Goal: Information Seeking & Learning: Learn about a topic

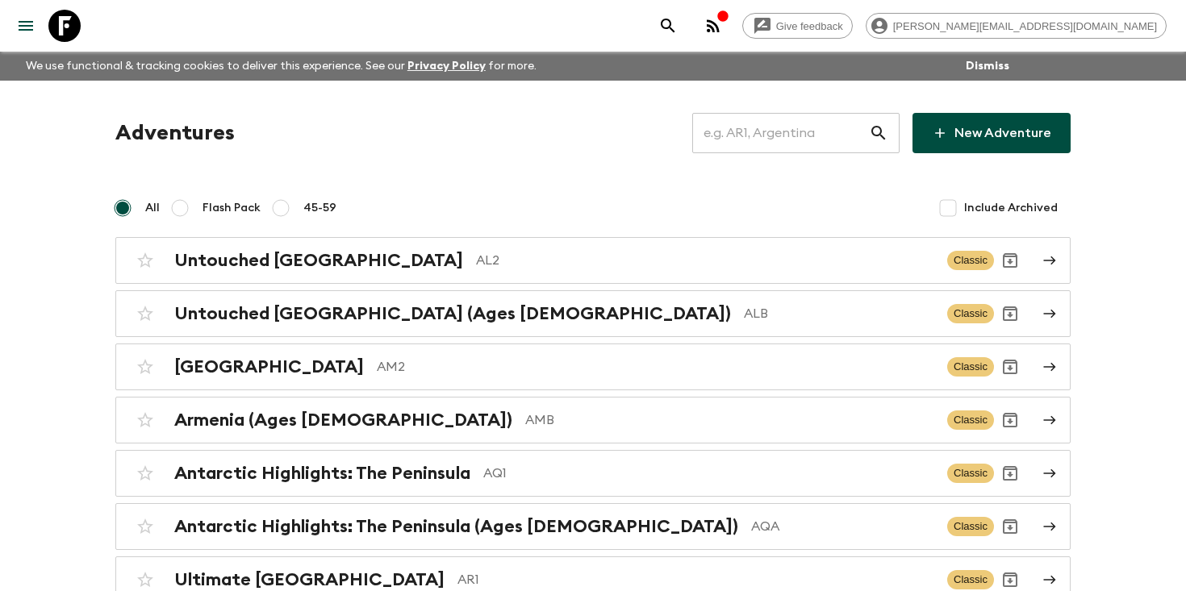
click at [776, 138] on input "text" at bounding box center [780, 133] width 177 height 45
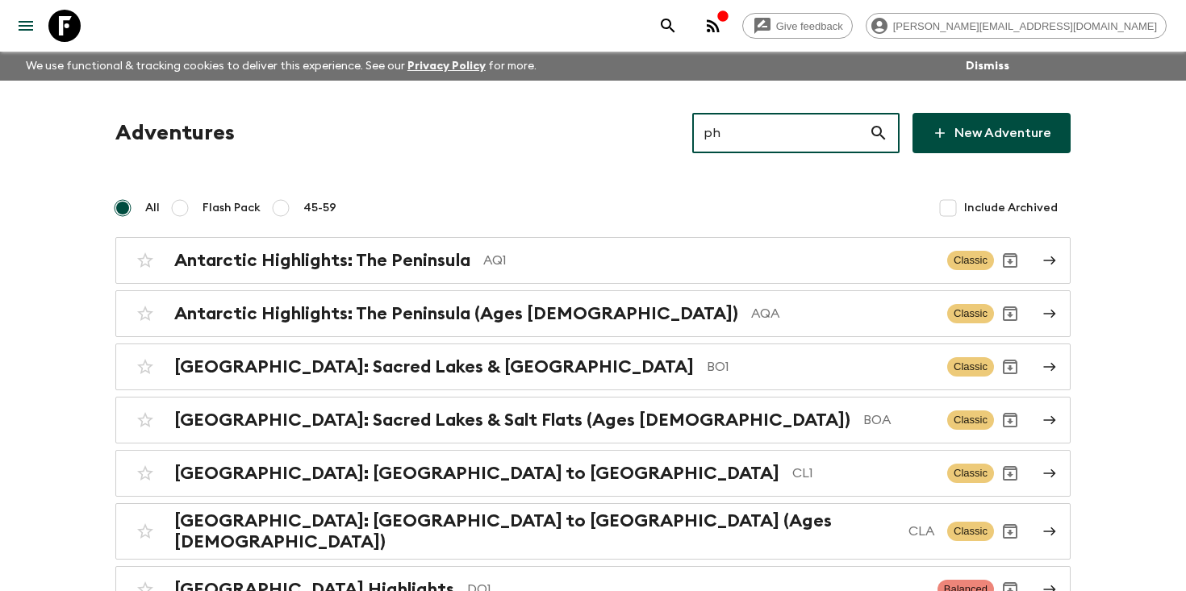
type input "ph1"
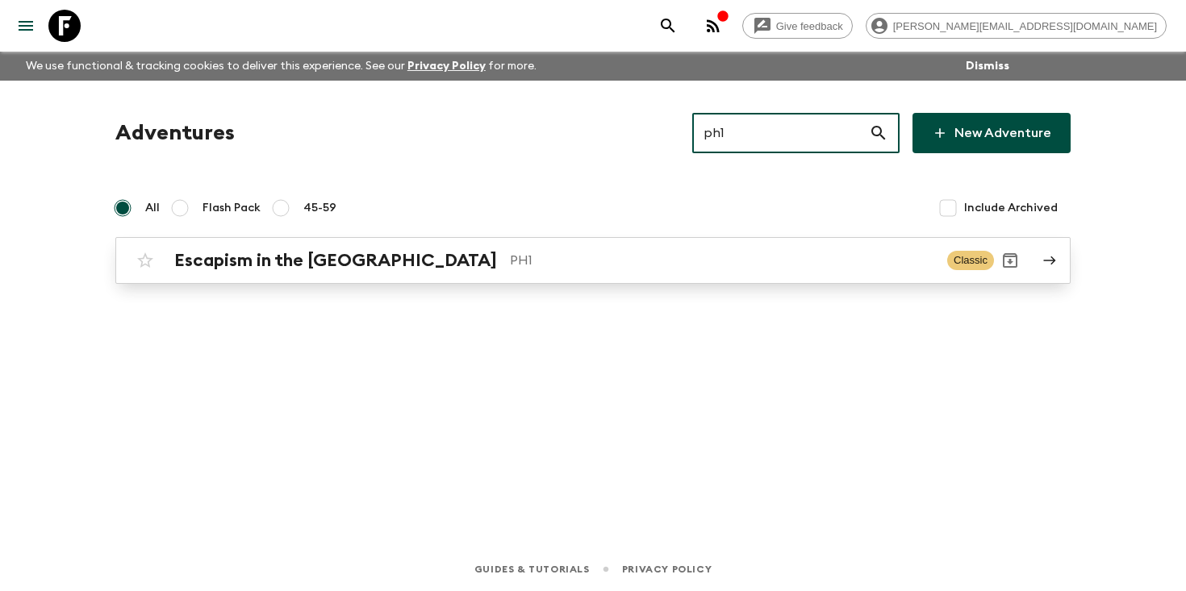
click at [504, 271] on div "Escapism in the [GEOGRAPHIC_DATA] PH1 Classic" at bounding box center [561, 260] width 865 height 32
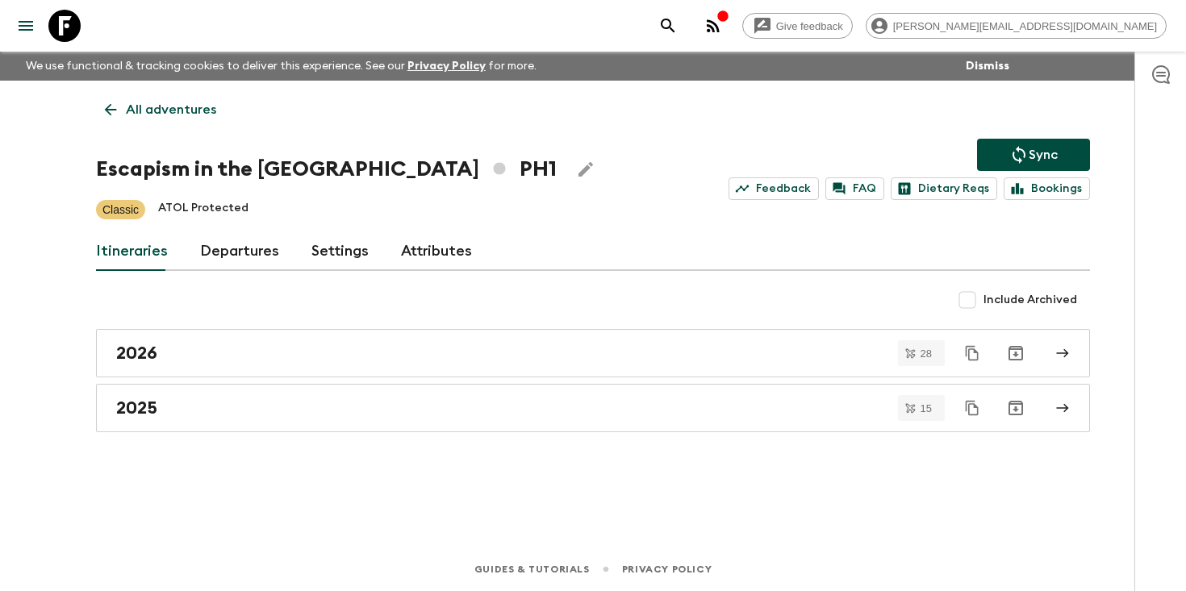
click at [236, 258] on link "Departures" at bounding box center [239, 251] width 79 height 39
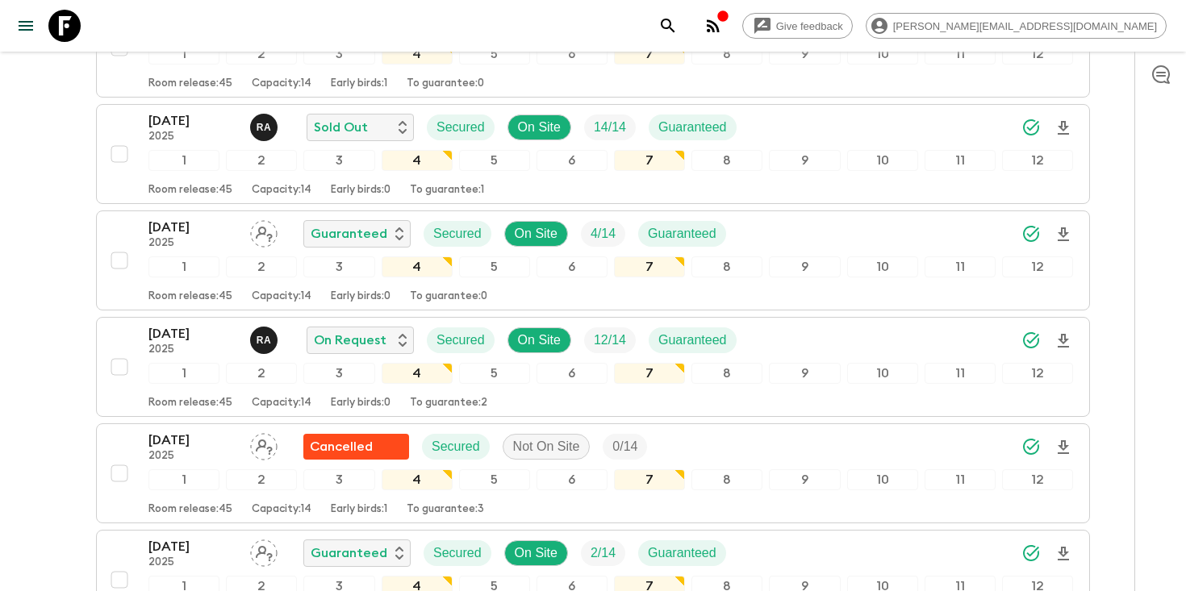
scroll to position [1950, 0]
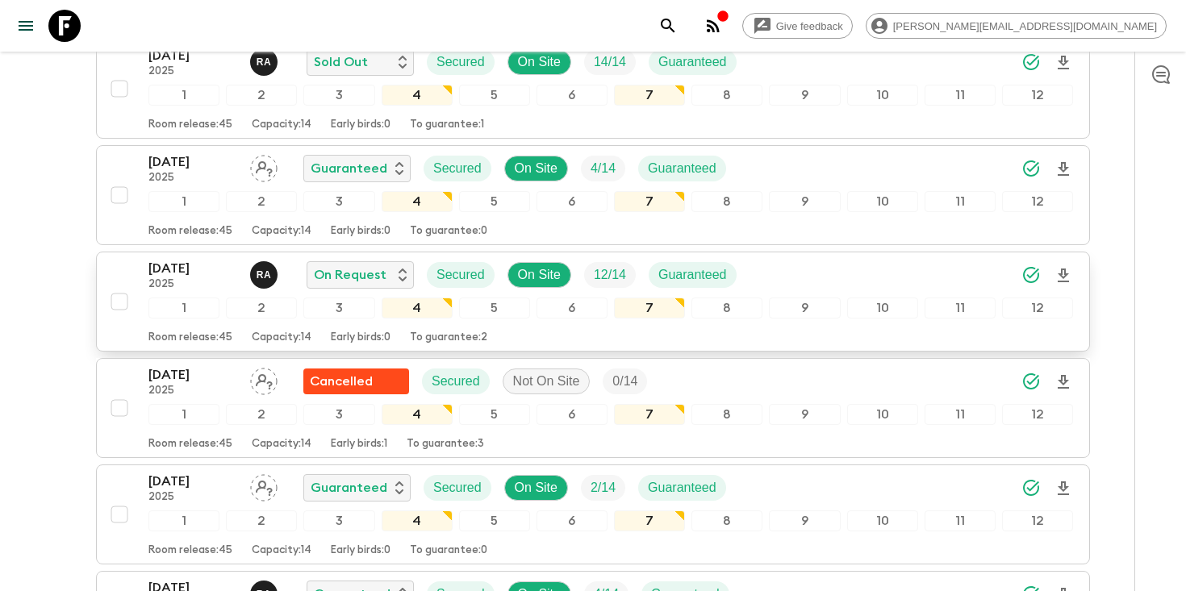
click at [195, 268] on p "[DATE]" at bounding box center [192, 268] width 89 height 19
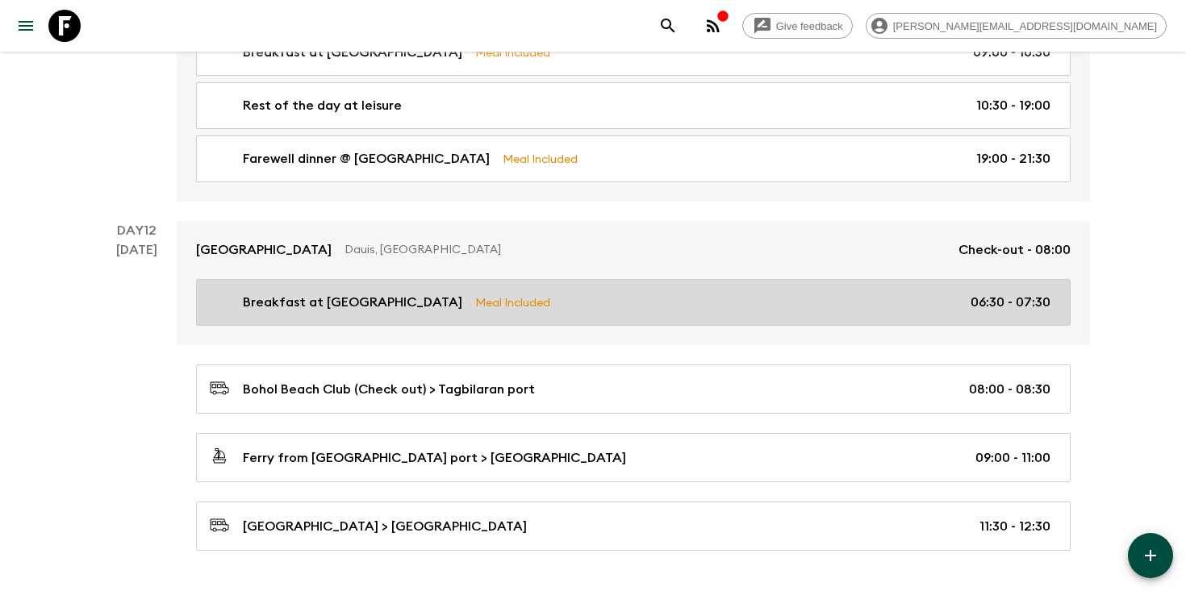
scroll to position [5387, 0]
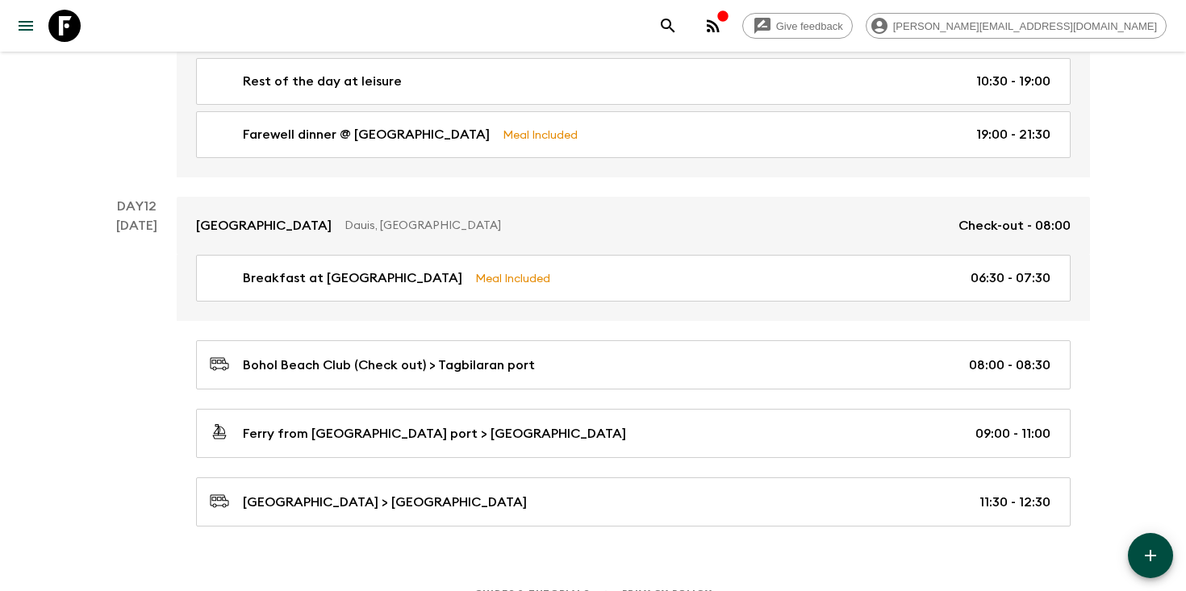
click at [678, 23] on icon "search adventures" at bounding box center [667, 25] width 19 height 19
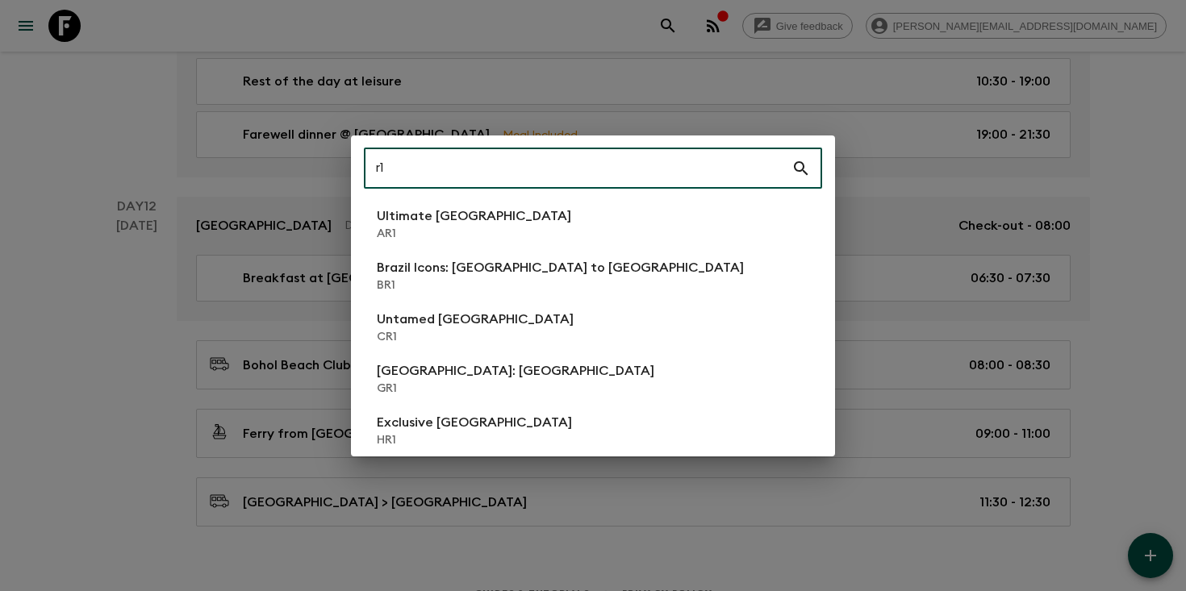
type input "r"
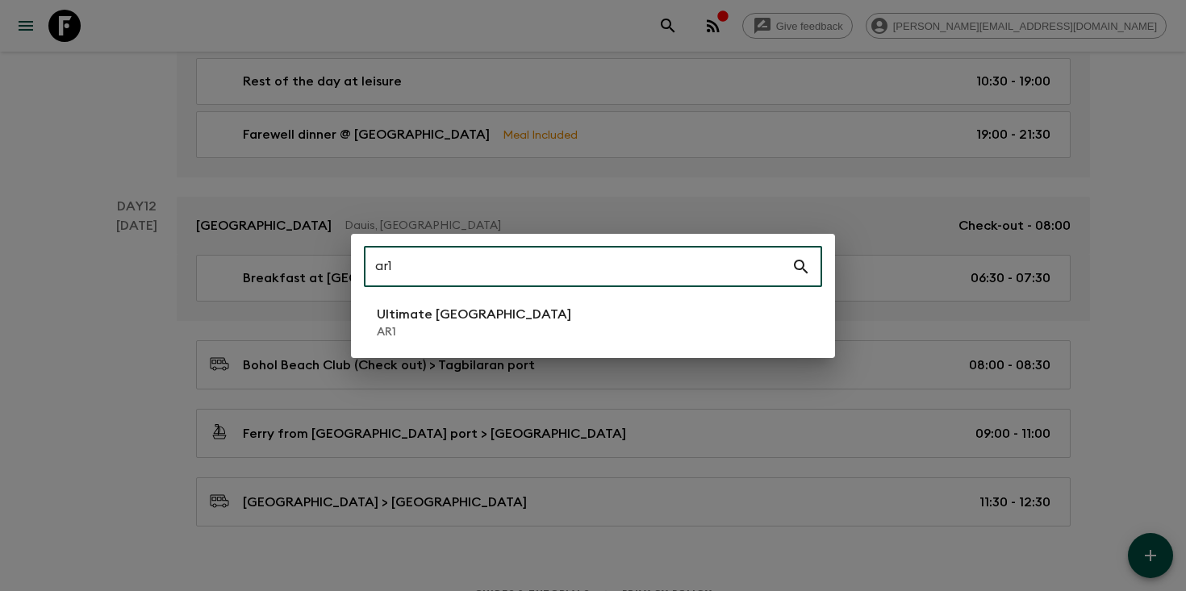
type input "ar1"
click at [481, 318] on p "Ultimate [GEOGRAPHIC_DATA]" at bounding box center [474, 314] width 194 height 19
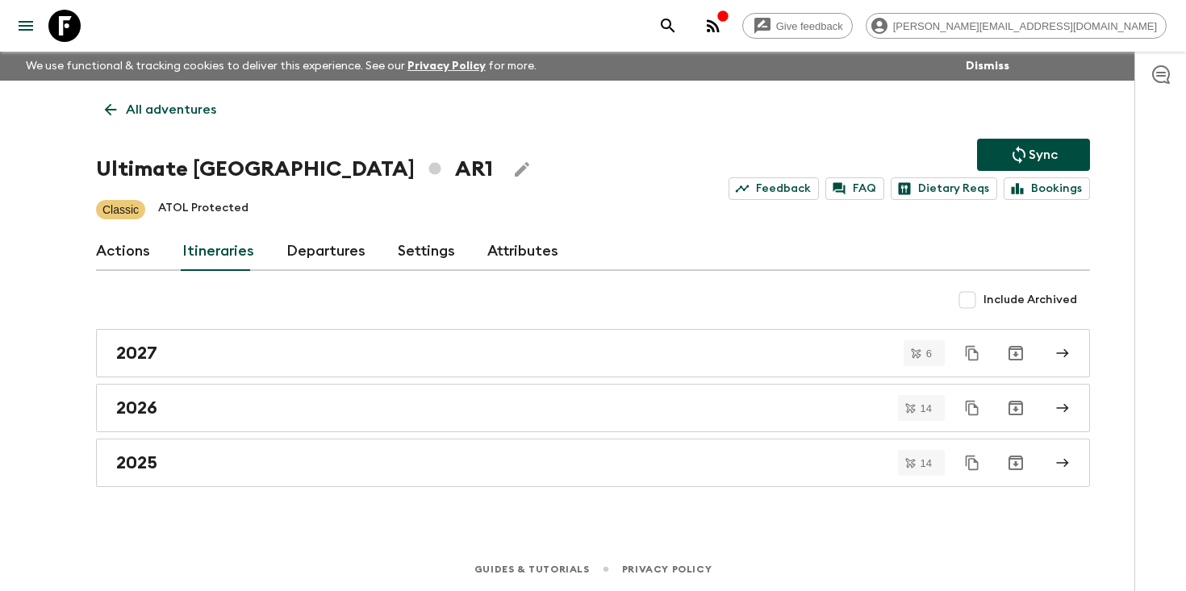
click at [348, 256] on link "Departures" at bounding box center [325, 251] width 79 height 39
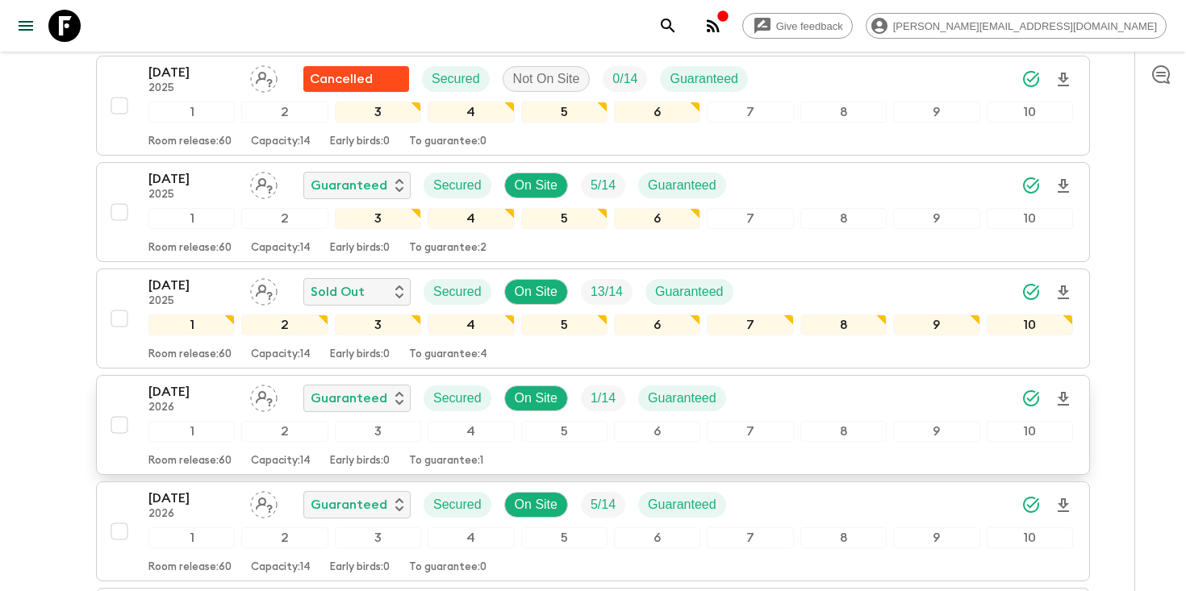
scroll to position [1778, 0]
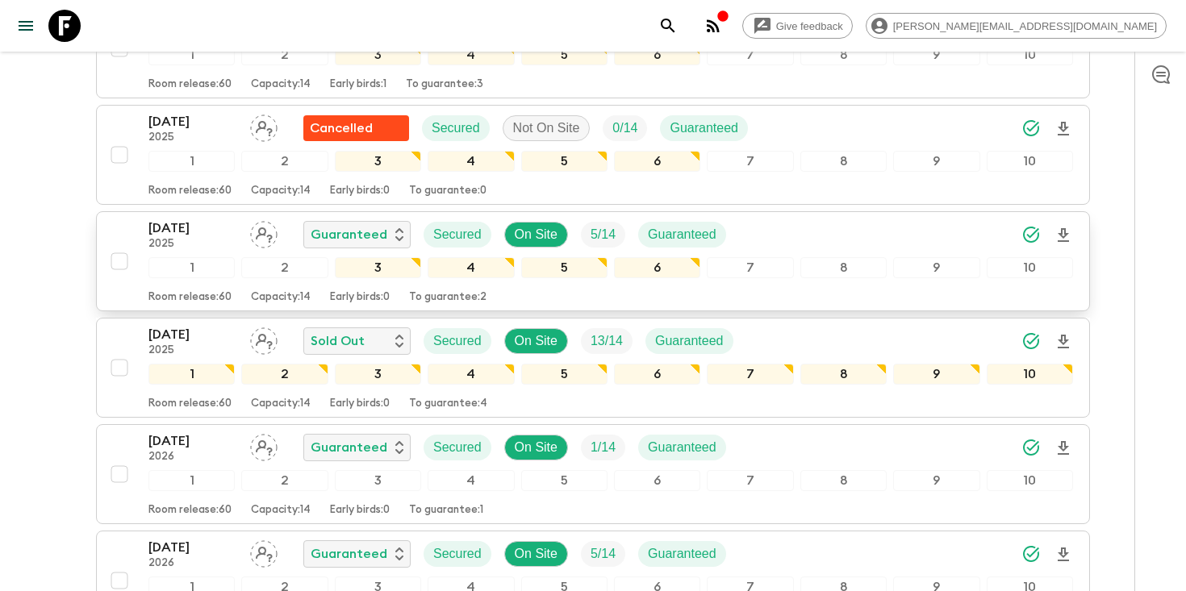
click at [184, 231] on p "[DATE]" at bounding box center [192, 228] width 89 height 19
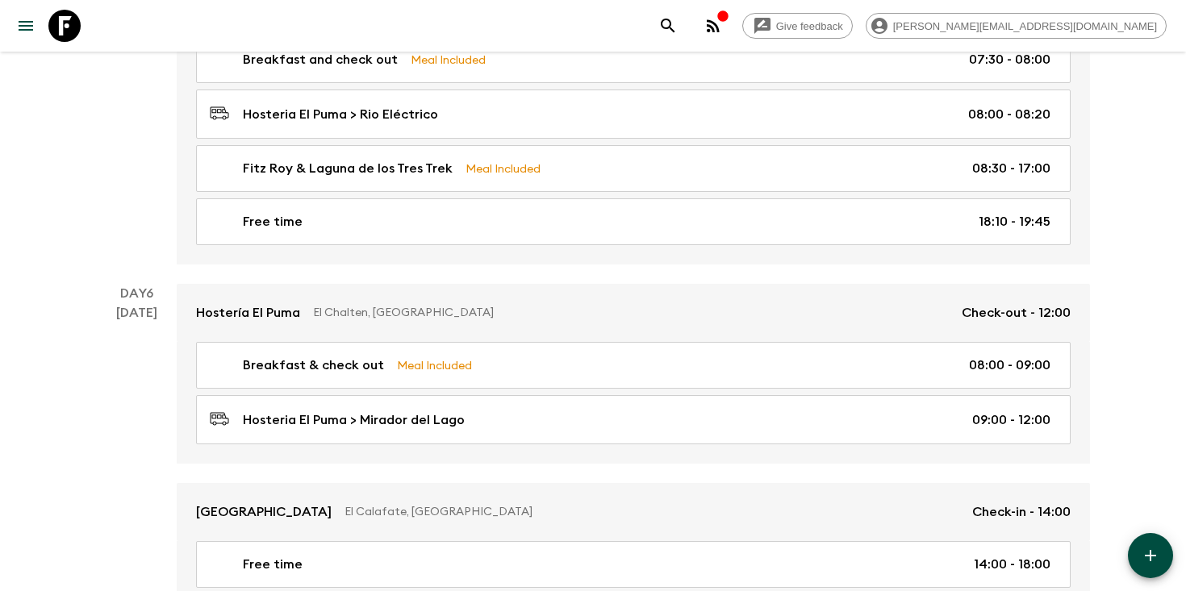
scroll to position [2108, 0]
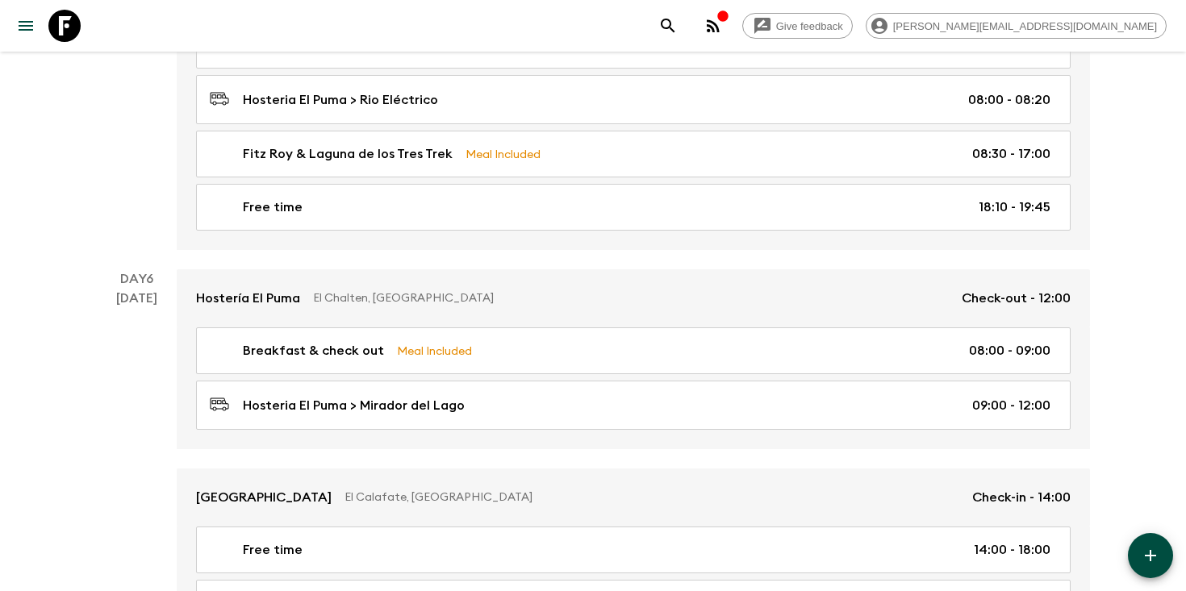
click at [678, 23] on icon "search adventures" at bounding box center [667, 25] width 19 height 19
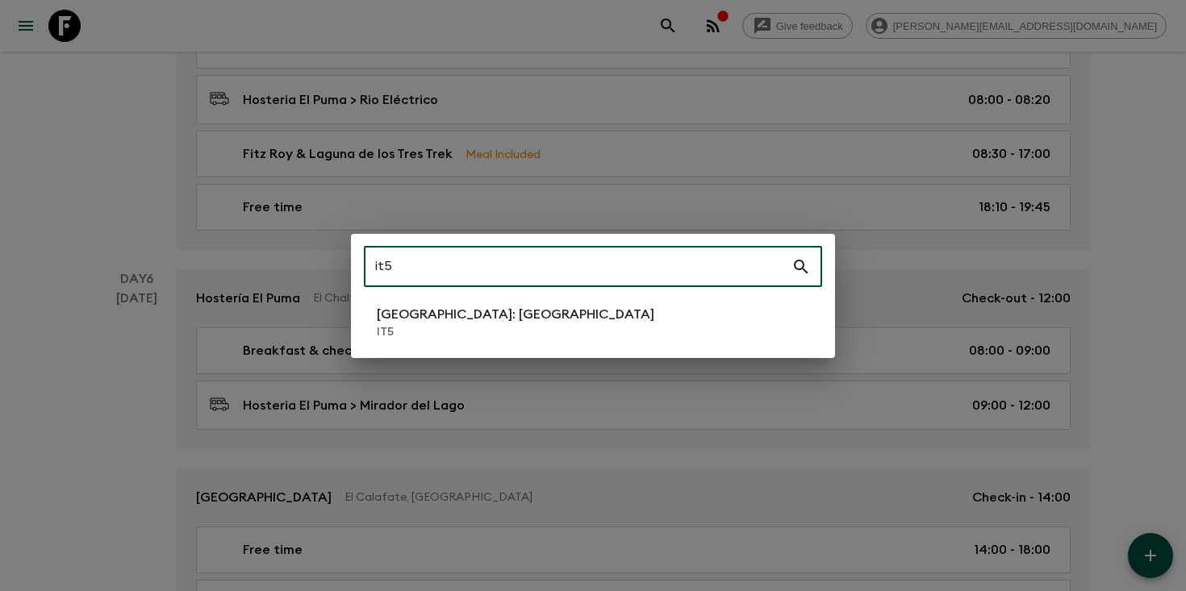
type input "it5"
click at [509, 320] on li "Italy: Sicily IT5" at bounding box center [593, 322] width 458 height 45
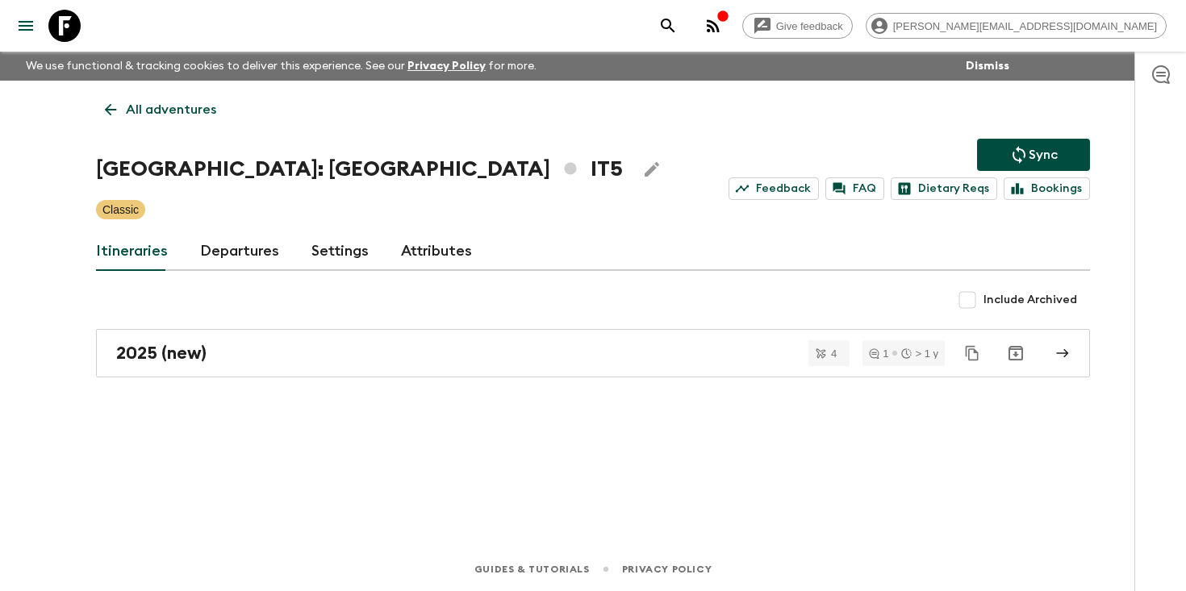
click at [220, 244] on link "Departures" at bounding box center [239, 251] width 79 height 39
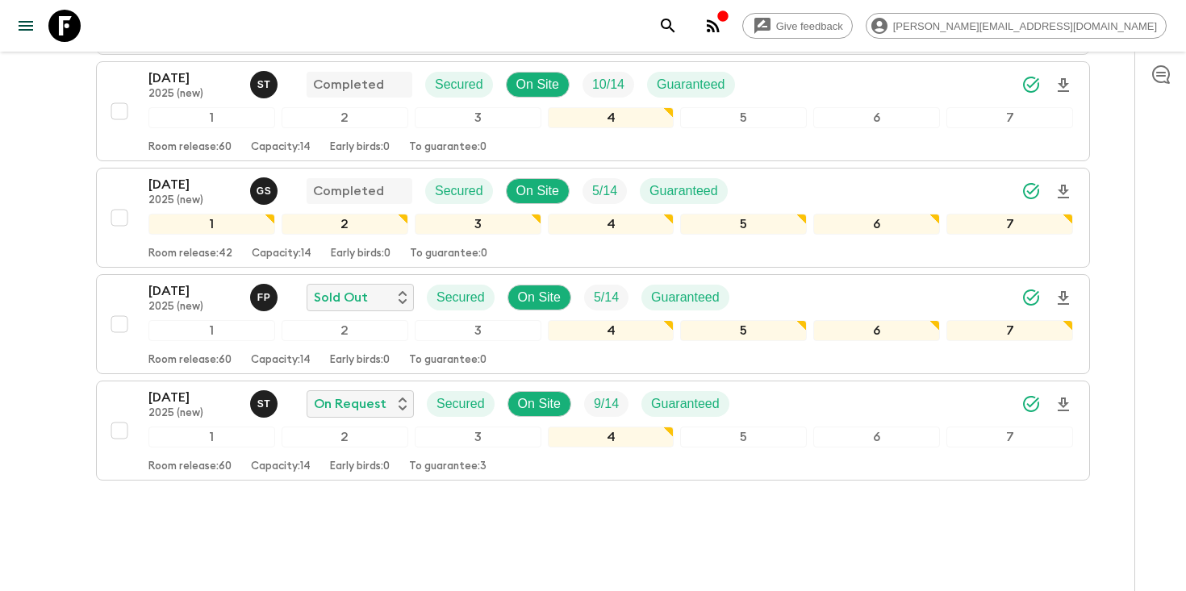
scroll to position [1112, 0]
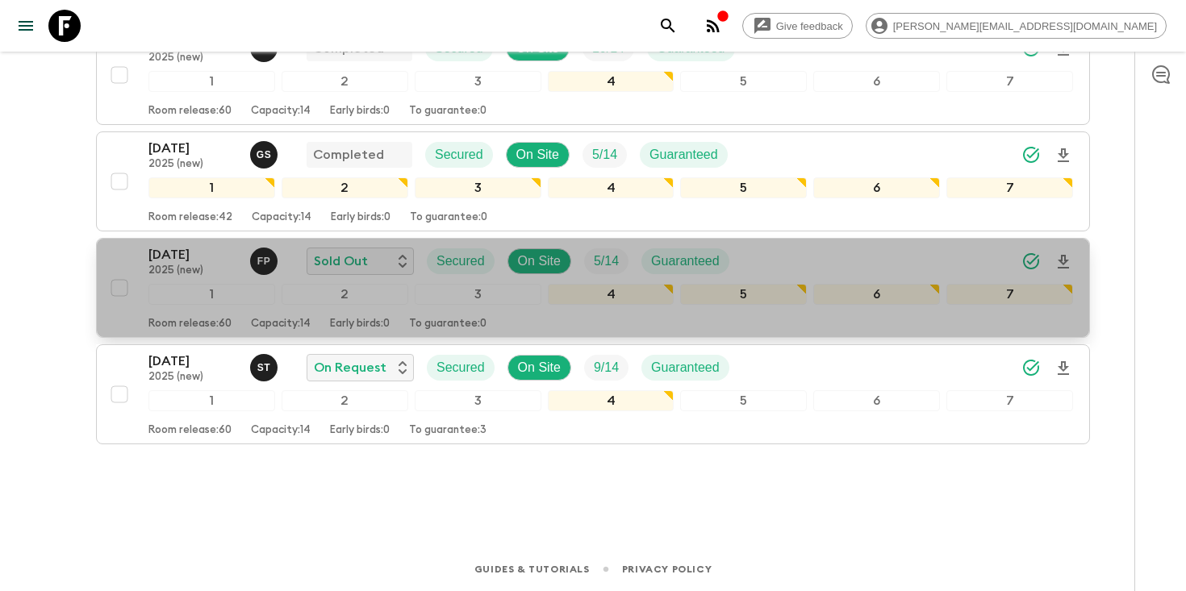
click at [851, 251] on div "21 Sep 2025 2025 (new) F P Sold Out Secured On Site 5 / 14 Guaranteed" at bounding box center [610, 261] width 924 height 32
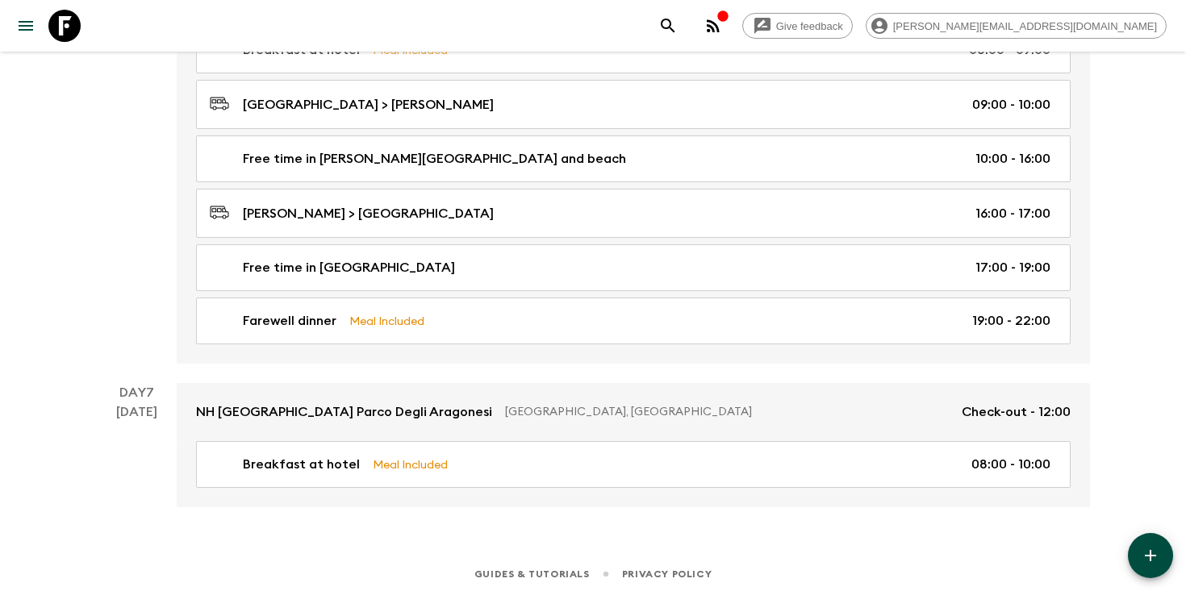
scroll to position [2335, 0]
click at [678, 17] on icon "search adventures" at bounding box center [667, 25] width 19 height 19
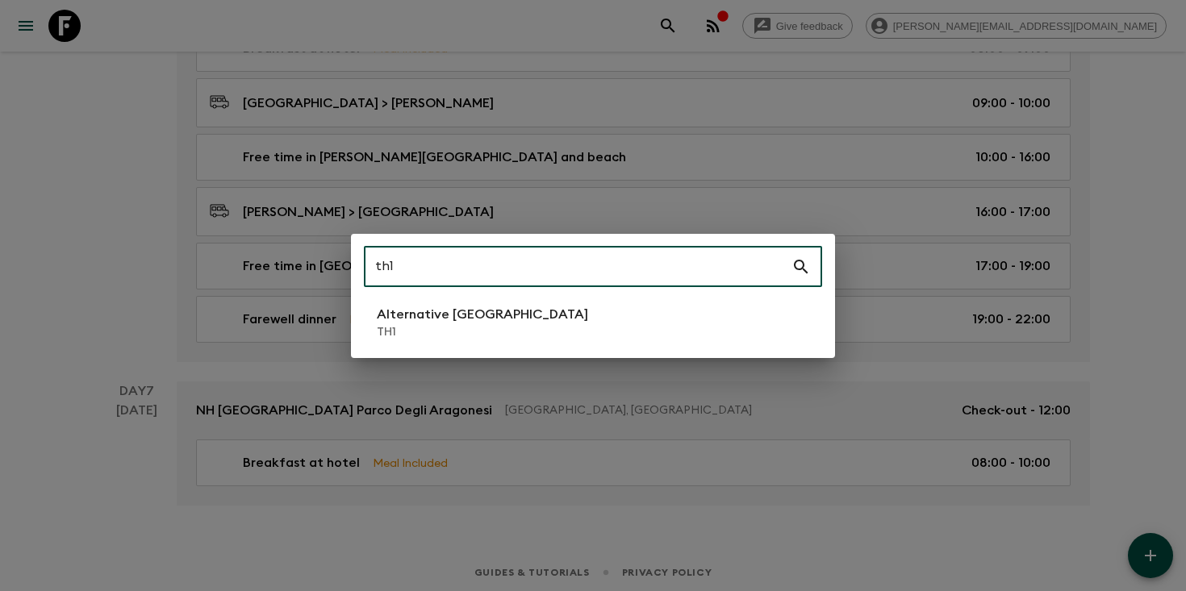
type input "th1"
click at [431, 323] on p "Alternative Thailand" at bounding box center [482, 314] width 211 height 19
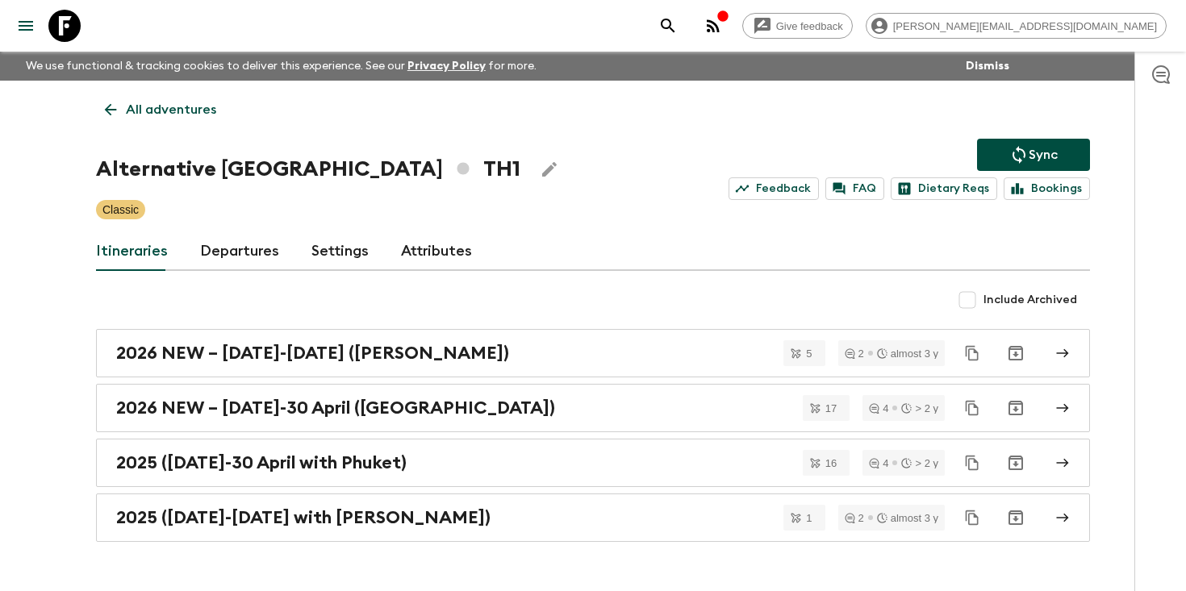
click at [234, 244] on link "Departures" at bounding box center [239, 251] width 79 height 39
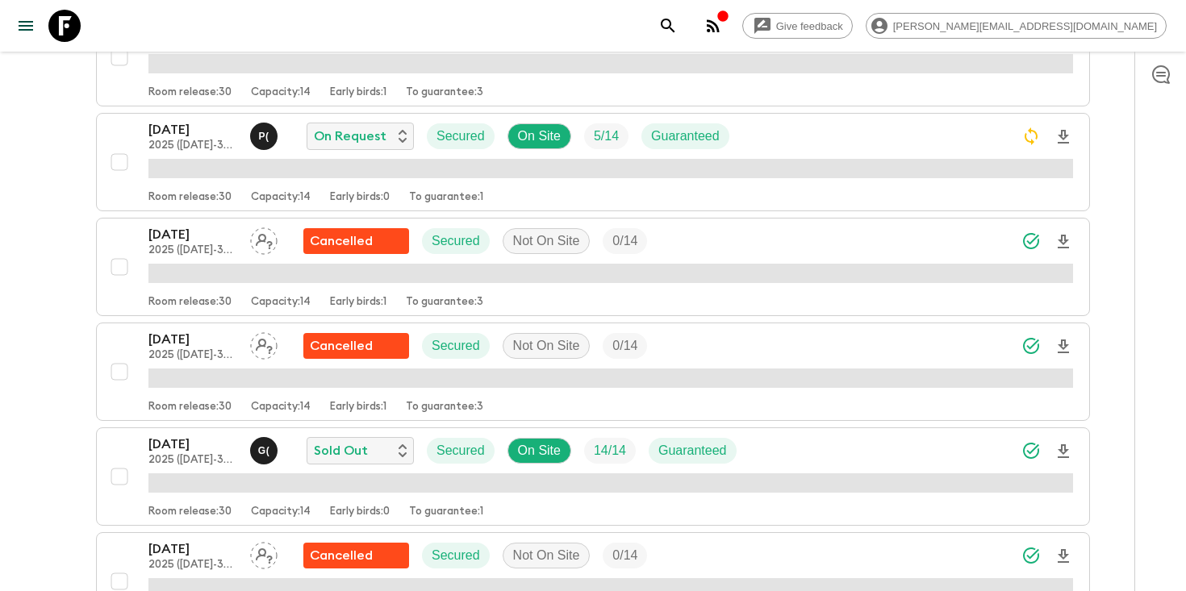
scroll to position [308, 0]
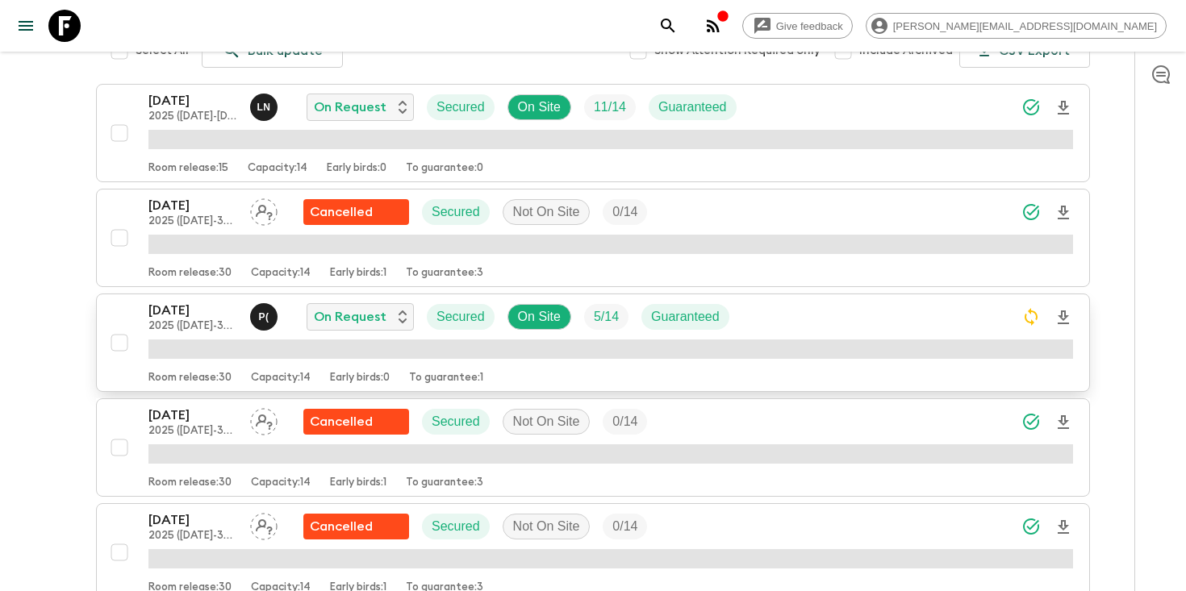
click at [194, 316] on p "17 Oct 2025" at bounding box center [192, 310] width 89 height 19
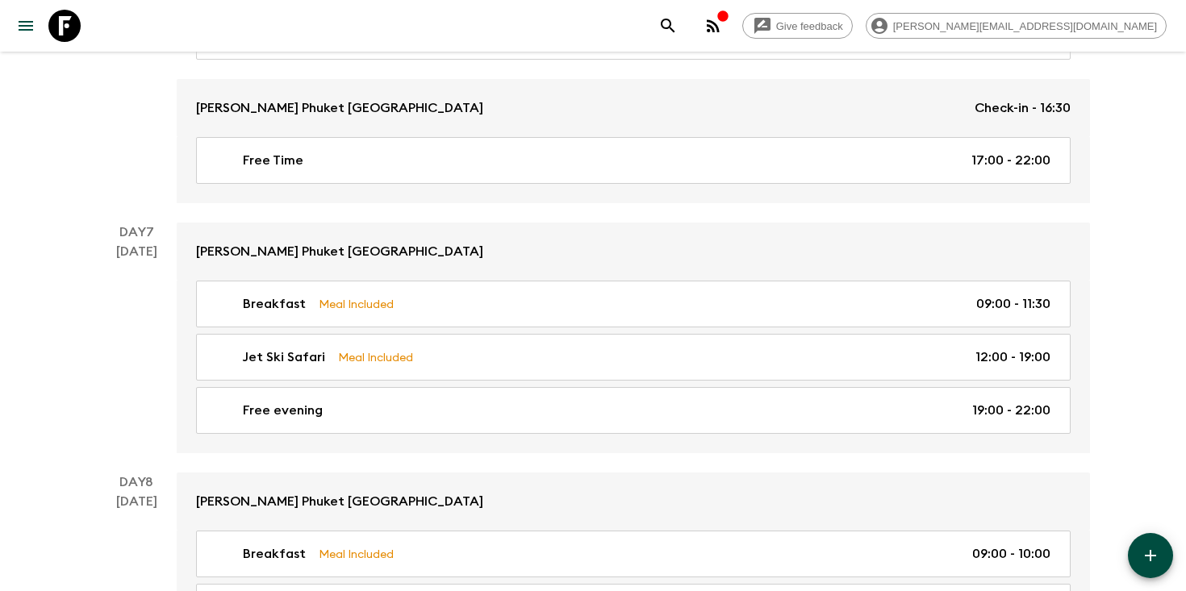
scroll to position [3306, 0]
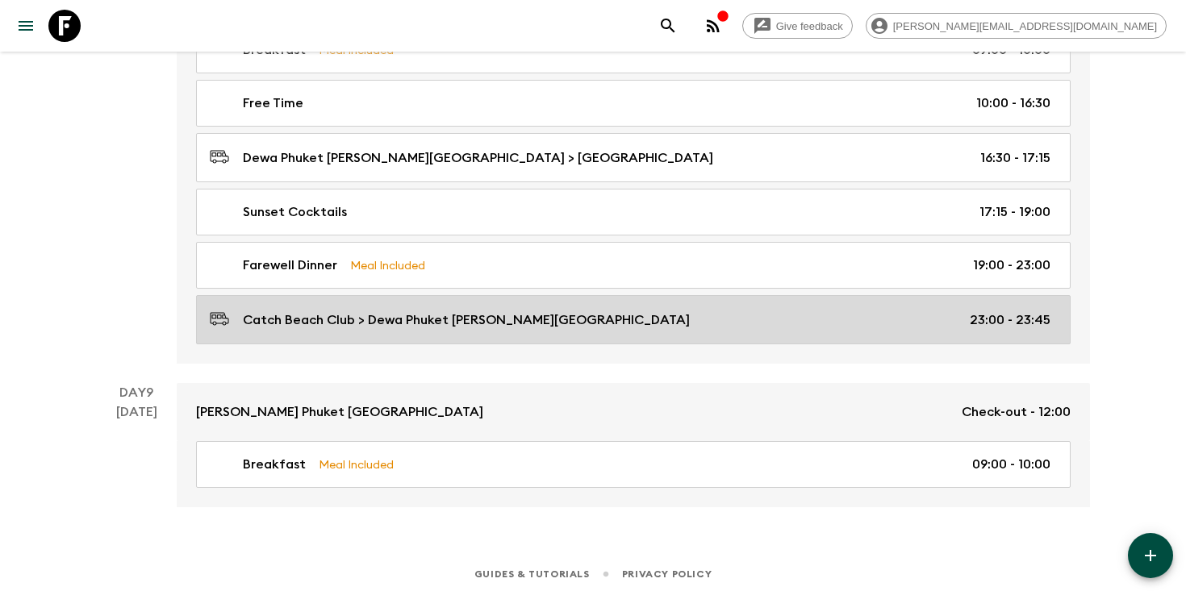
click at [587, 309] on div "Catch Beach Club > Dewa Phuket Nai Yang Beach 23:00 - 23:45" at bounding box center [630, 320] width 840 height 22
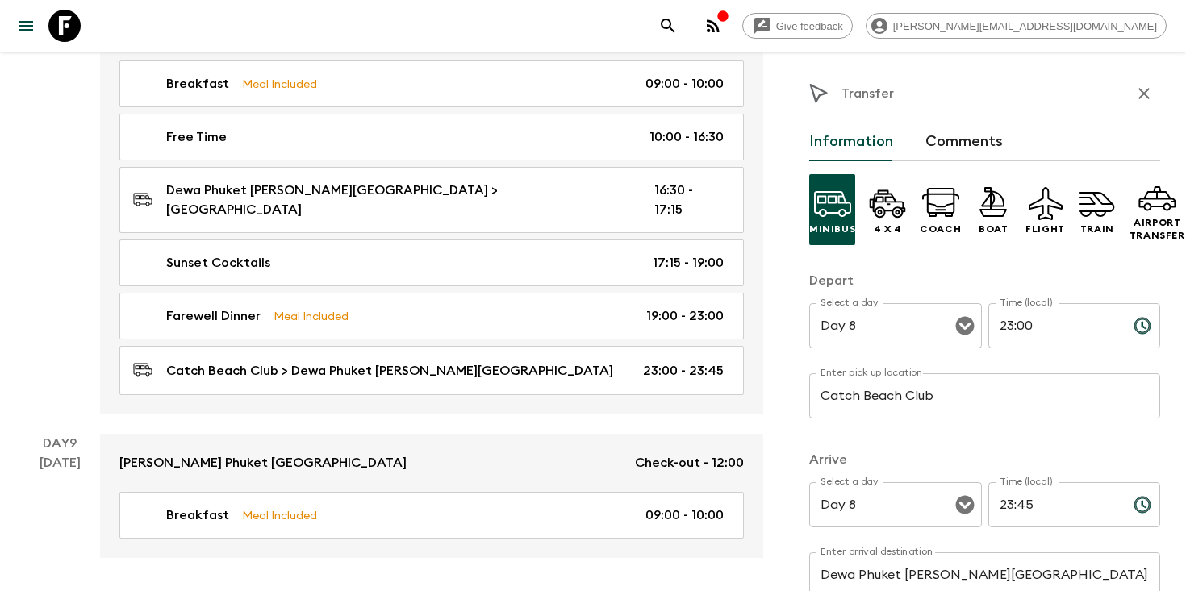
scroll to position [206, 0]
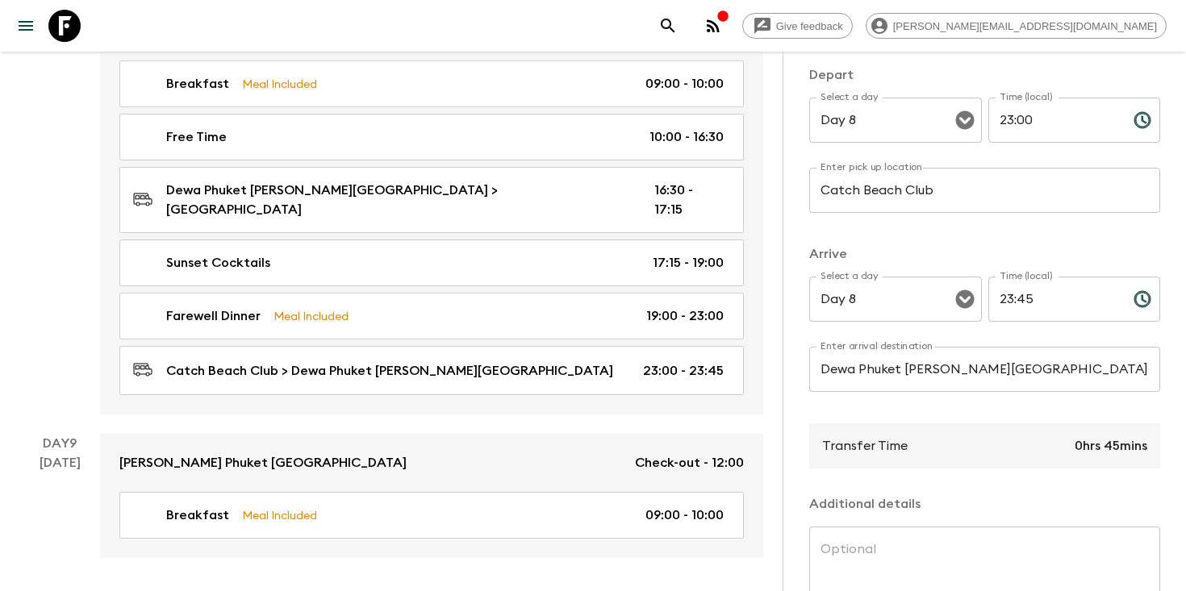
click at [927, 361] on input "Dewa Phuket [PERSON_NAME][GEOGRAPHIC_DATA]" at bounding box center [984, 369] width 351 height 45
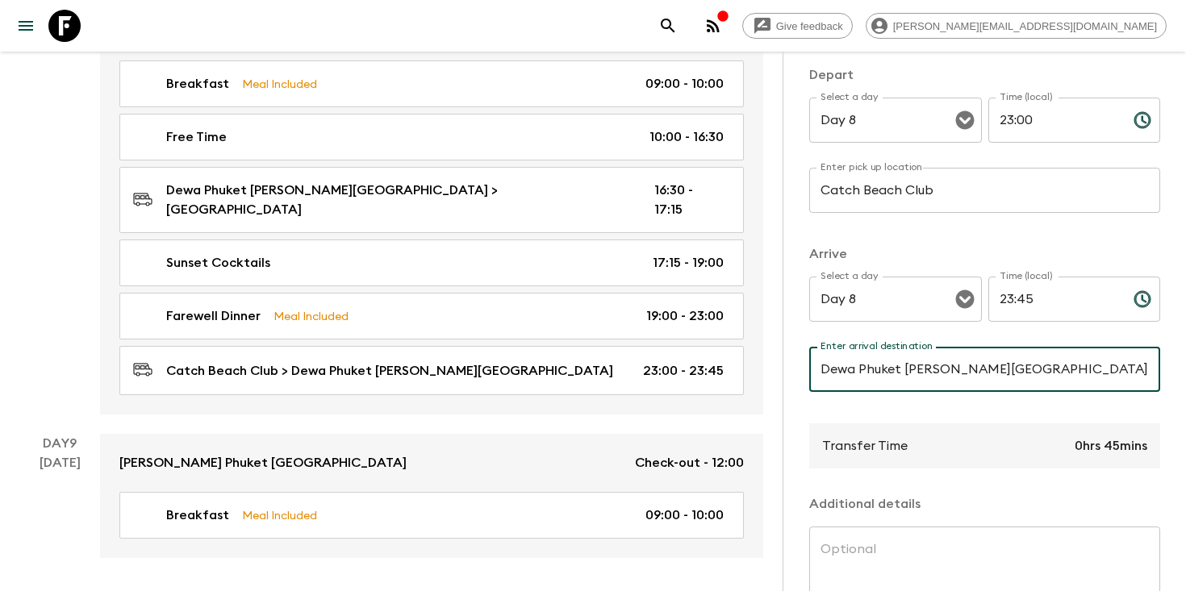
click at [927, 361] on input "Dewa Phuket [PERSON_NAME][GEOGRAPHIC_DATA]" at bounding box center [984, 369] width 351 height 45
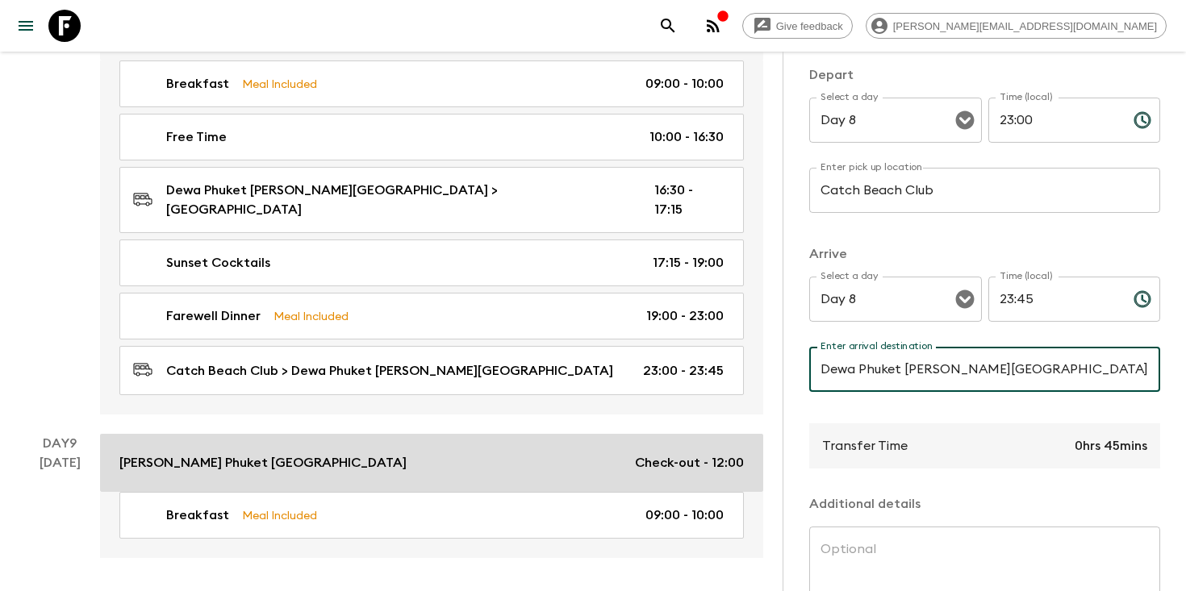
click at [243, 434] on link "Bella Nara Phuket Naiyang Beach Check-out - 12:00" at bounding box center [431, 463] width 663 height 58
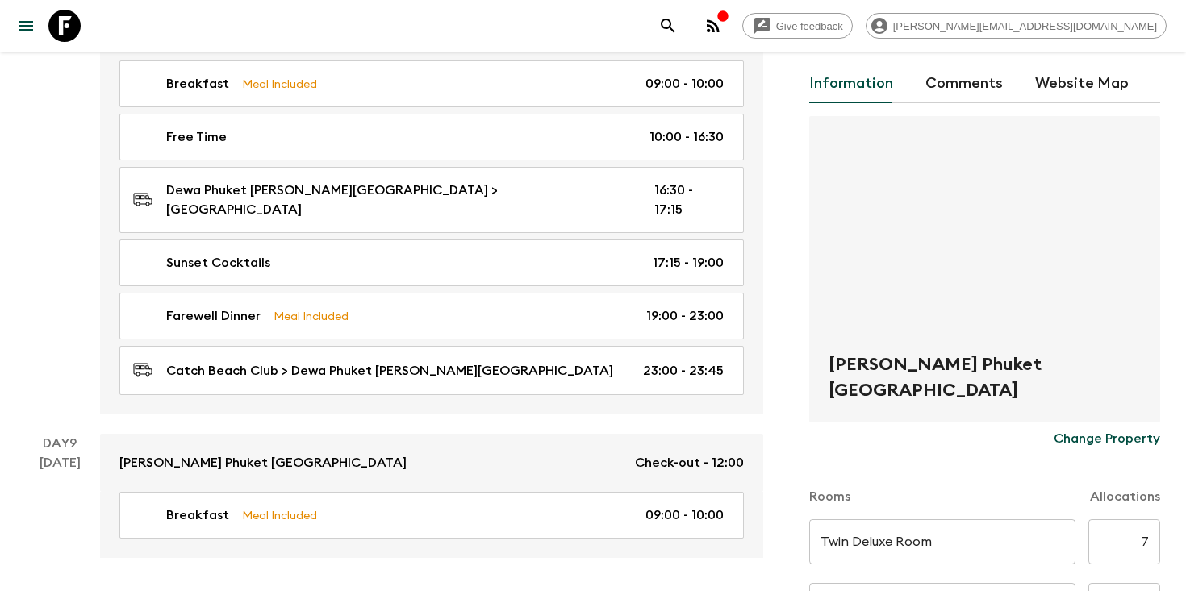
scroll to position [86, 0]
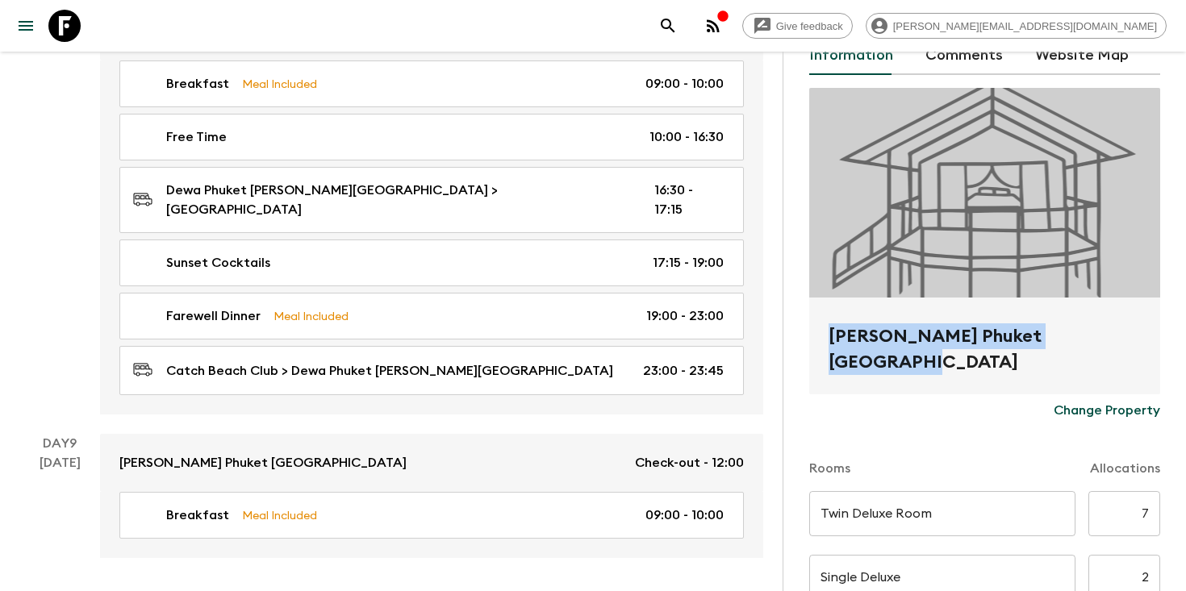
drag, startPoint x: 1122, startPoint y: 333, endPoint x: 824, endPoint y: 332, distance: 298.5
click at [824, 332] on div "[PERSON_NAME] Phuket [GEOGRAPHIC_DATA]" at bounding box center [984, 346] width 351 height 97
copy h2 "[PERSON_NAME] Phuket [GEOGRAPHIC_DATA]"
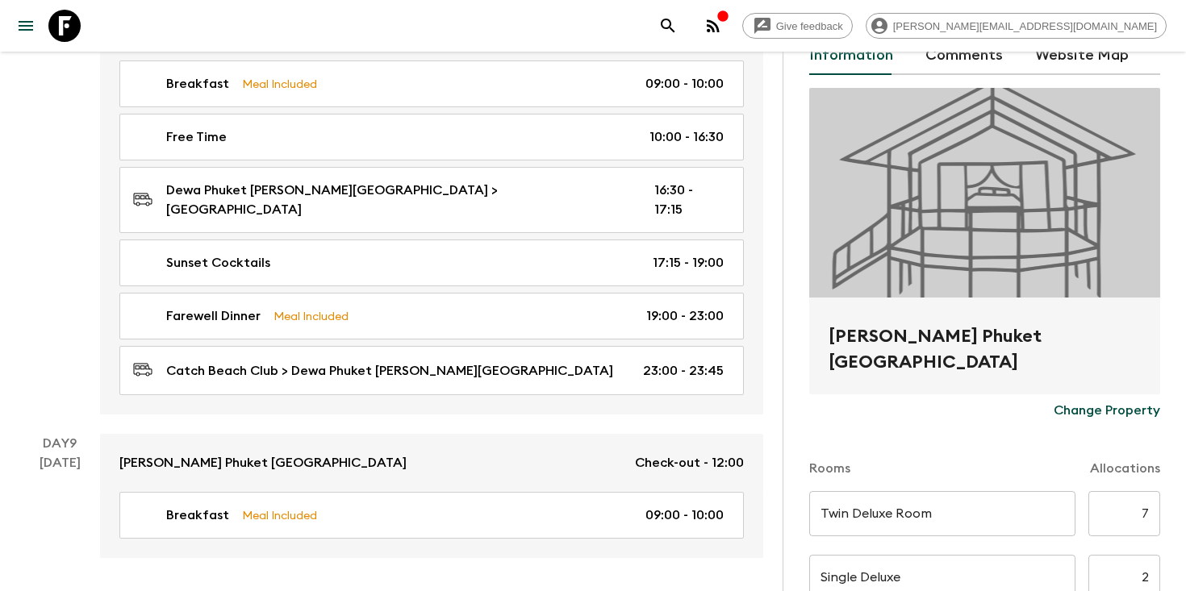
click at [770, 23] on div "Give feedback brodie.w@flashpack.com" at bounding box center [593, 26] width 1186 height 52
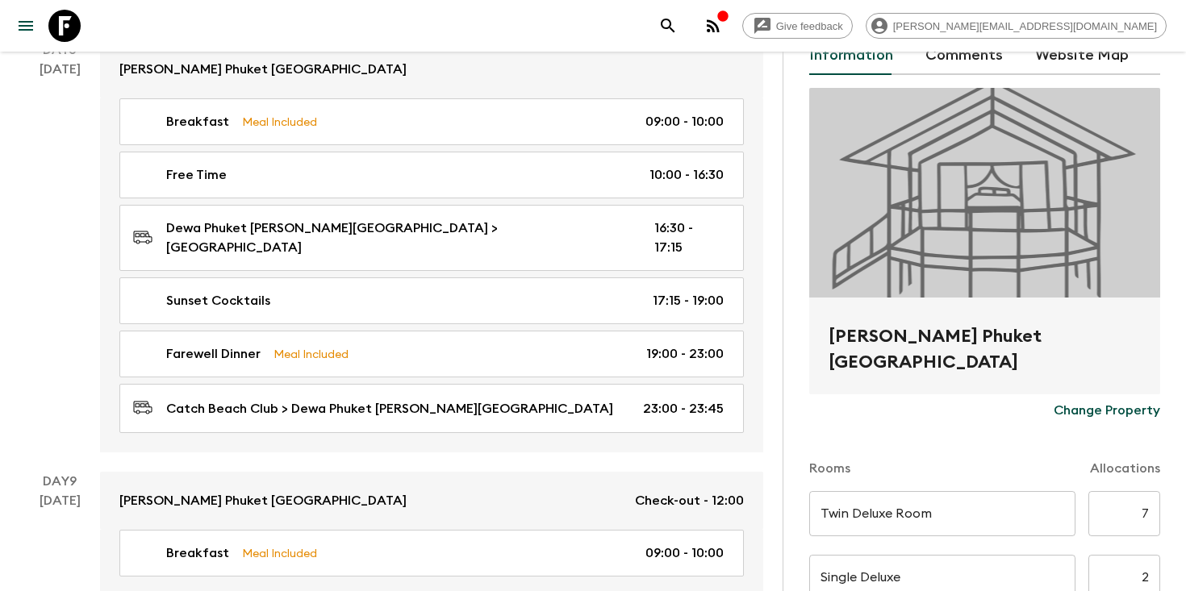
scroll to position [3306, 0]
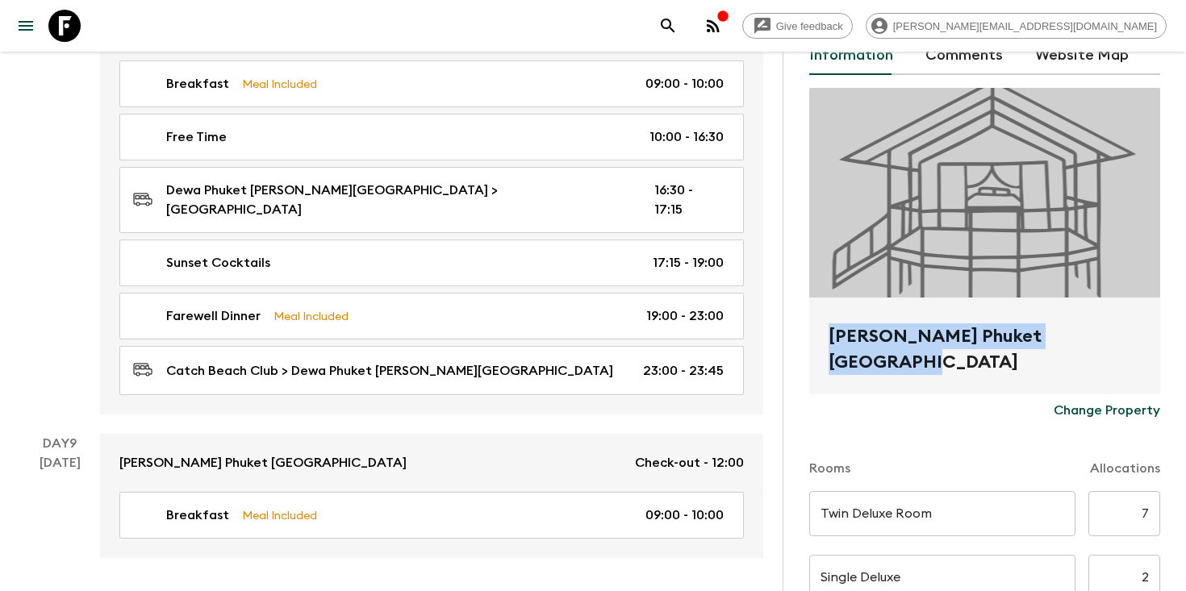
drag, startPoint x: 1118, startPoint y: 340, endPoint x: 793, endPoint y: 327, distance: 325.3
click at [795, 335] on div "Accommodation Information Comments Website Map Bella Nara Phuket Naiyang Beach …" at bounding box center [983, 347] width 403 height 591
copy h2 "[PERSON_NAME] Phuket [GEOGRAPHIC_DATA]"
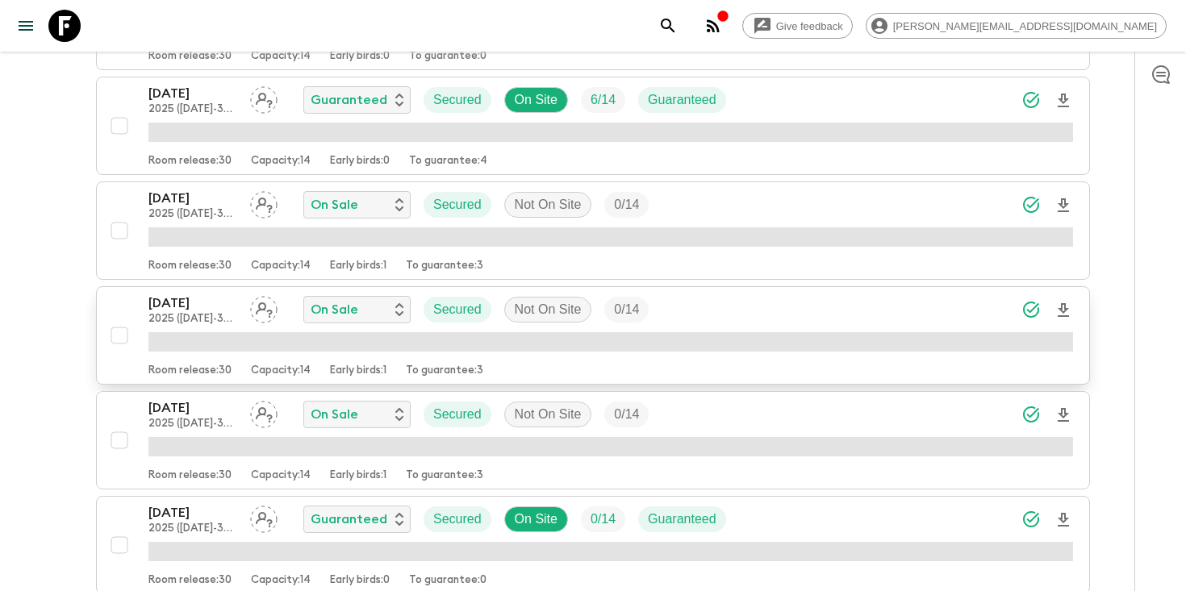
scroll to position [1060, 0]
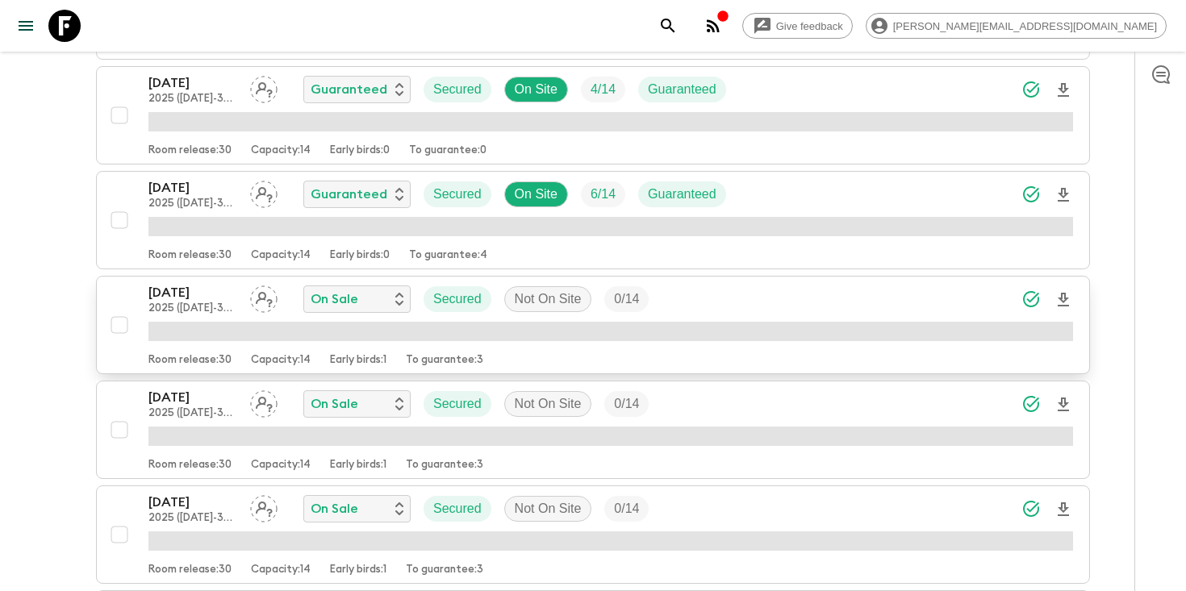
click at [164, 300] on p "26 Nov 2025" at bounding box center [192, 292] width 89 height 19
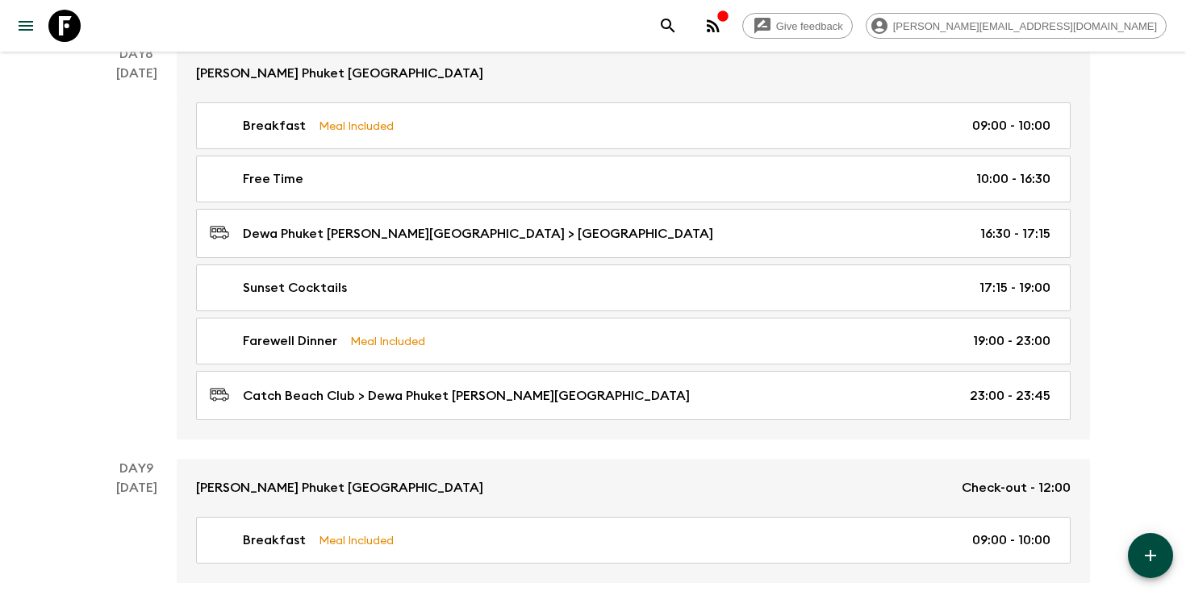
scroll to position [3227, 0]
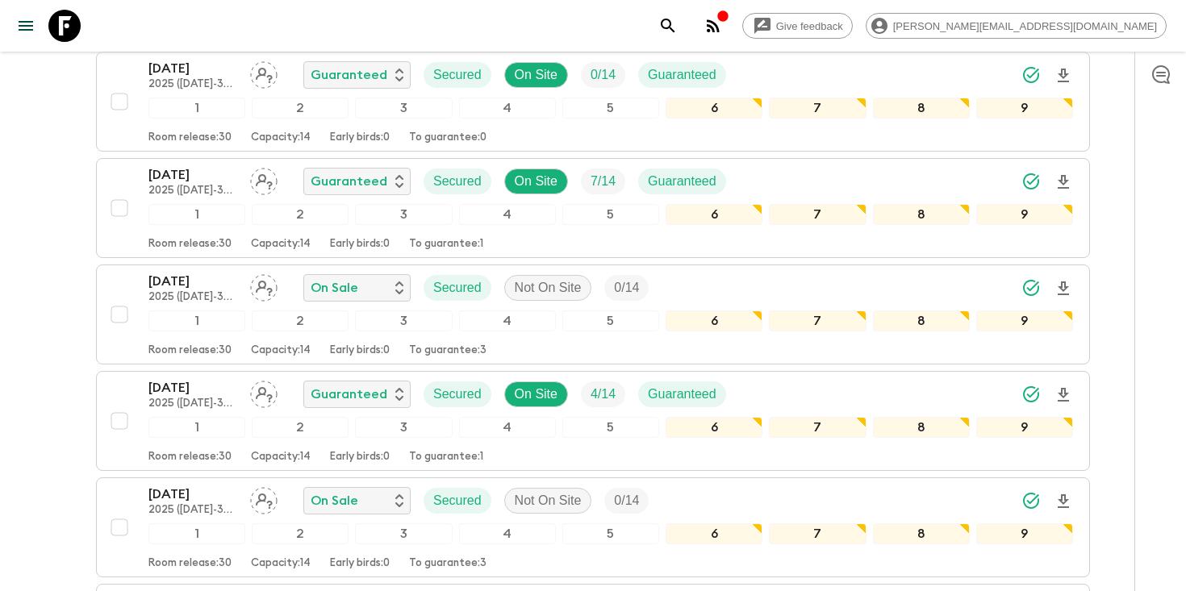
scroll to position [941, 0]
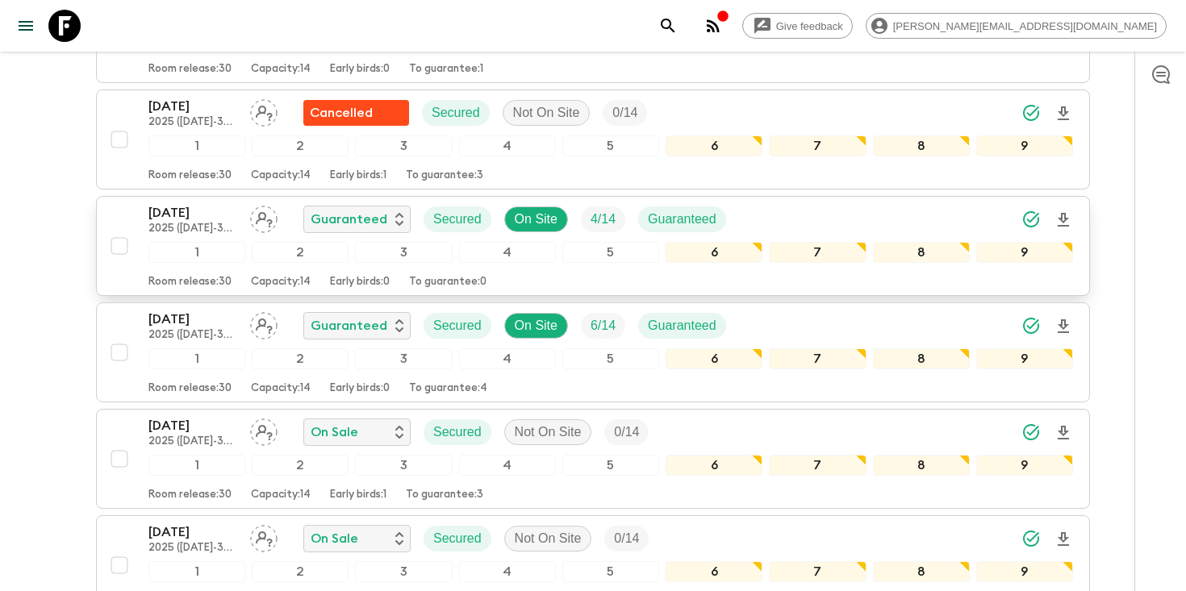
click at [190, 215] on p "20 Nov 2025" at bounding box center [192, 212] width 89 height 19
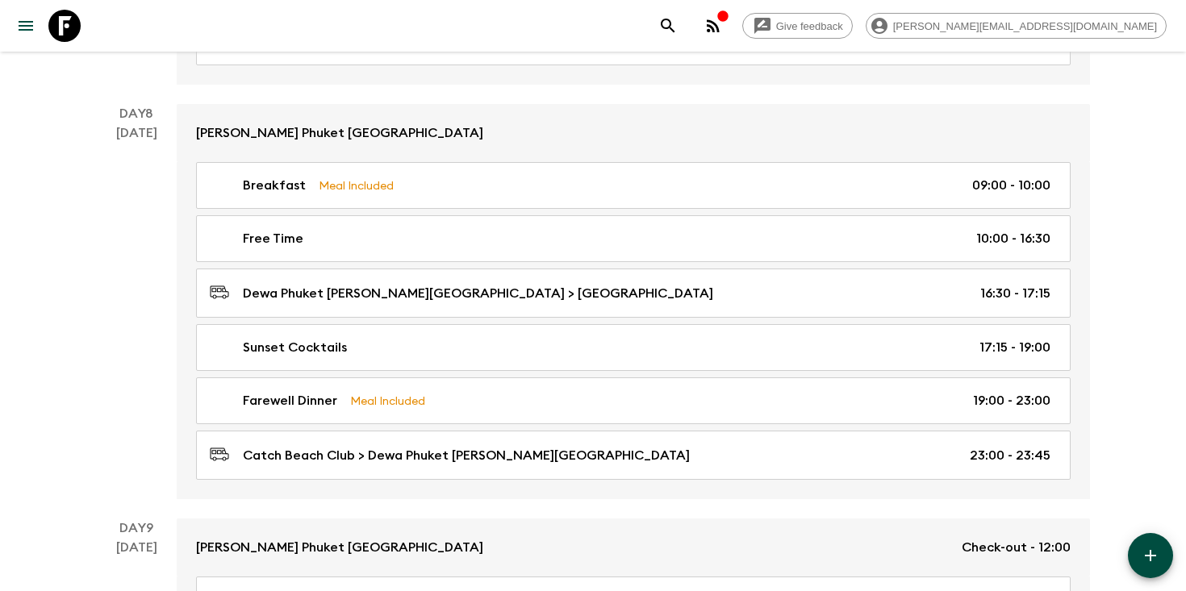
scroll to position [3150, 0]
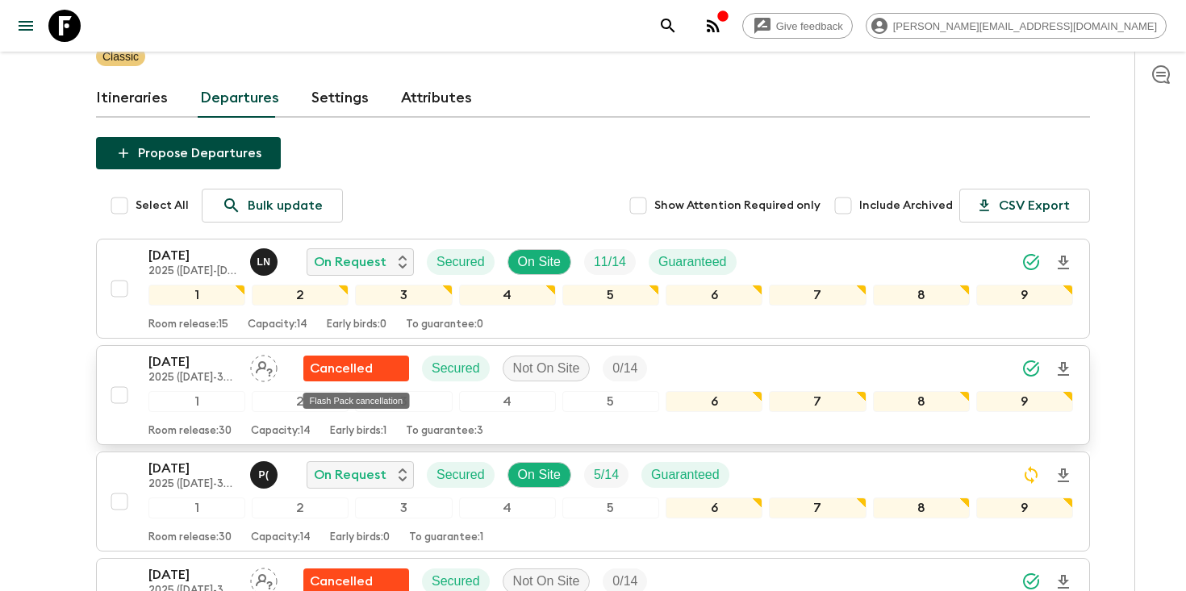
scroll to position [179, 0]
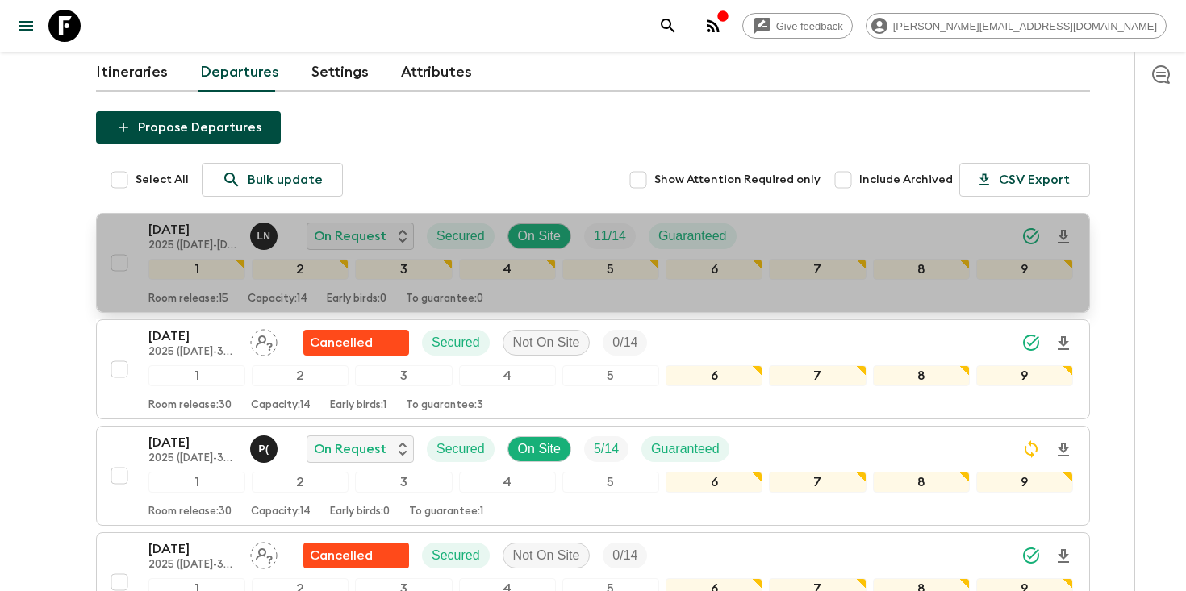
click at [853, 233] on div "26 Sep 2025 2025 (1 May-30 September with Koh Samui) L N On Request Secured On …" at bounding box center [610, 236] width 924 height 32
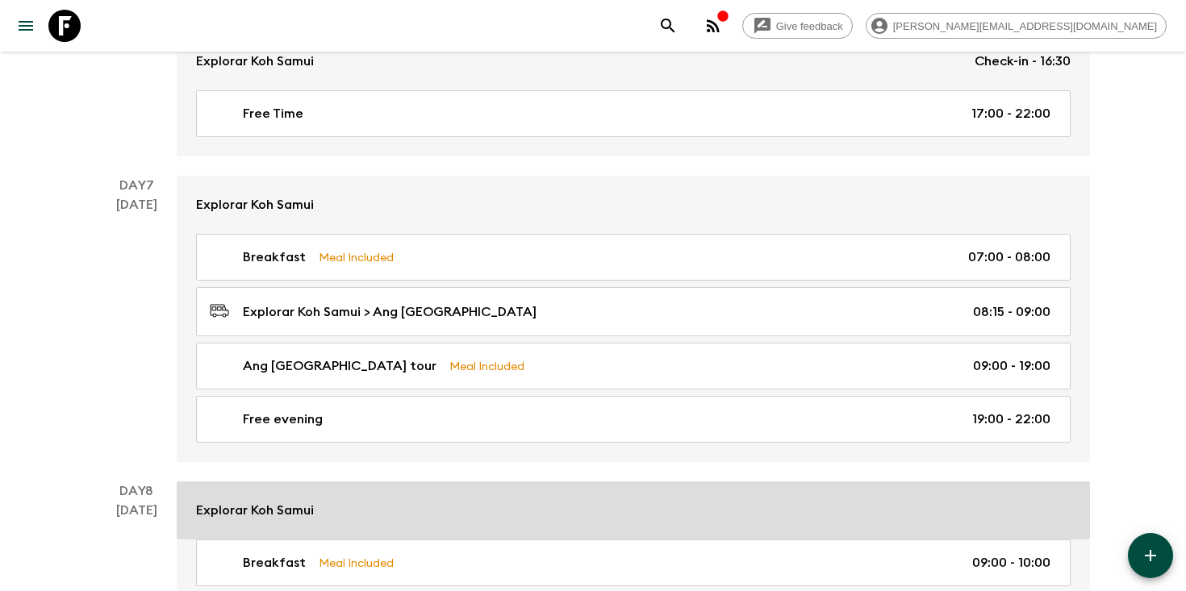
scroll to position [2792, 0]
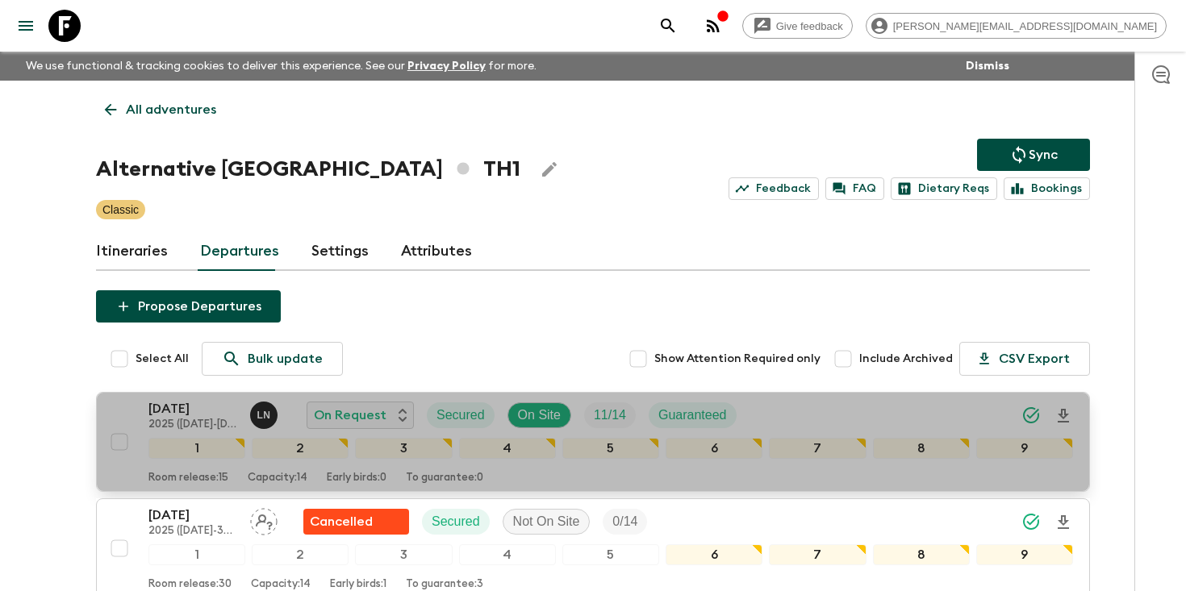
click at [797, 411] on div "26 Sep 2025 2025 (1 May-30 September with Koh Samui) L N On Request Secured On …" at bounding box center [610, 415] width 924 height 32
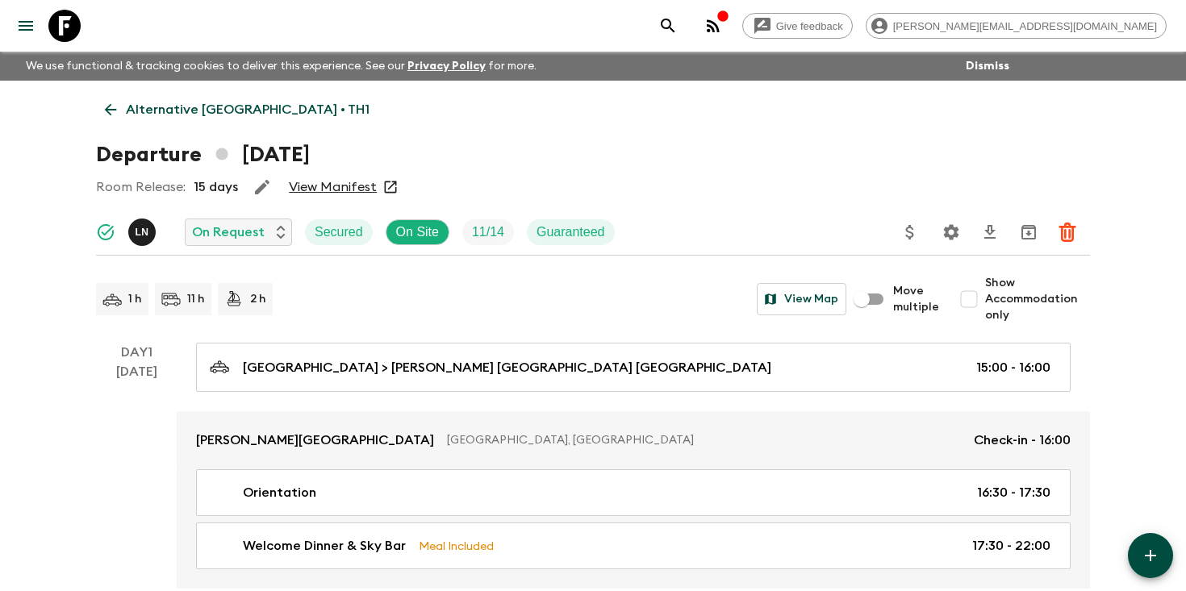
click at [182, 113] on p "Alternative [GEOGRAPHIC_DATA] • TH1" at bounding box center [248, 109] width 244 height 19
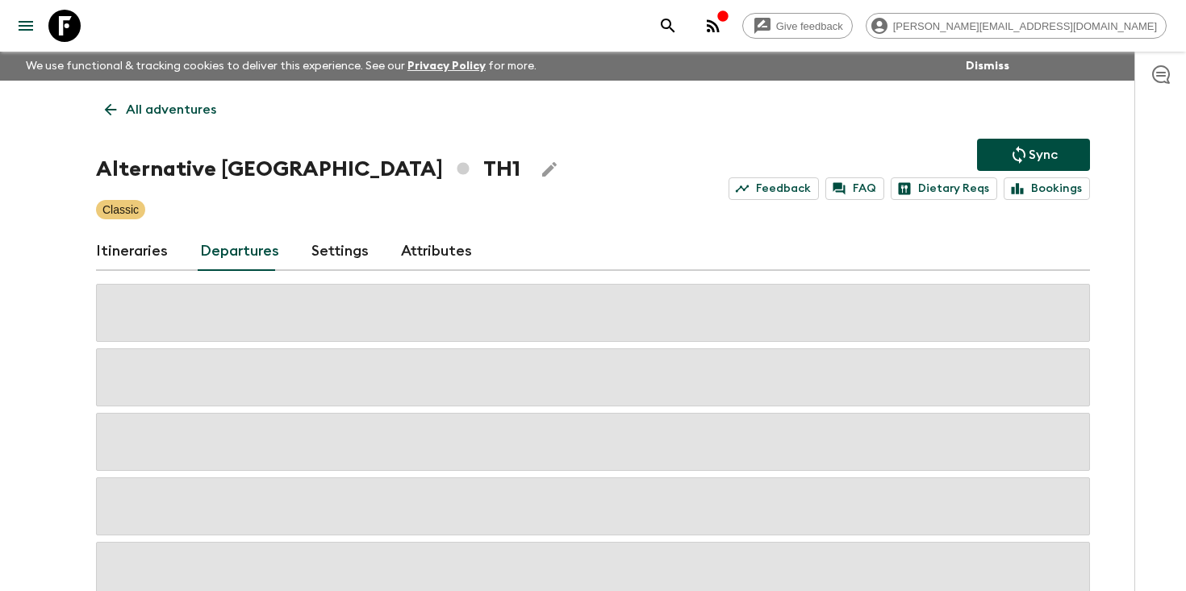
click at [182, 113] on p "All adventures" at bounding box center [171, 109] width 90 height 19
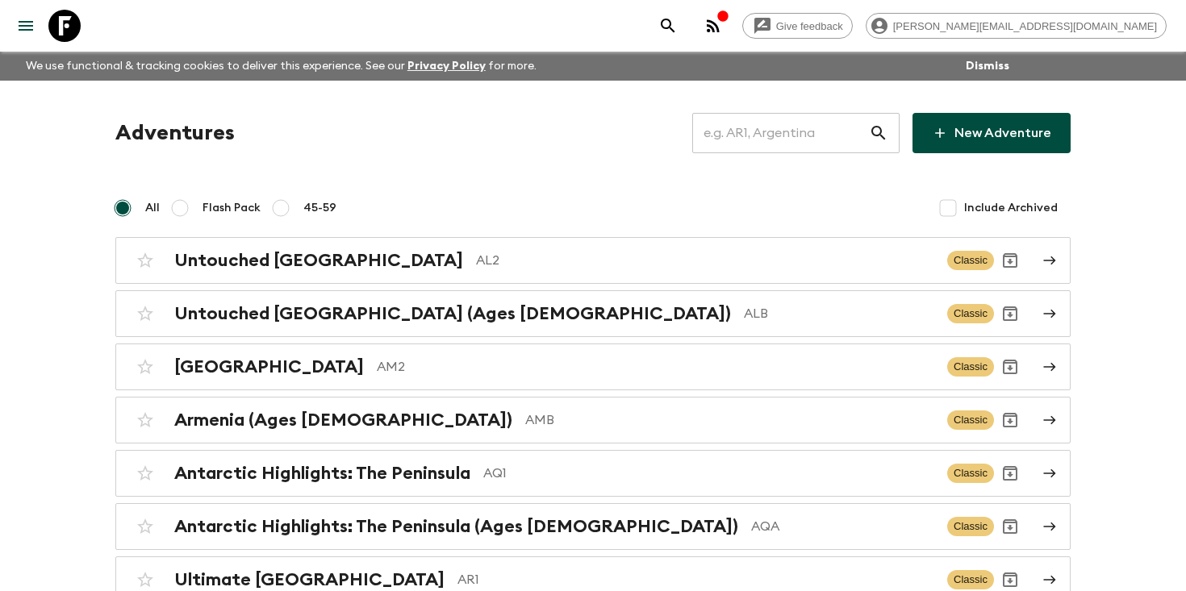
click at [786, 141] on input "text" at bounding box center [780, 133] width 177 height 45
type input "r"
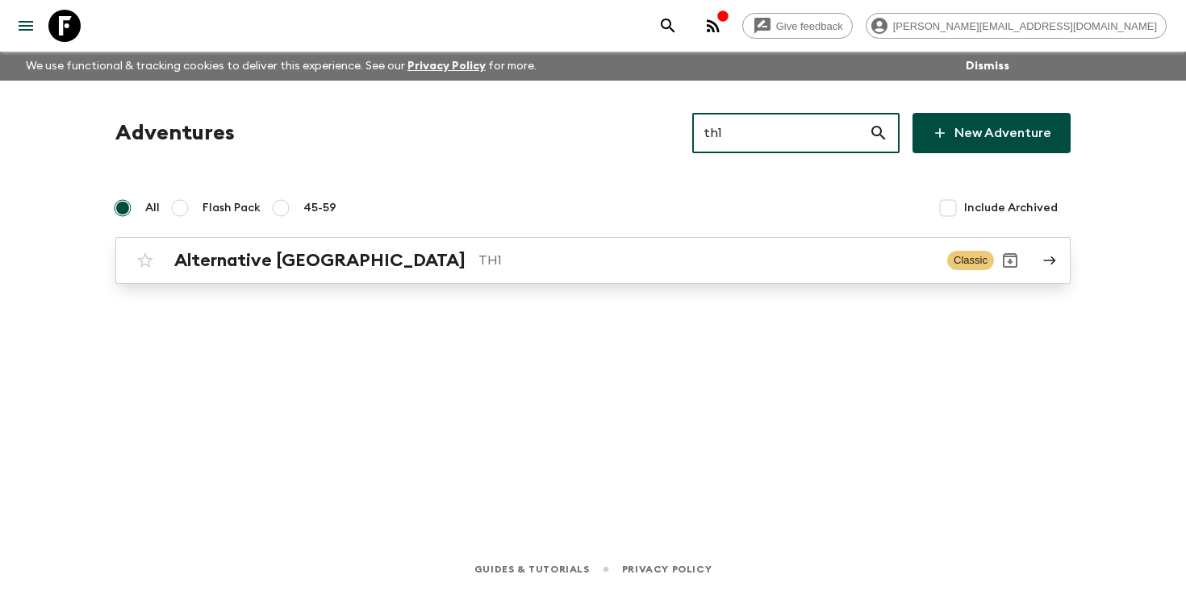
type input "th1"
click at [478, 262] on p "TH1" at bounding box center [706, 260] width 456 height 19
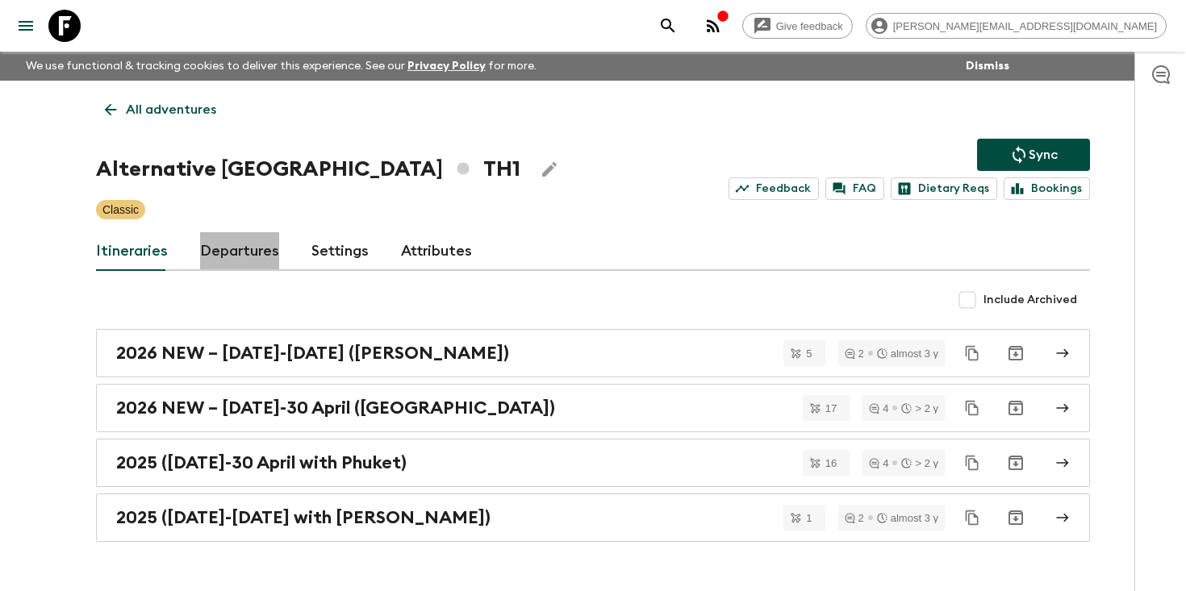
click at [233, 244] on link "Departures" at bounding box center [239, 251] width 79 height 39
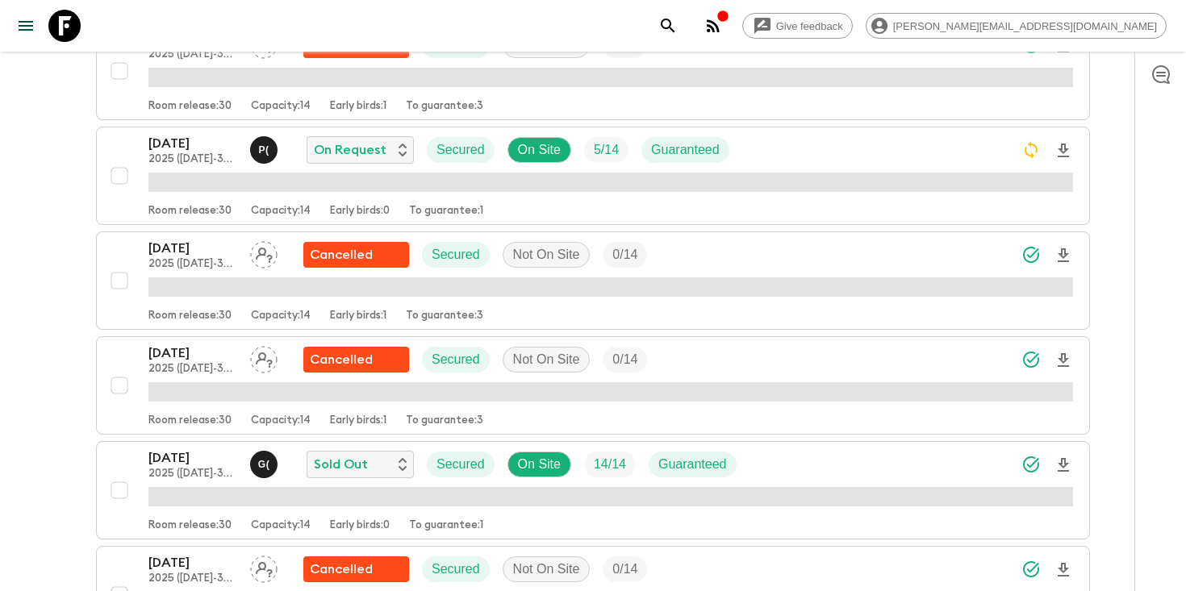
scroll to position [754, 0]
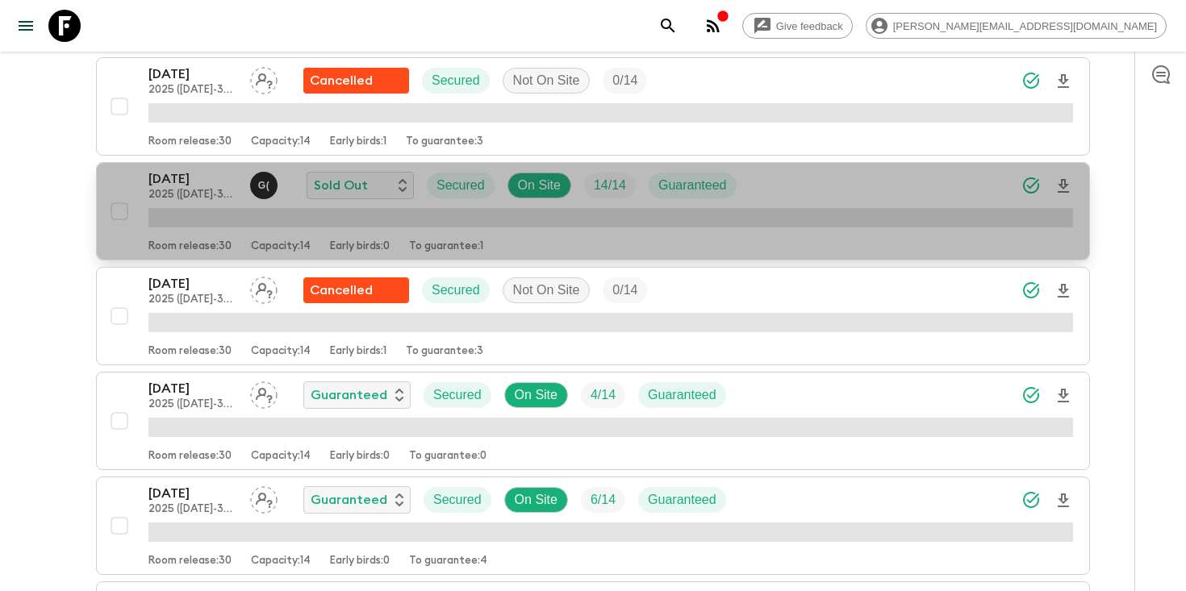
click at [191, 190] on p "2025 (1 October-30 April with Phuket)" at bounding box center [192, 195] width 89 height 13
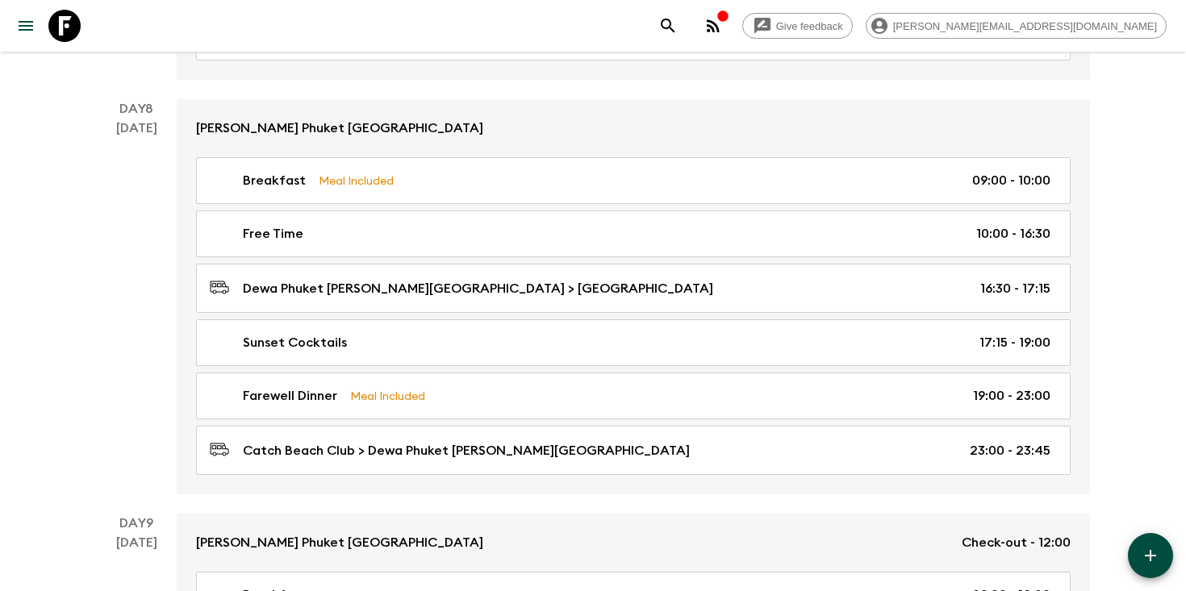
scroll to position [3172, 0]
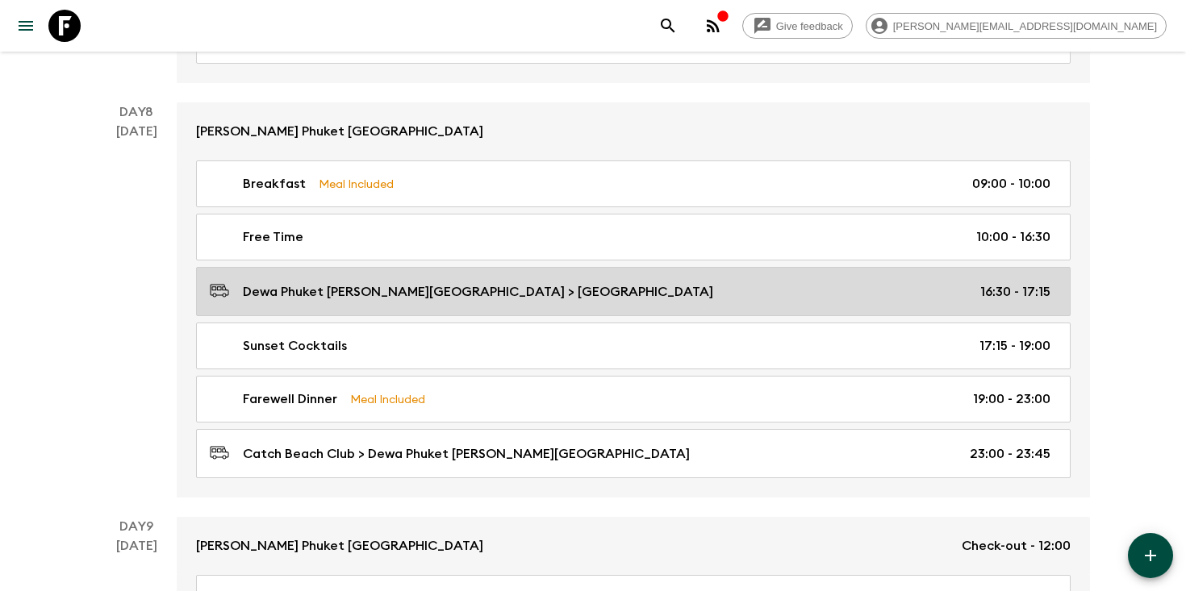
click at [554, 288] on div "Dewa Phuket Nai Yang Beach > Catch Beach Club 16:30 - 17:15" at bounding box center [630, 292] width 840 height 22
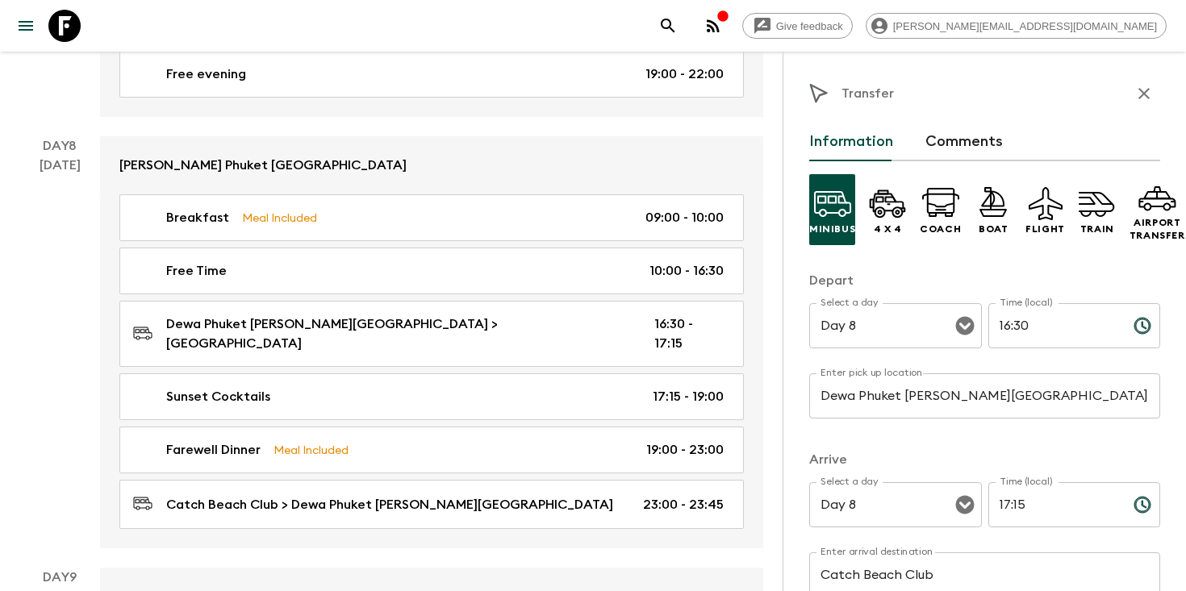
click at [922, 398] on input "Dewa Phuket [PERSON_NAME][GEOGRAPHIC_DATA]" at bounding box center [984, 395] width 351 height 45
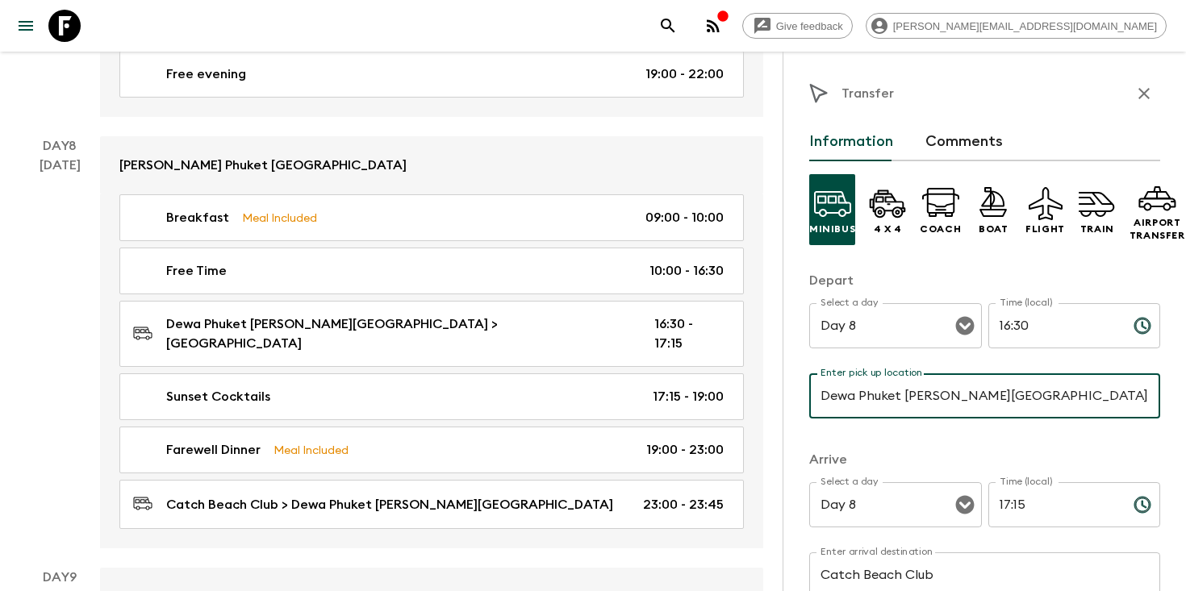
click at [922, 398] on input "Dewa Phuket [PERSON_NAME][GEOGRAPHIC_DATA]" at bounding box center [984, 395] width 351 height 45
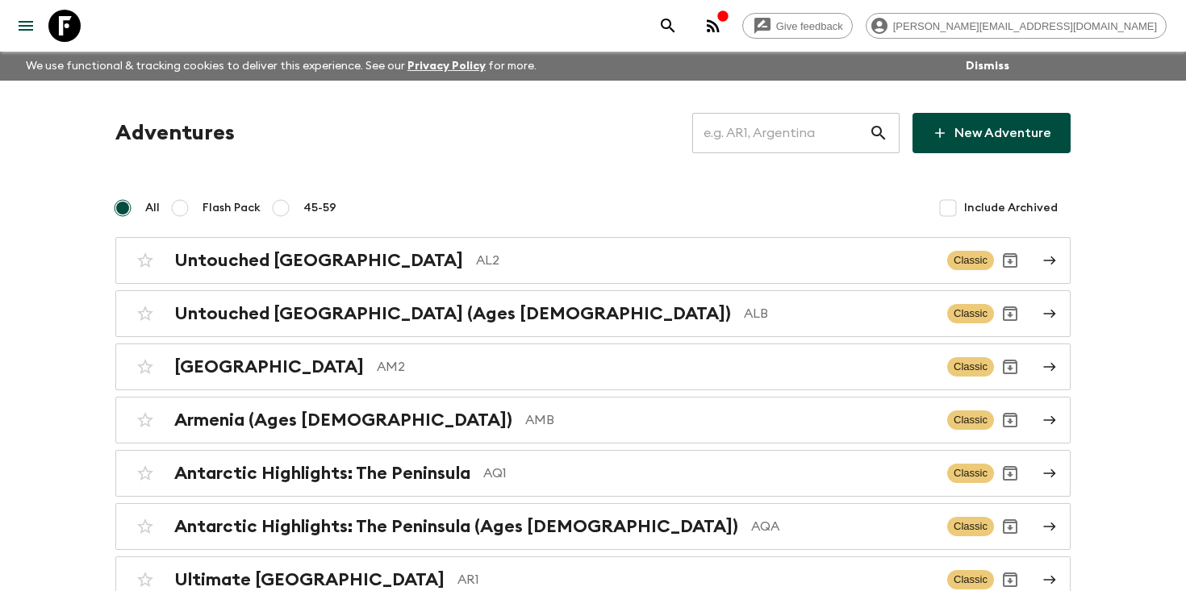
click at [770, 135] on input "text" at bounding box center [780, 133] width 177 height 45
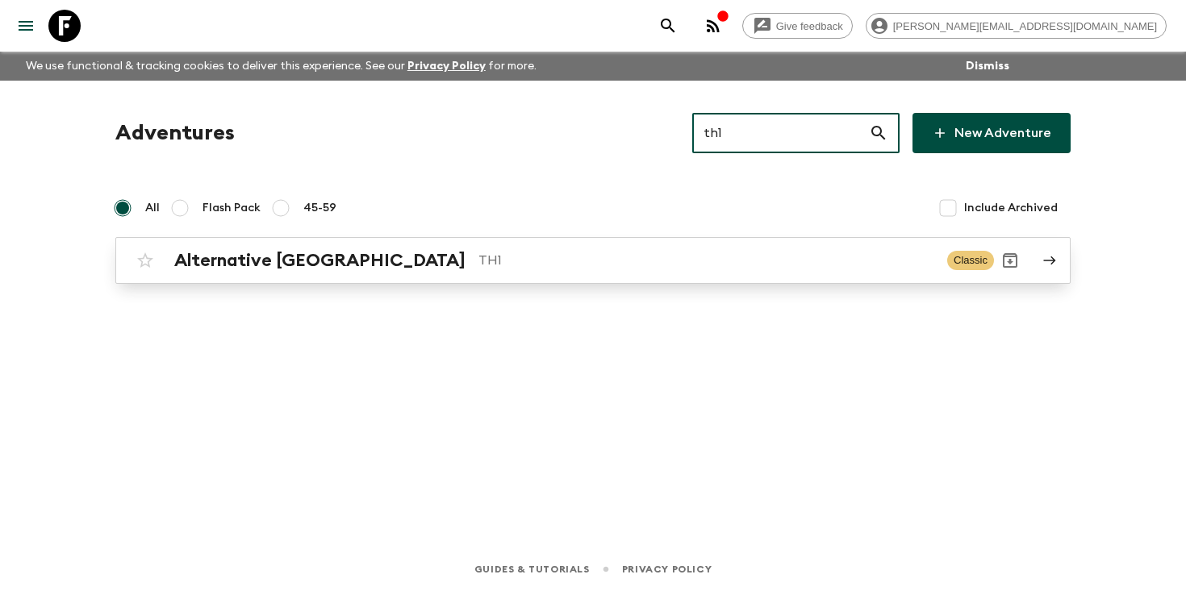
type input "th1"
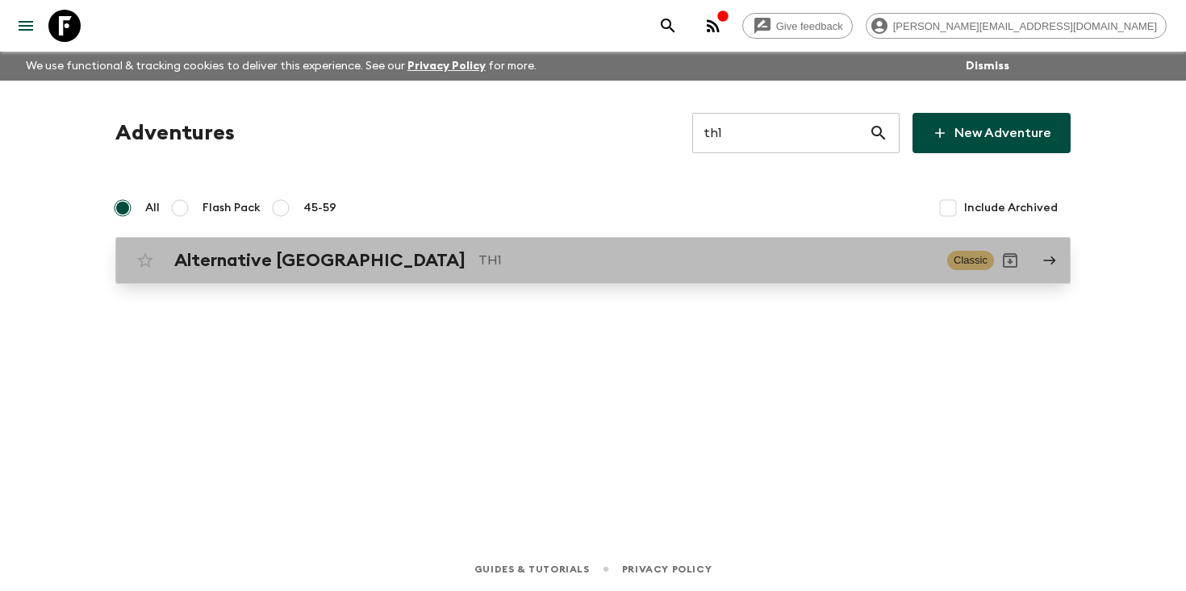
click at [478, 259] on p "TH1" at bounding box center [706, 260] width 456 height 19
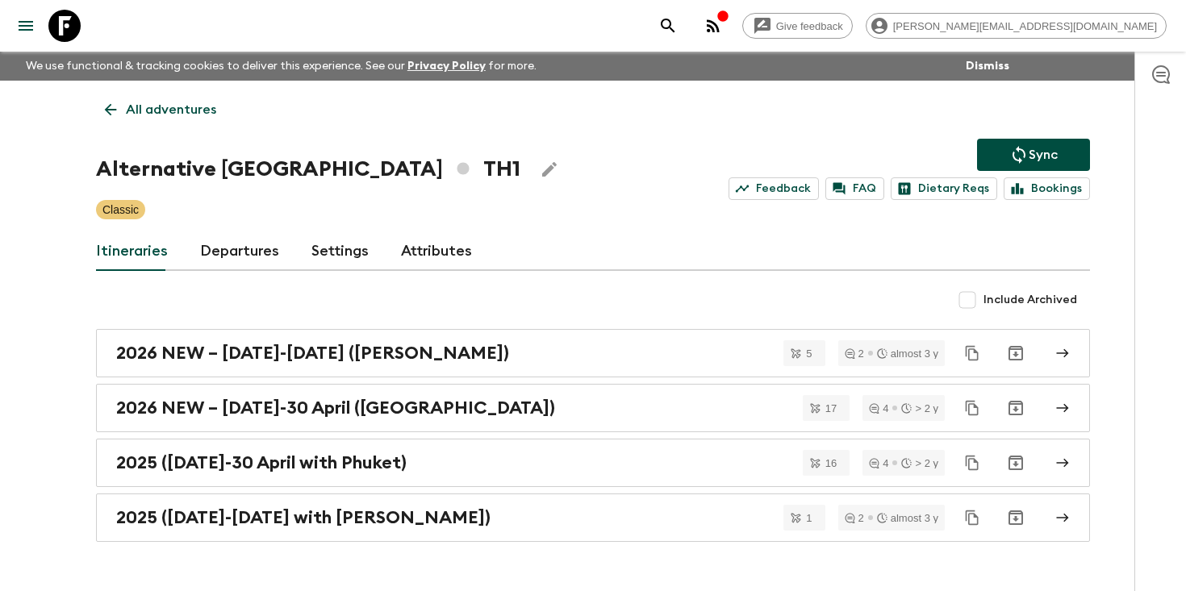
scroll to position [40, 0]
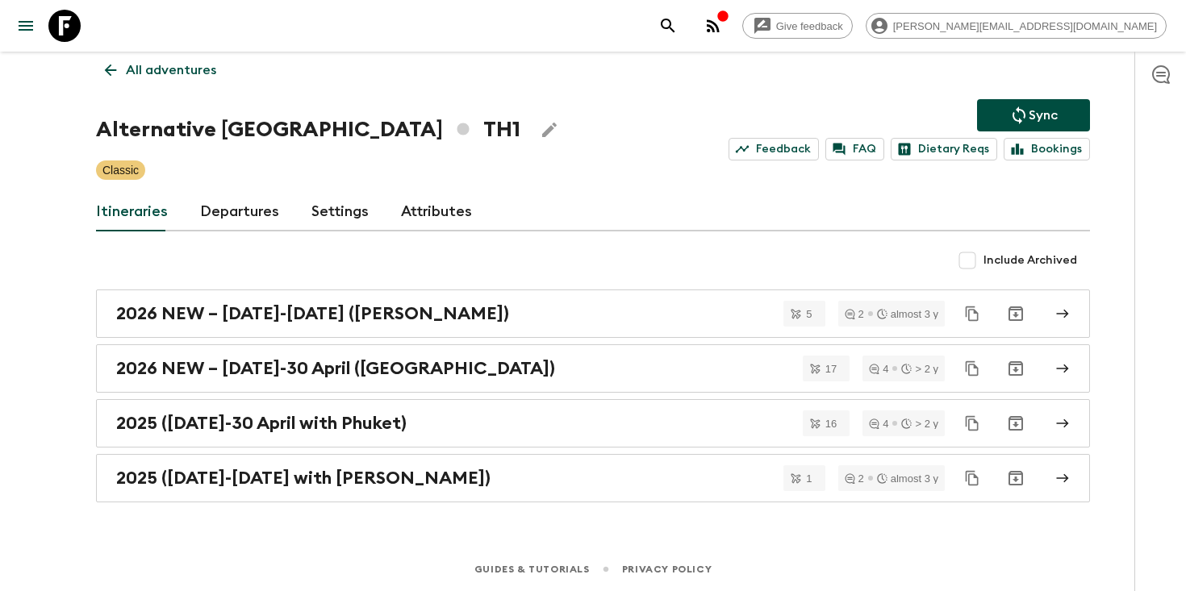
click at [237, 211] on link "Departures" at bounding box center [239, 212] width 79 height 39
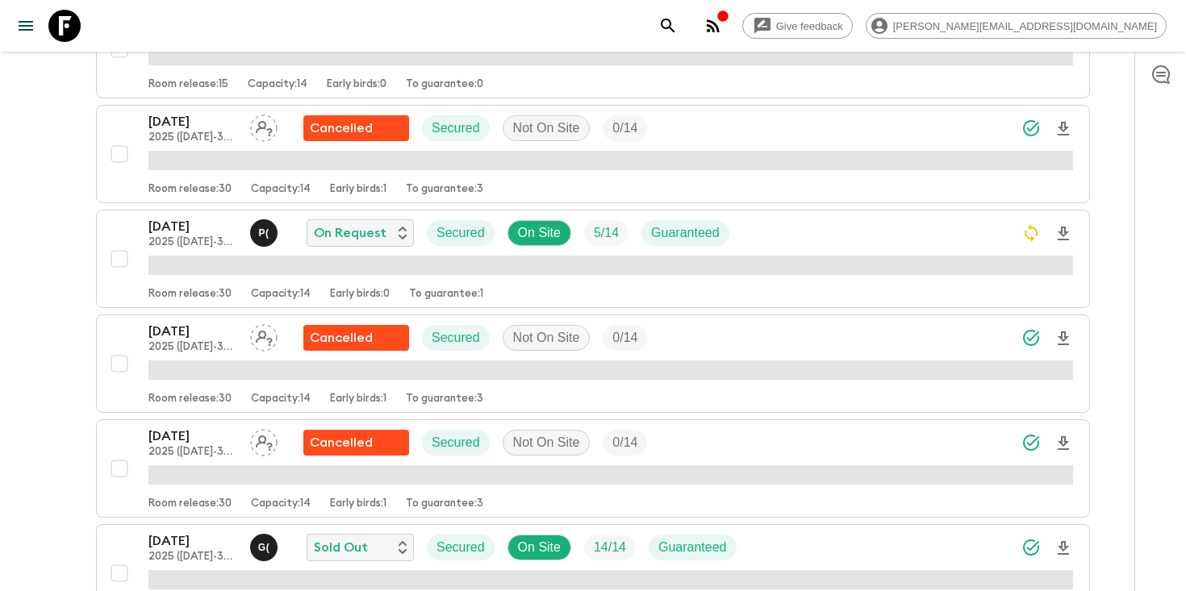
scroll to position [434, 0]
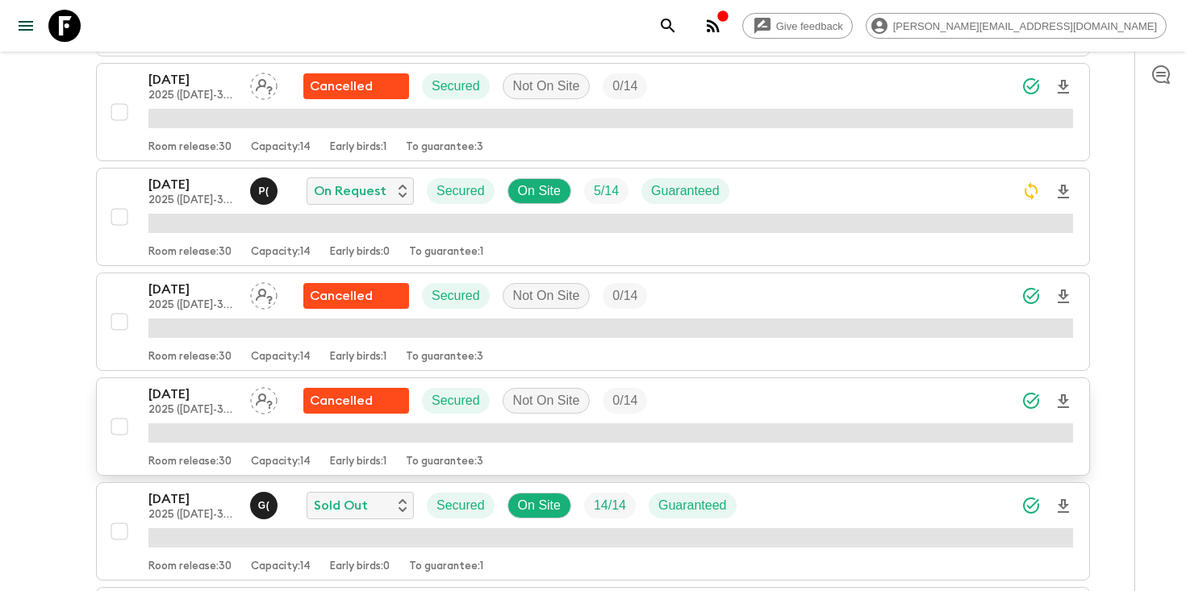
click at [181, 377] on button "31 Oct 2025 2025 (1 October-30 April with Phuket) Cancelled Secured Not On Site…" at bounding box center [593, 426] width 994 height 98
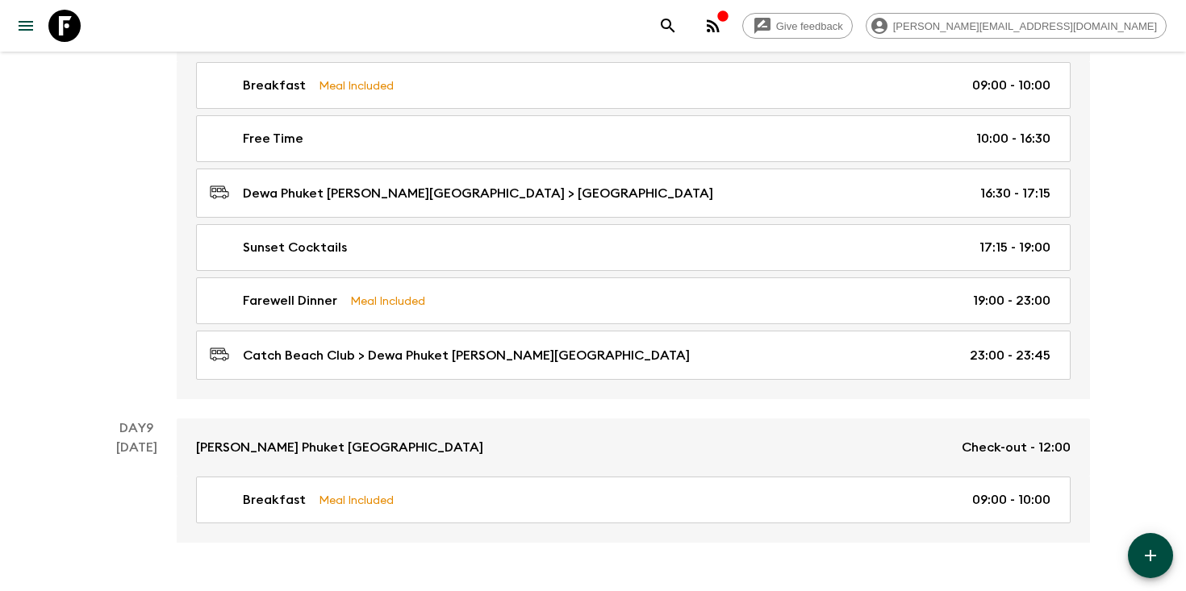
scroll to position [3306, 0]
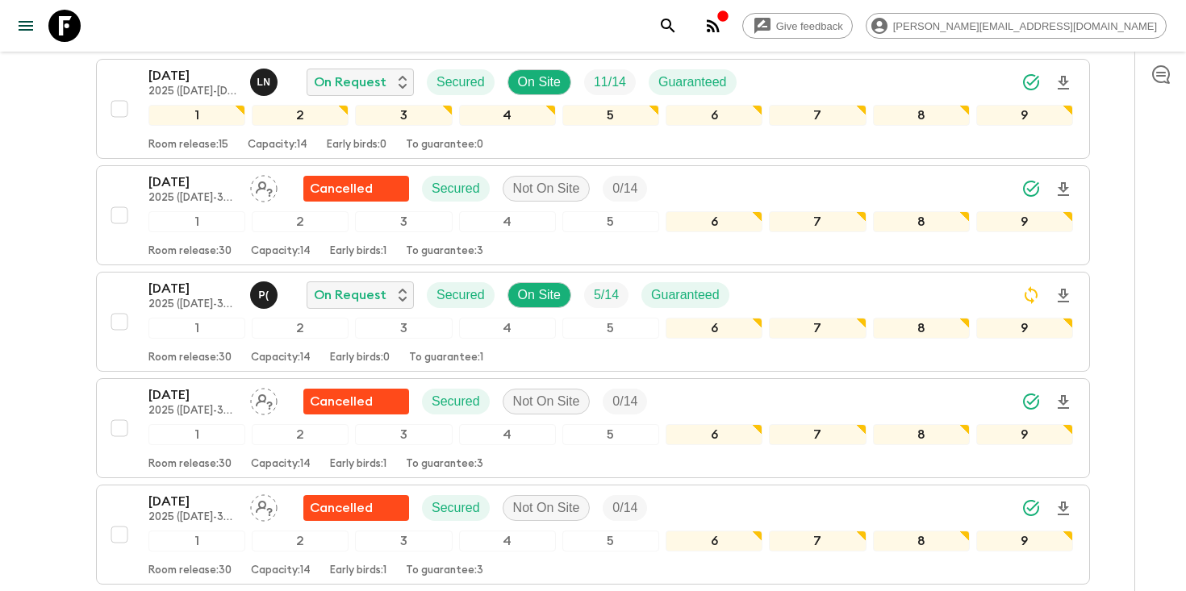
scroll to position [836, 0]
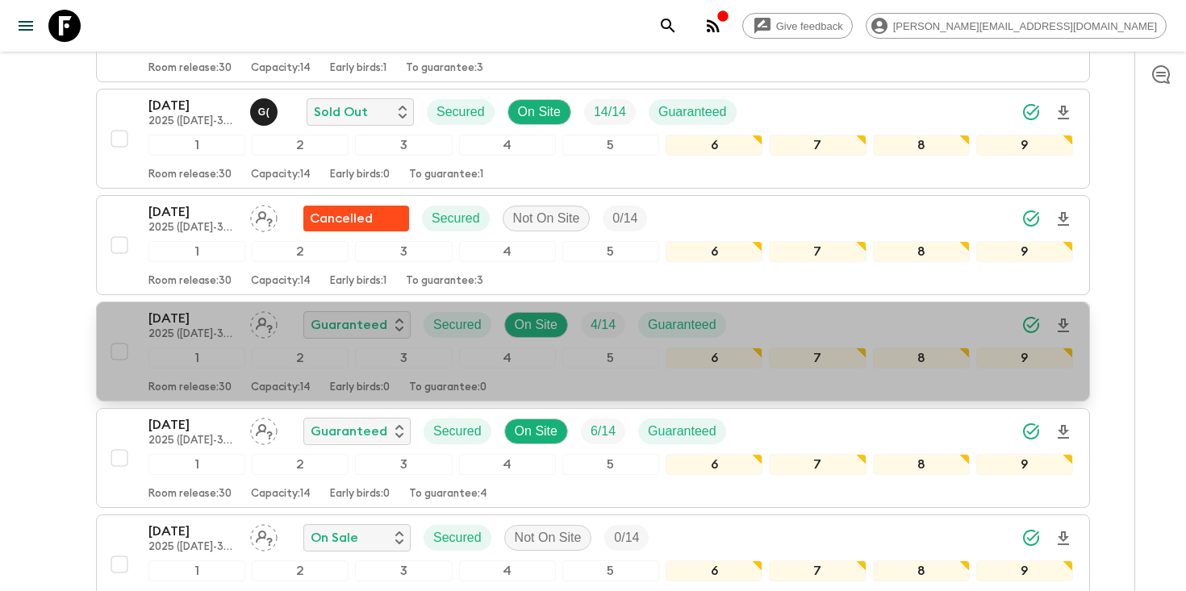
click at [209, 323] on p "[DATE]" at bounding box center [192, 318] width 89 height 19
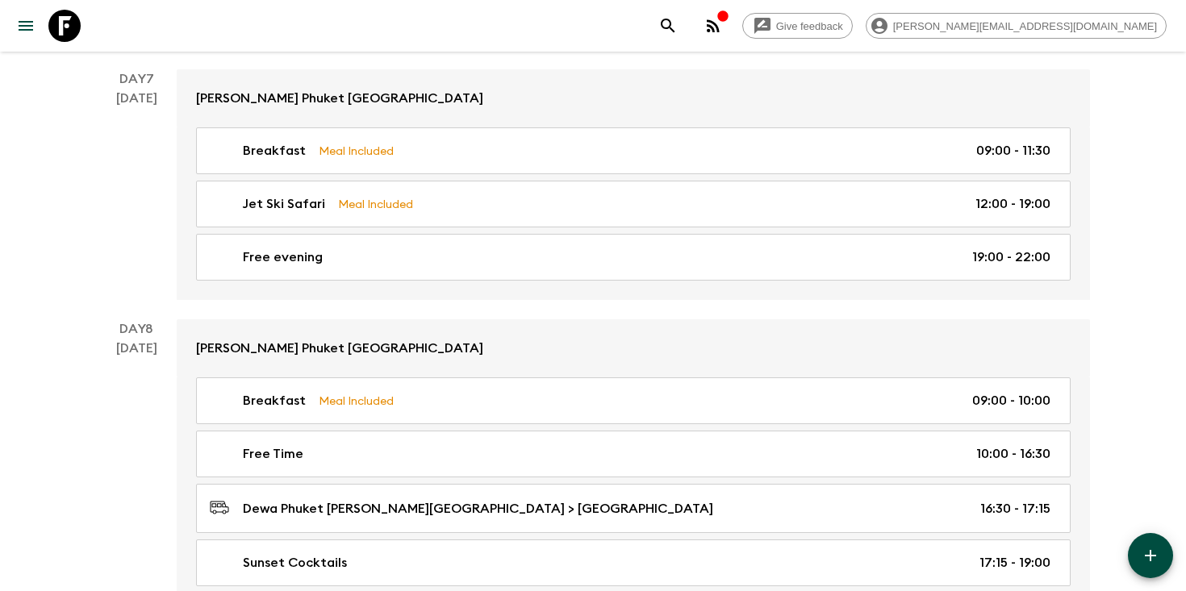
scroll to position [3306, 0]
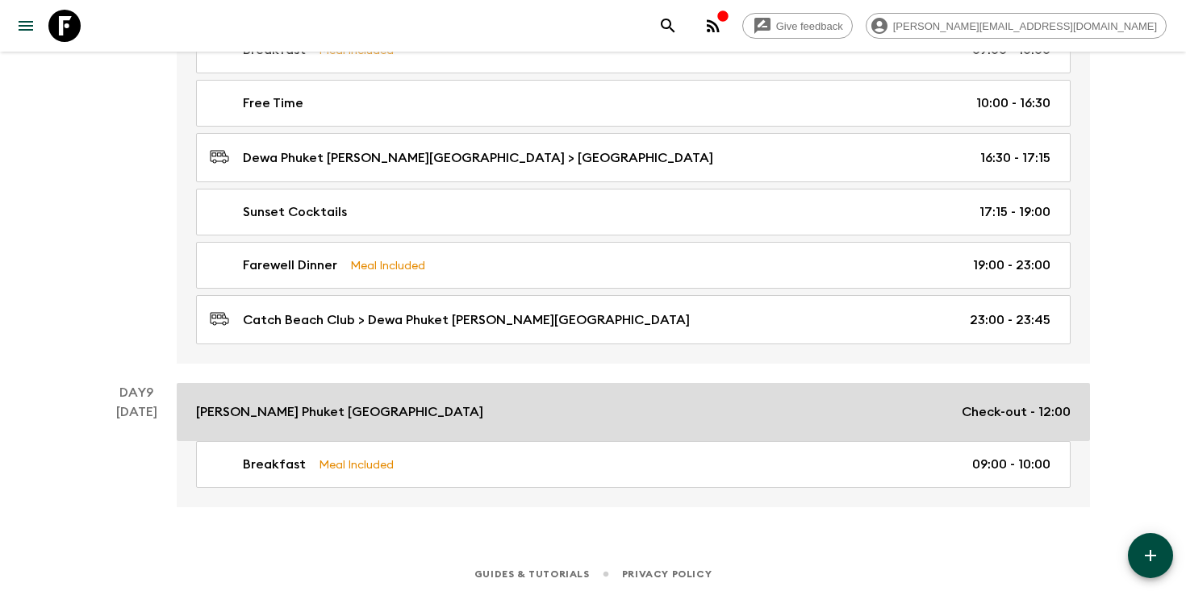
click at [356, 410] on p "Bella Nara Phuket Naiyang Beach" at bounding box center [339, 412] width 287 height 19
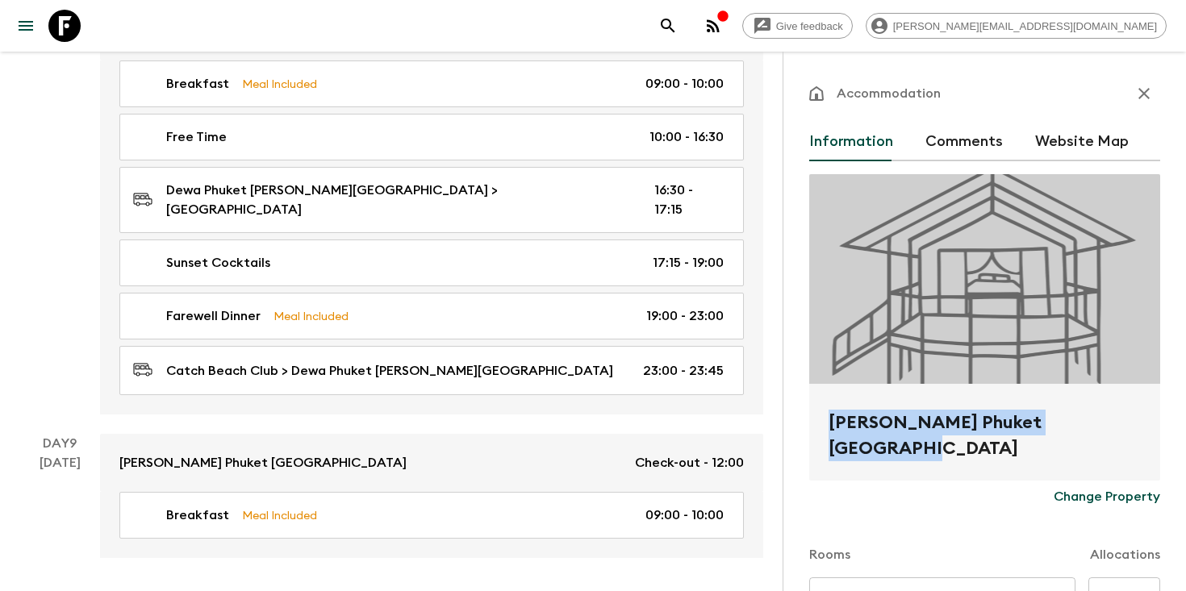
drag, startPoint x: 1122, startPoint y: 432, endPoint x: 824, endPoint y: 432, distance: 297.6
click at [823, 430] on div "Bella Nara Phuket Naiyang Beach" at bounding box center [984, 432] width 351 height 97
copy h2 "Bella Nara Phuket Naiyang Beach"
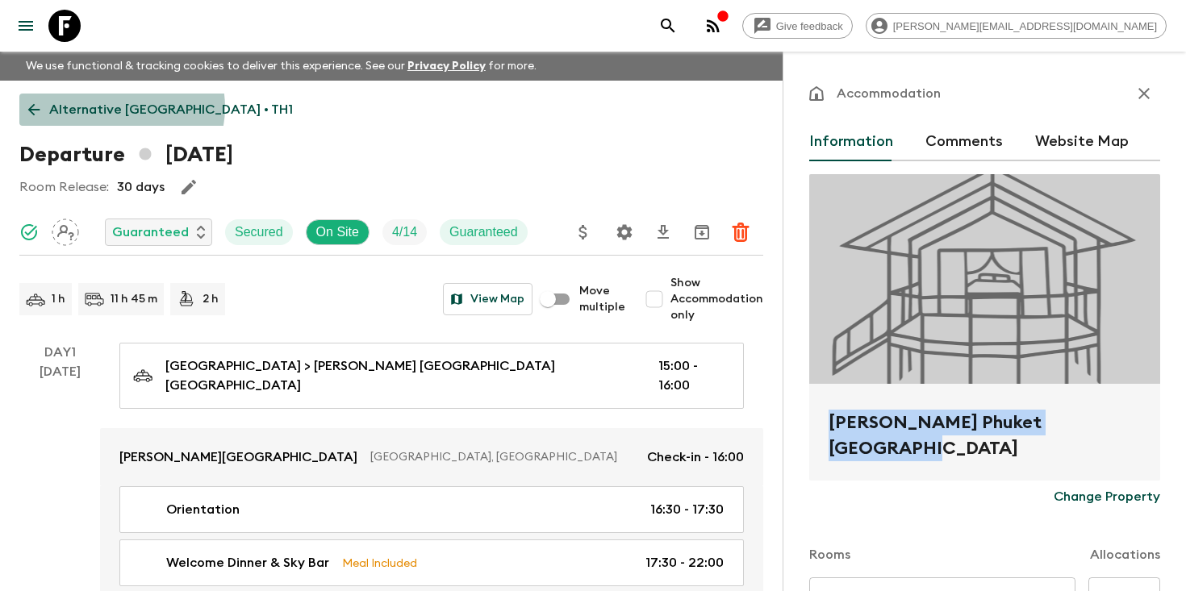
click at [121, 107] on p "Alternative Thailand • TH1" at bounding box center [171, 109] width 244 height 19
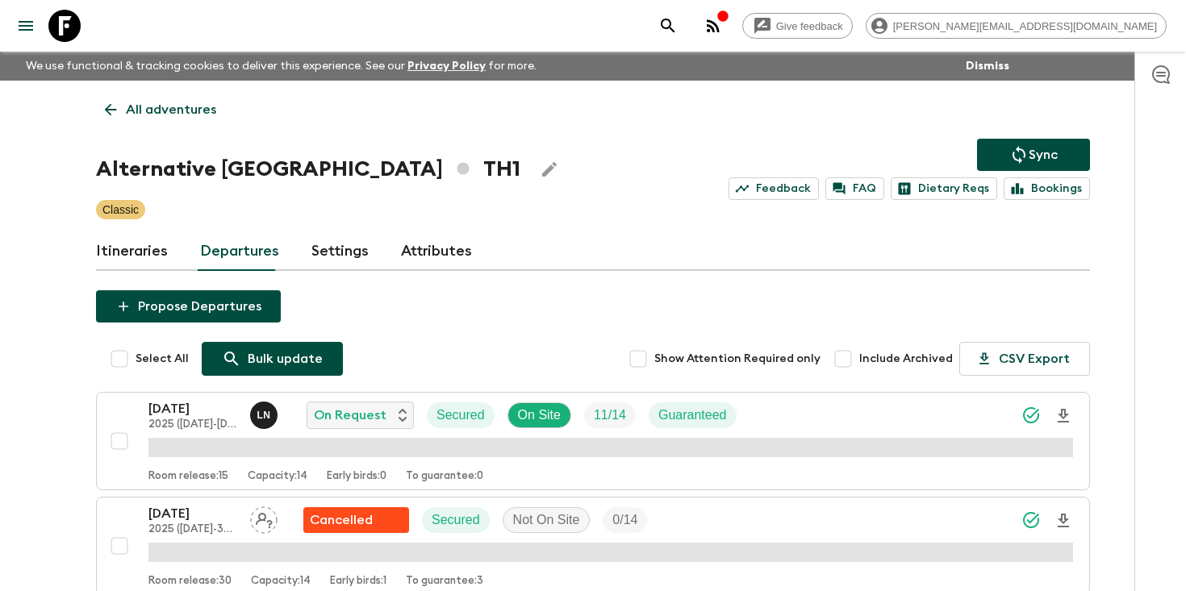
click at [240, 356] on div "Bulk update" at bounding box center [272, 358] width 101 height 19
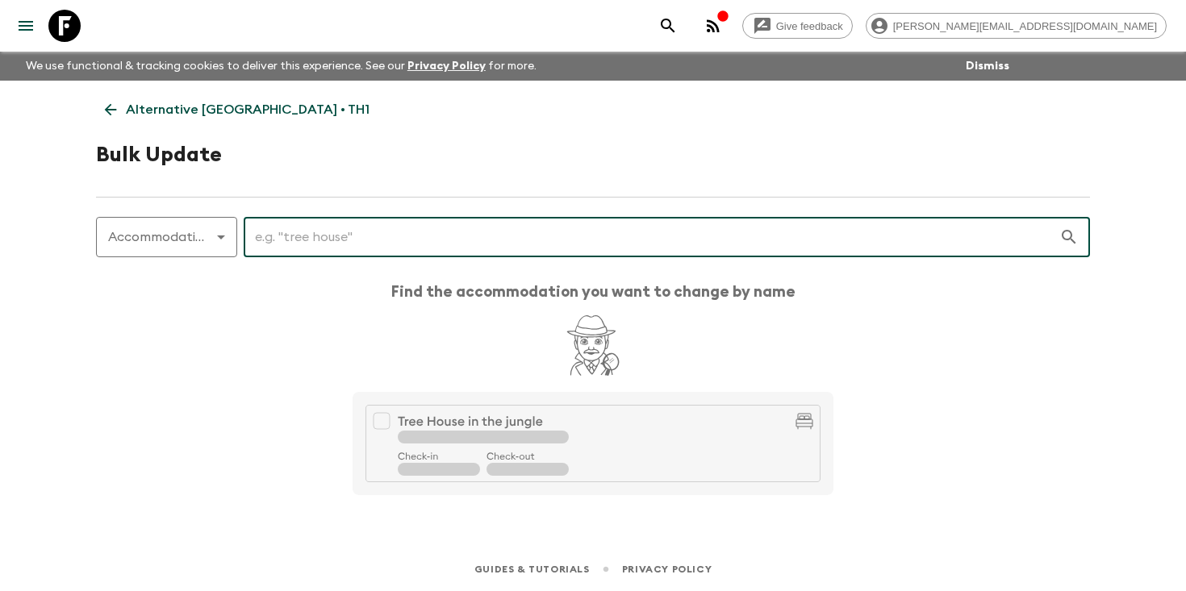
click at [264, 238] on input "text" at bounding box center [651, 237] width 815 height 45
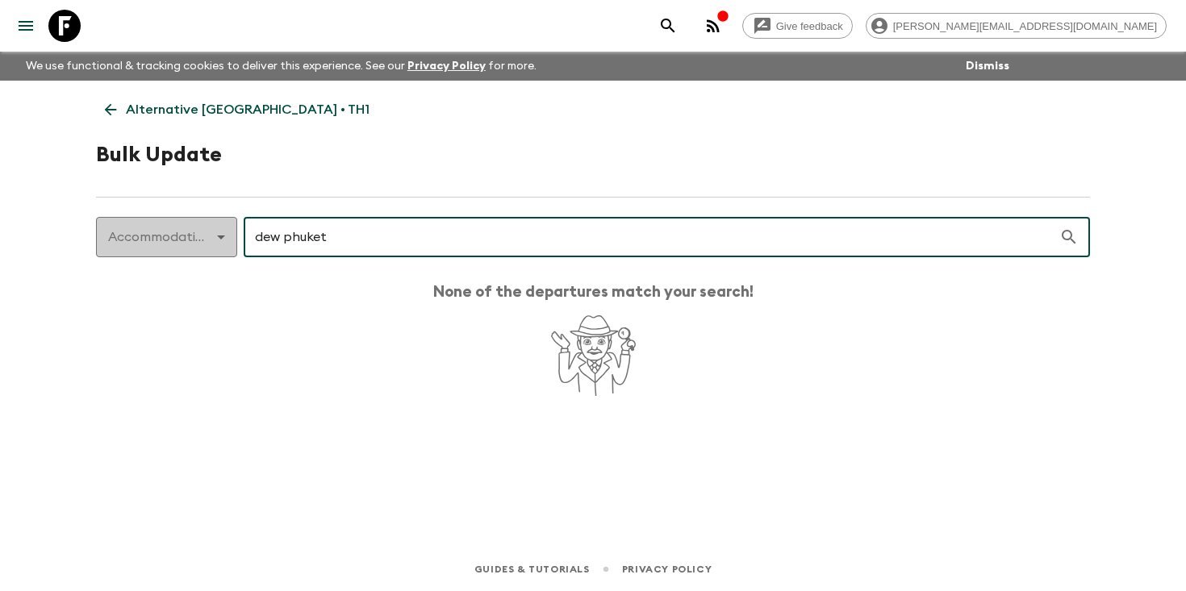
type input "dew phuket"
click at [197, 244] on body "Give feedback brodie.w@flashpack.com We use functional & tracking cookies to de…" at bounding box center [593, 295] width 1186 height 591
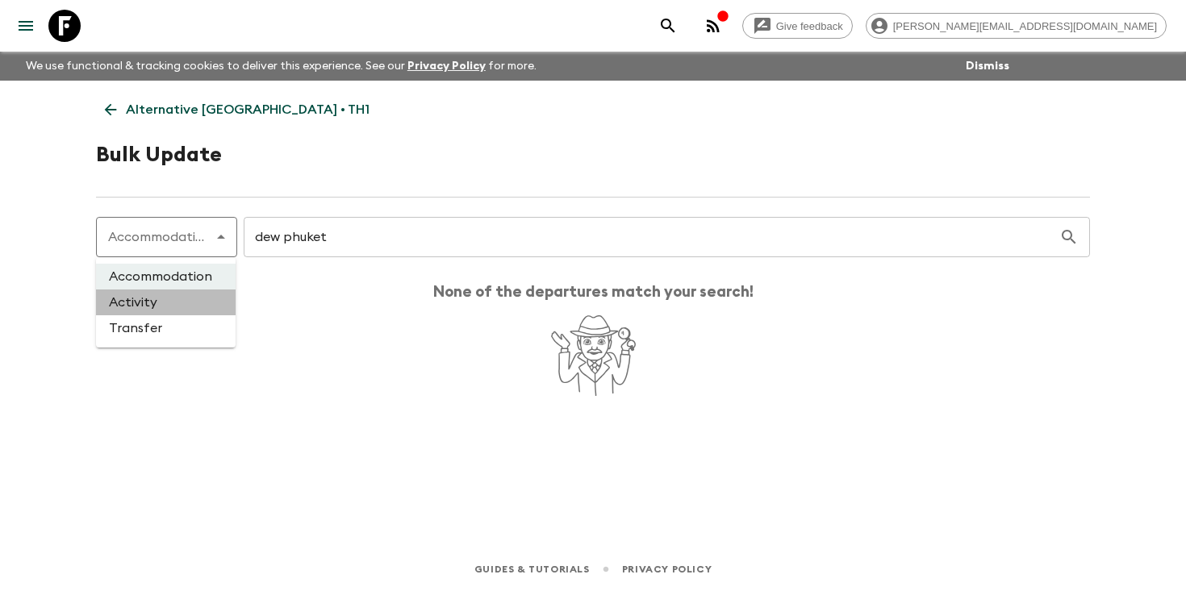
click at [189, 304] on li "Activity" at bounding box center [166, 303] width 140 height 26
type input "activity"
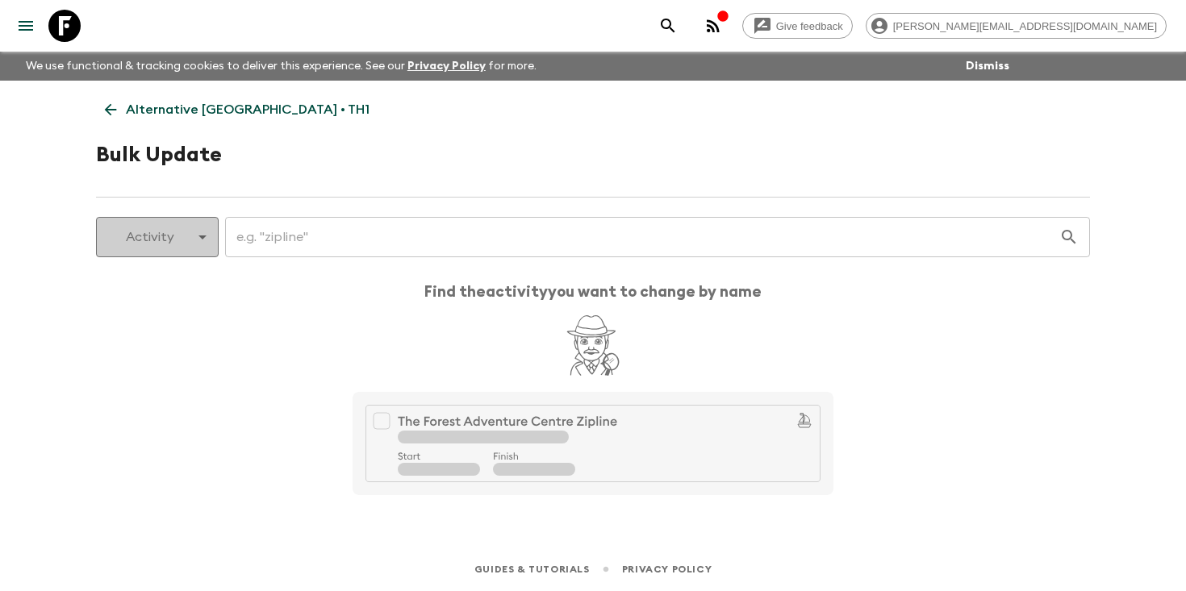
click at [184, 238] on body "Give feedback brodie.w@flashpack.com We use functional & tracking cookies to de…" at bounding box center [593, 295] width 1186 height 591
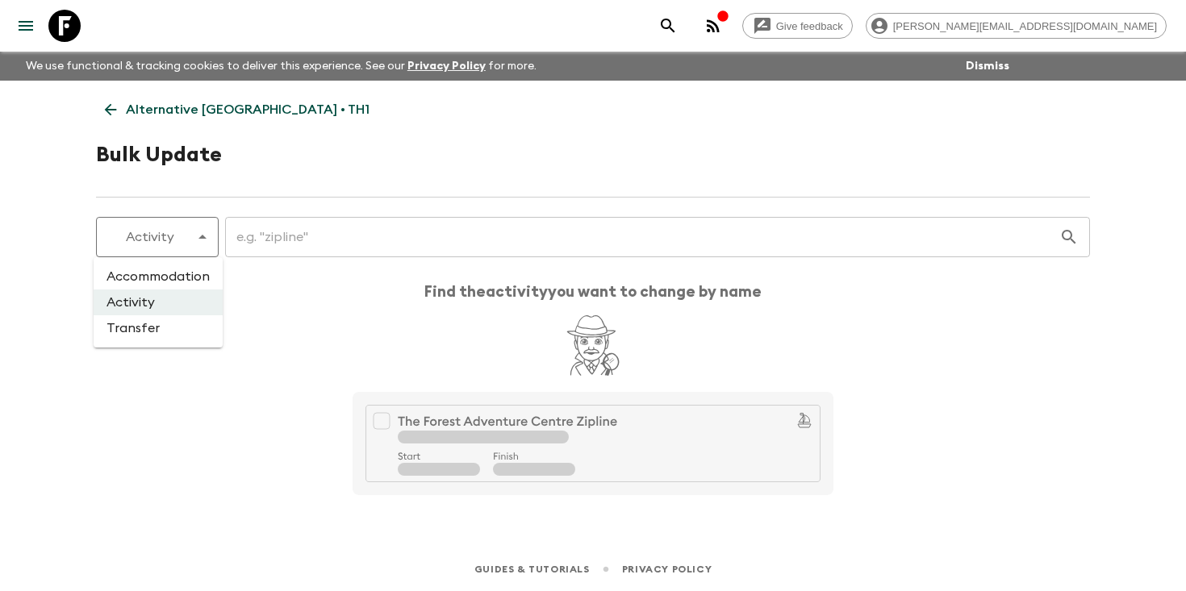
click at [169, 329] on li "Transfer" at bounding box center [158, 328] width 129 height 26
type input "transfer"
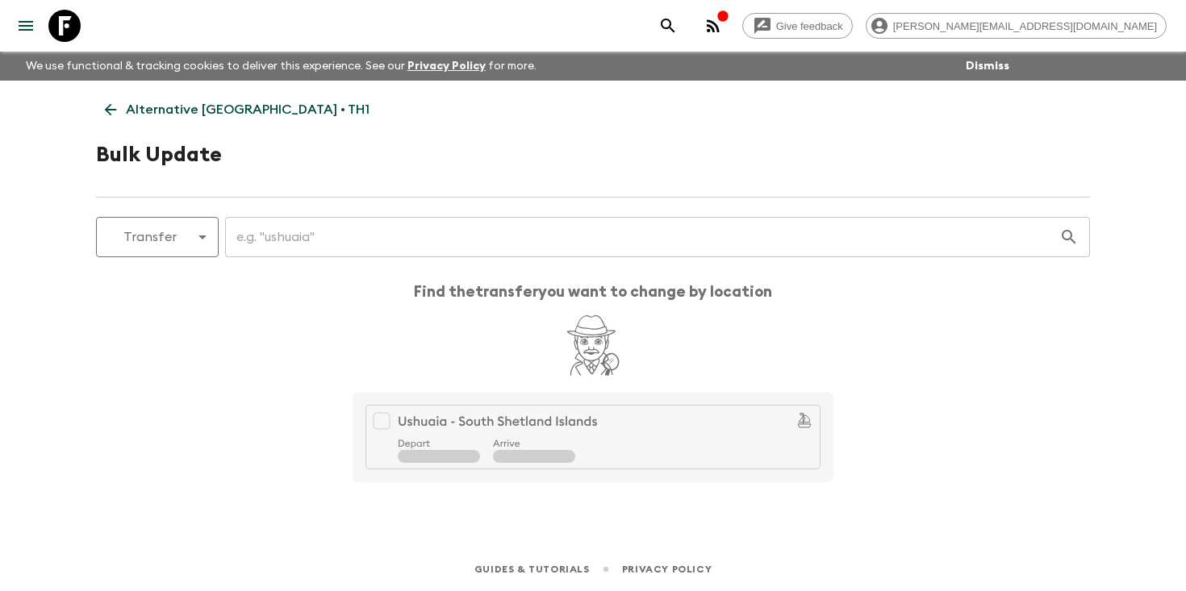
click at [294, 249] on input "text" at bounding box center [642, 237] width 834 height 45
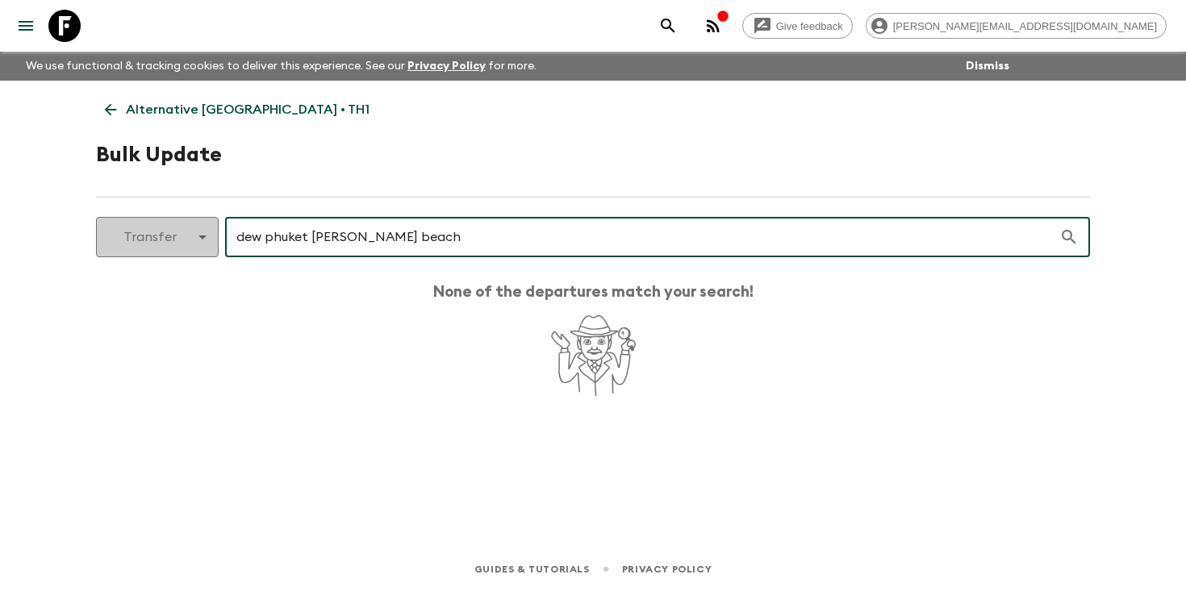
type input "dew phuket nai yang beach"
click at [176, 236] on body "Give feedback brodie.w@flashpack.com We use functional & tracking cookies to de…" at bounding box center [593, 295] width 1186 height 591
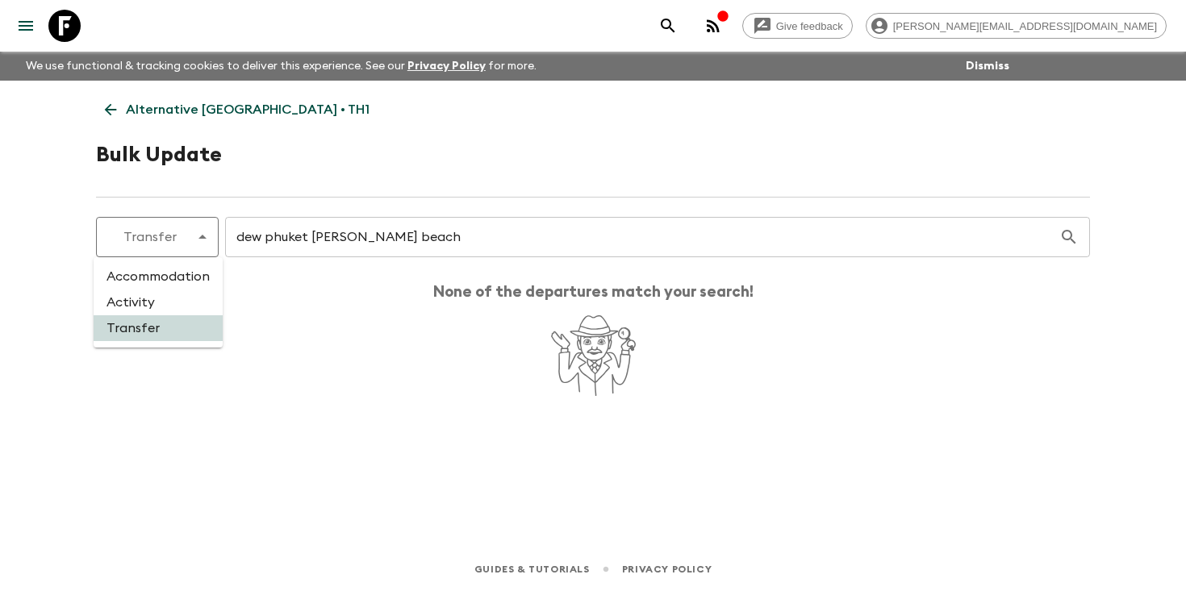
click at [157, 302] on li "Activity" at bounding box center [158, 303] width 129 height 26
type input "activity"
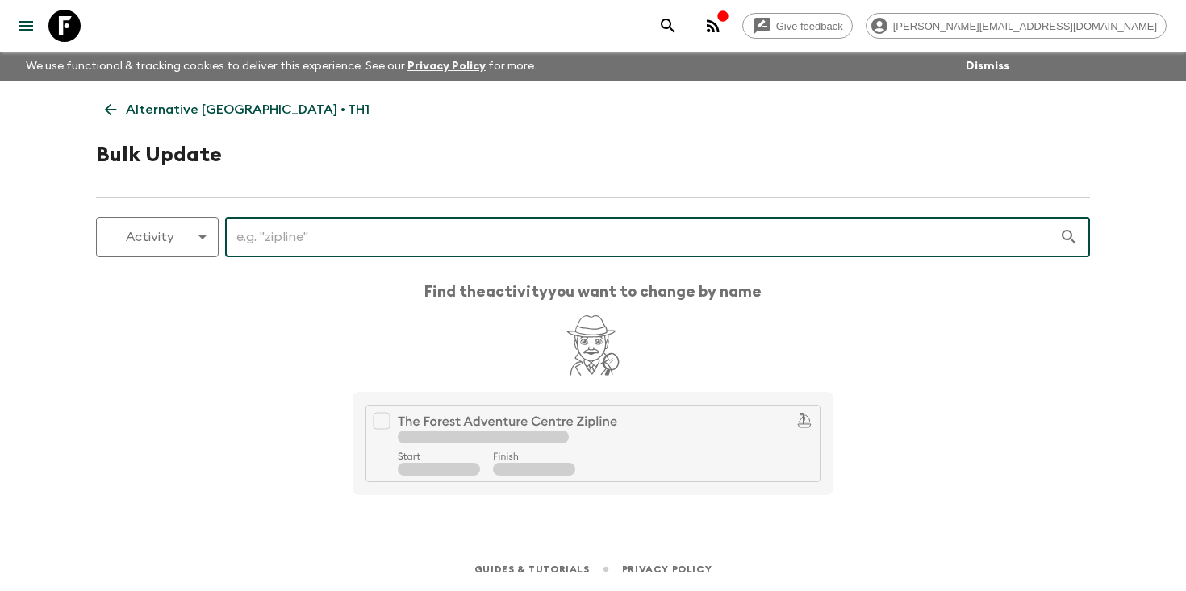
click at [264, 237] on input "text" at bounding box center [642, 237] width 834 height 45
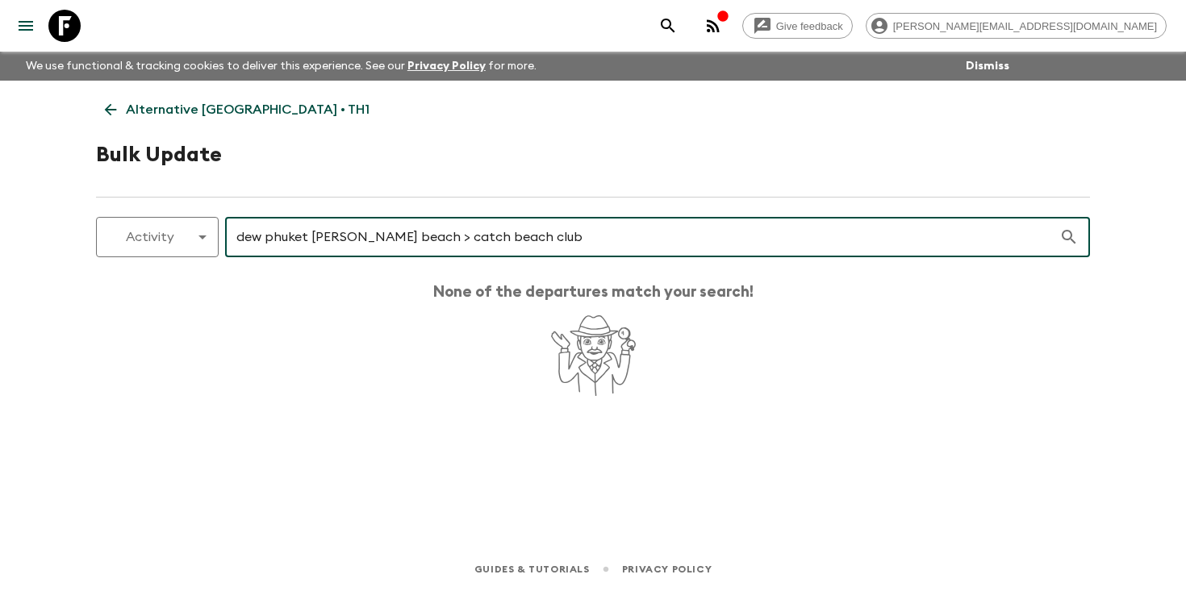
click at [461, 240] on input "dew phuket nai yang beach > catch beach club" at bounding box center [642, 237] width 834 height 45
type input "dew phuket nai yang beach > catch beach club"
click at [125, 228] on body "Give feedback brodie.w@flashpack.com We use functional & tracking cookies to de…" at bounding box center [593, 295] width 1186 height 591
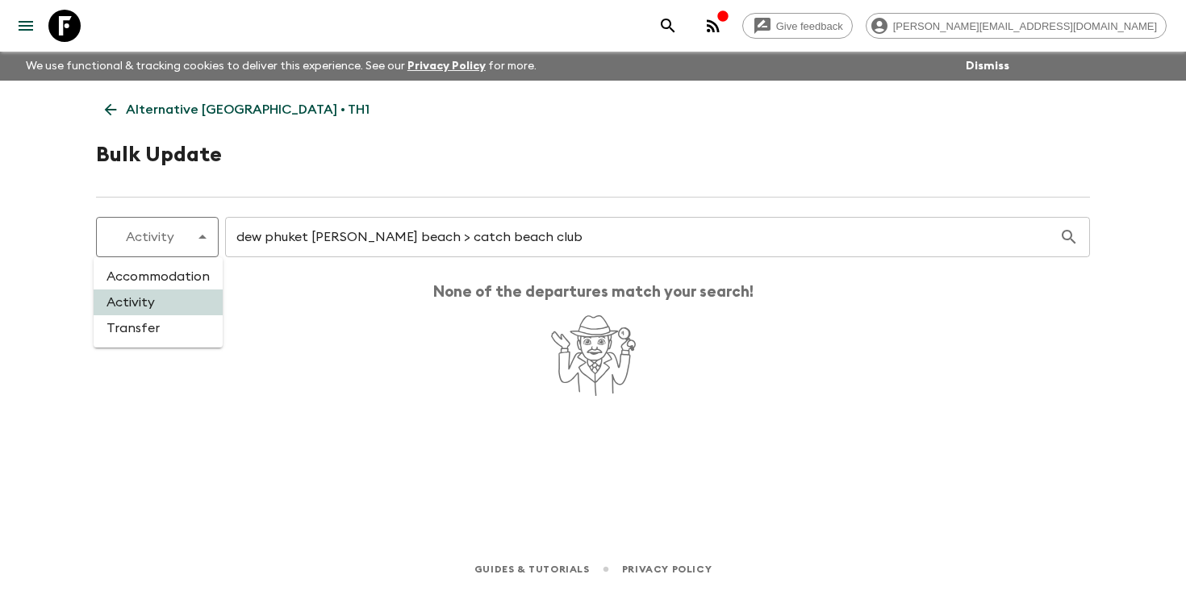
click at [156, 325] on li "Transfer" at bounding box center [158, 328] width 129 height 26
type input "transfer"
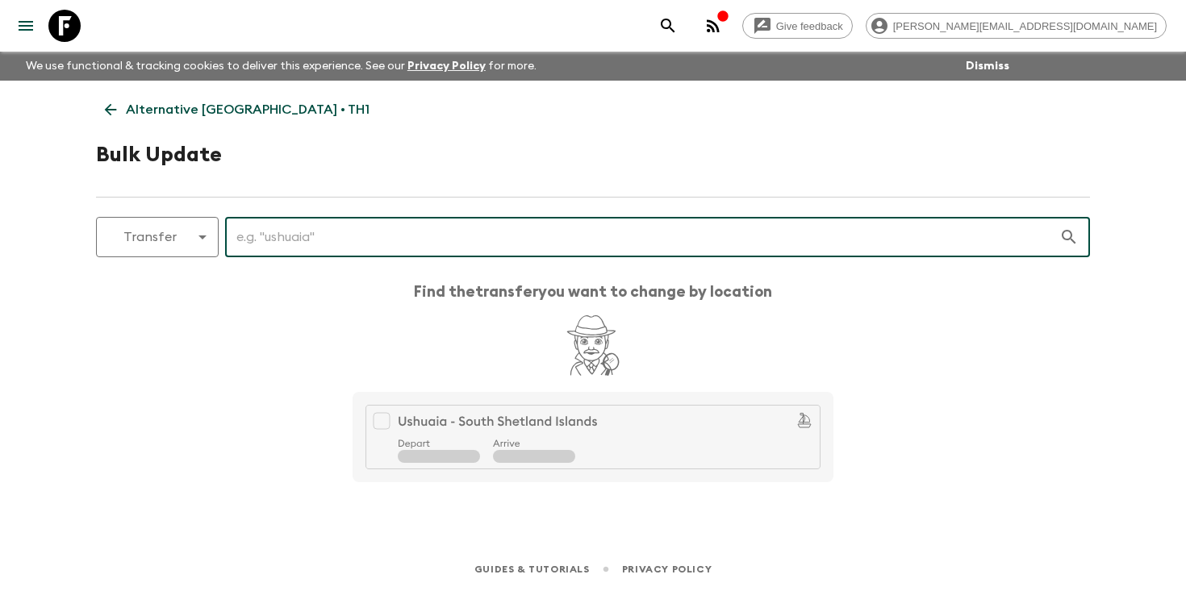
click at [264, 230] on input "text" at bounding box center [642, 237] width 834 height 45
paste input "dew phuket nai yang beach > catch beach club"
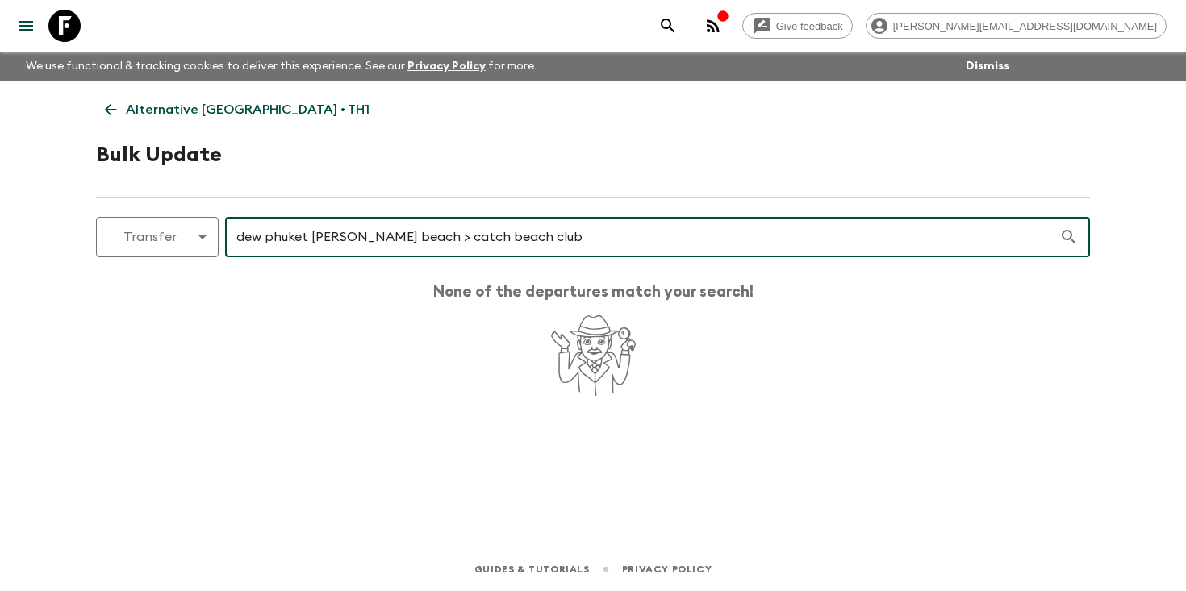
click at [306, 239] on input "dew phuket nai yang beach > catch beach club" at bounding box center [642, 237] width 834 height 45
paste input "Dewa Phuket [PERSON_NAME][GEOGRAPHIC_DATA]"
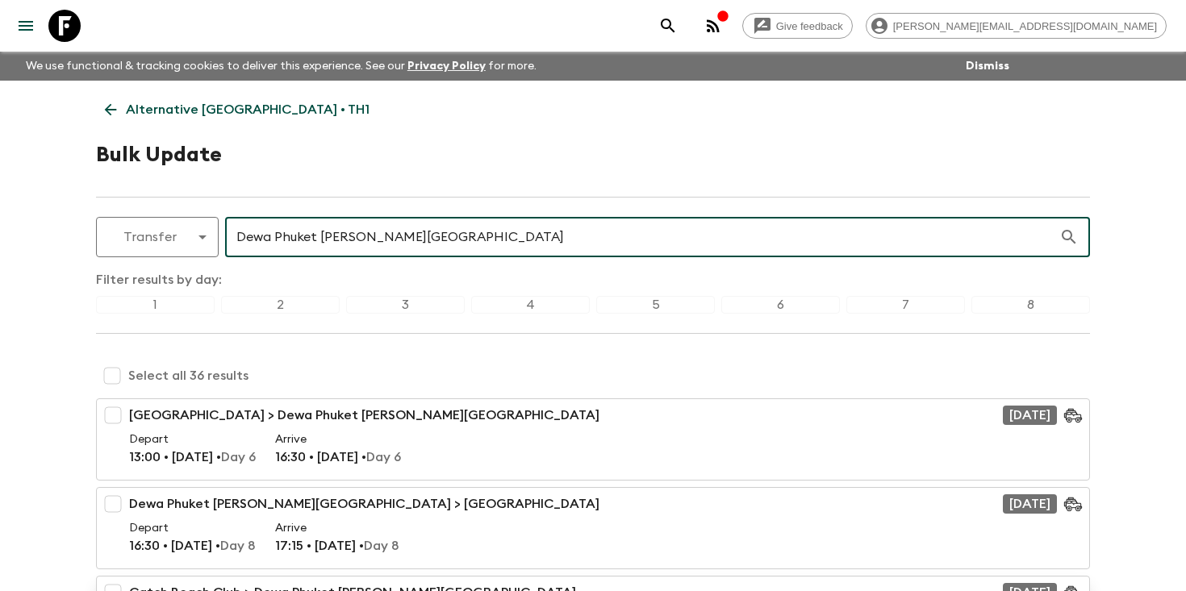
type input "Dewa Phuket [PERSON_NAME][GEOGRAPHIC_DATA]"
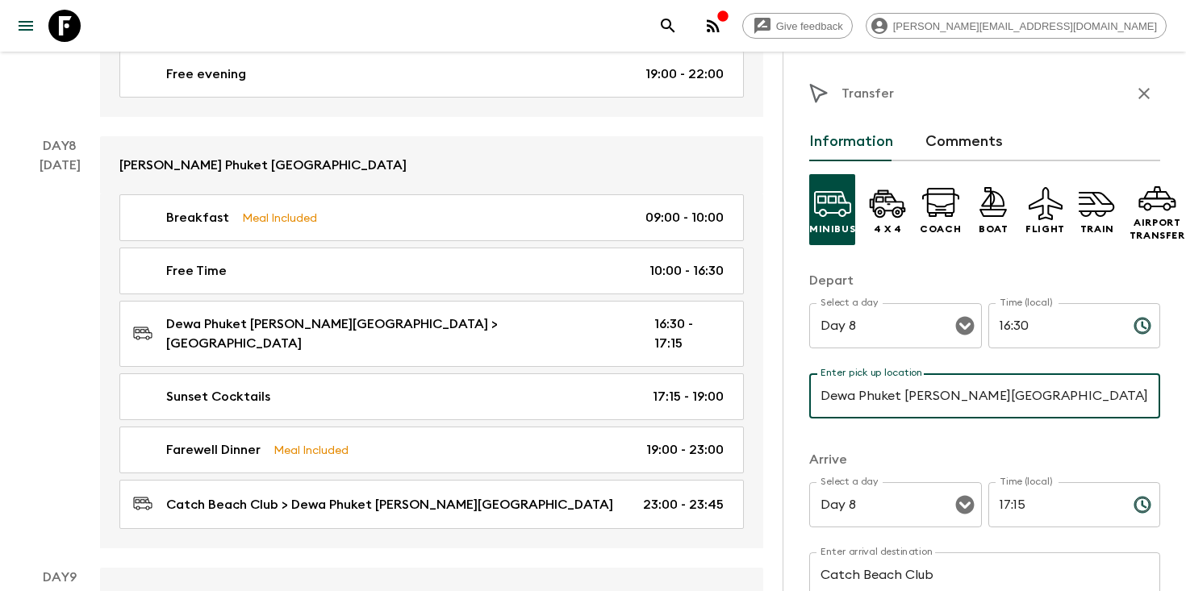
click at [674, 24] on icon "search adventures" at bounding box center [668, 26] width 14 height 14
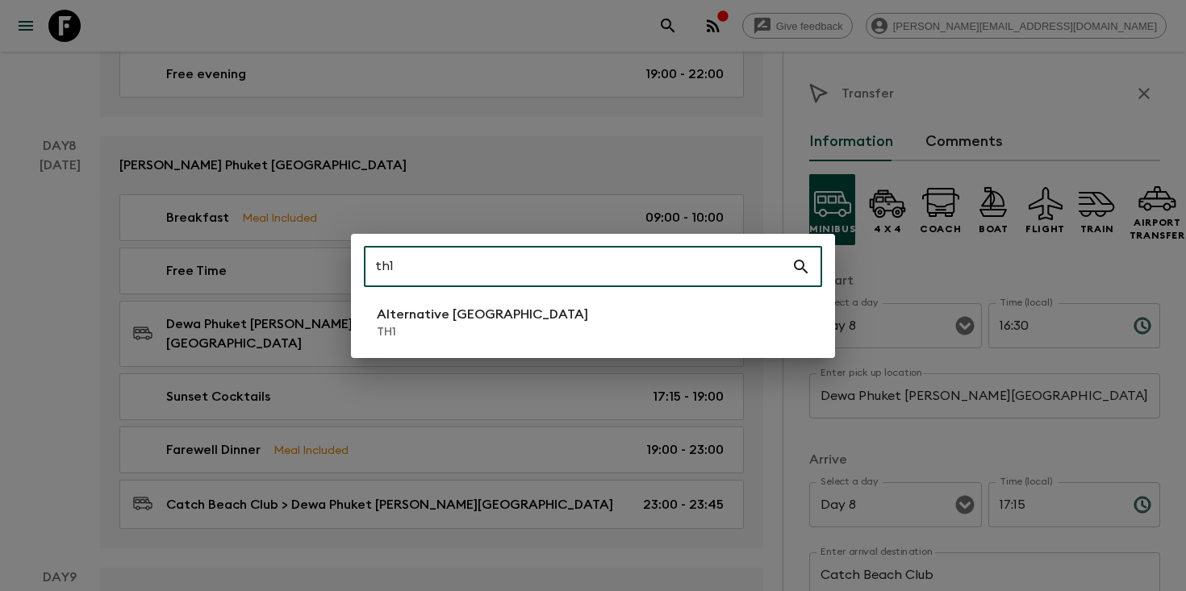
type input "th1"
click at [461, 327] on p "TH1" at bounding box center [482, 332] width 211 height 16
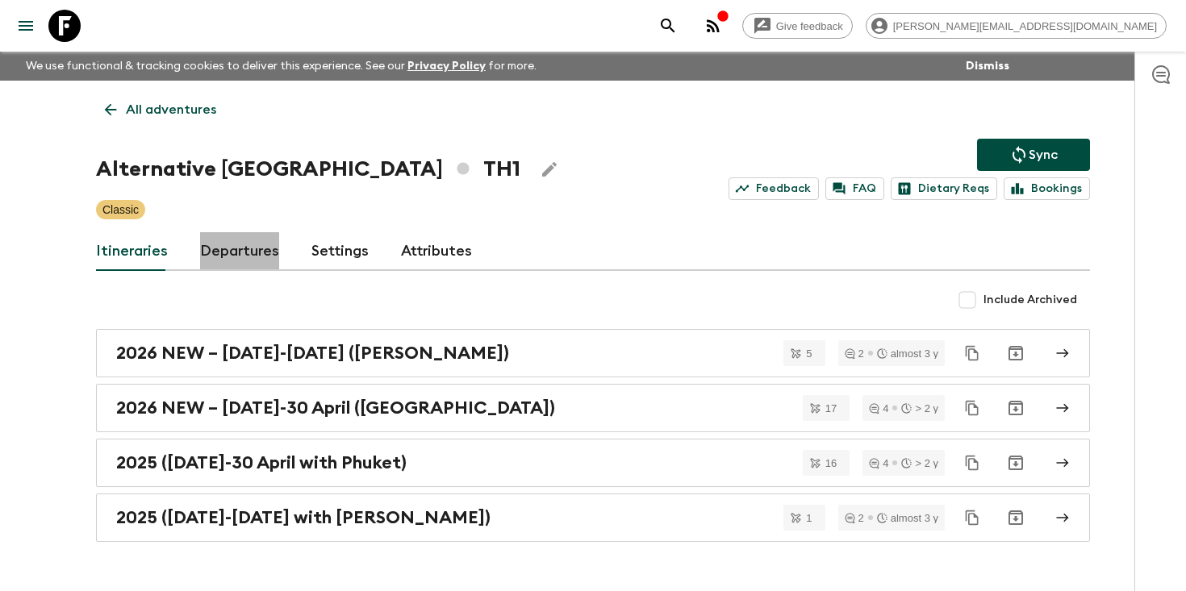
click at [248, 261] on link "Departures" at bounding box center [239, 251] width 79 height 39
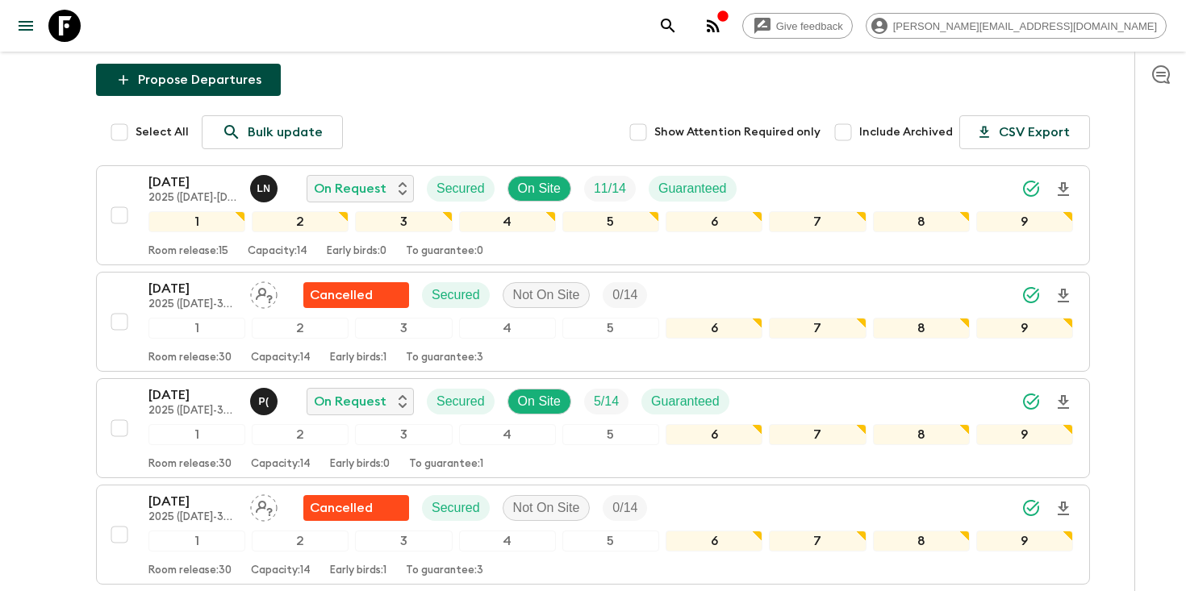
scroll to position [230, 0]
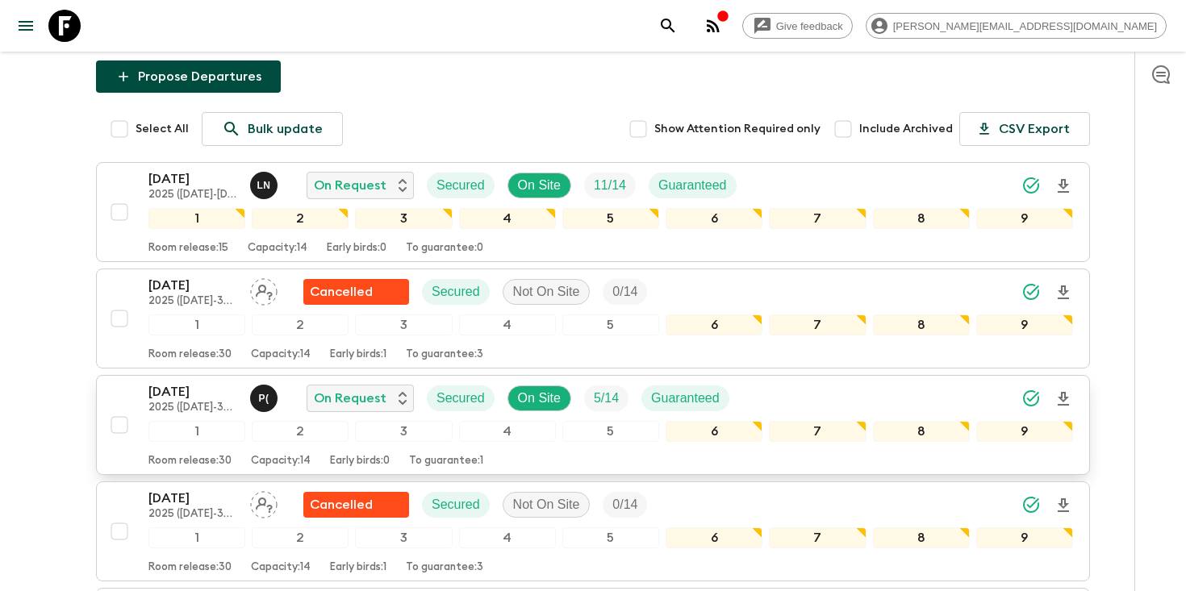
click at [165, 395] on p "17 Oct 2025" at bounding box center [192, 391] width 89 height 19
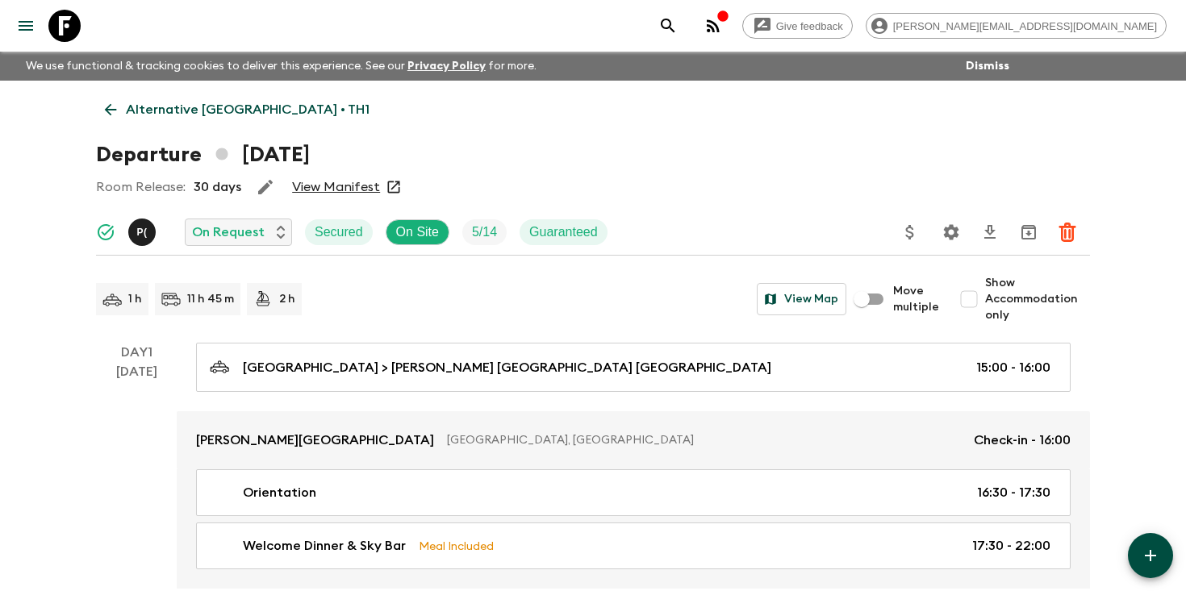
click at [974, 299] on input "Show Accommodation only" at bounding box center [969, 299] width 32 height 32
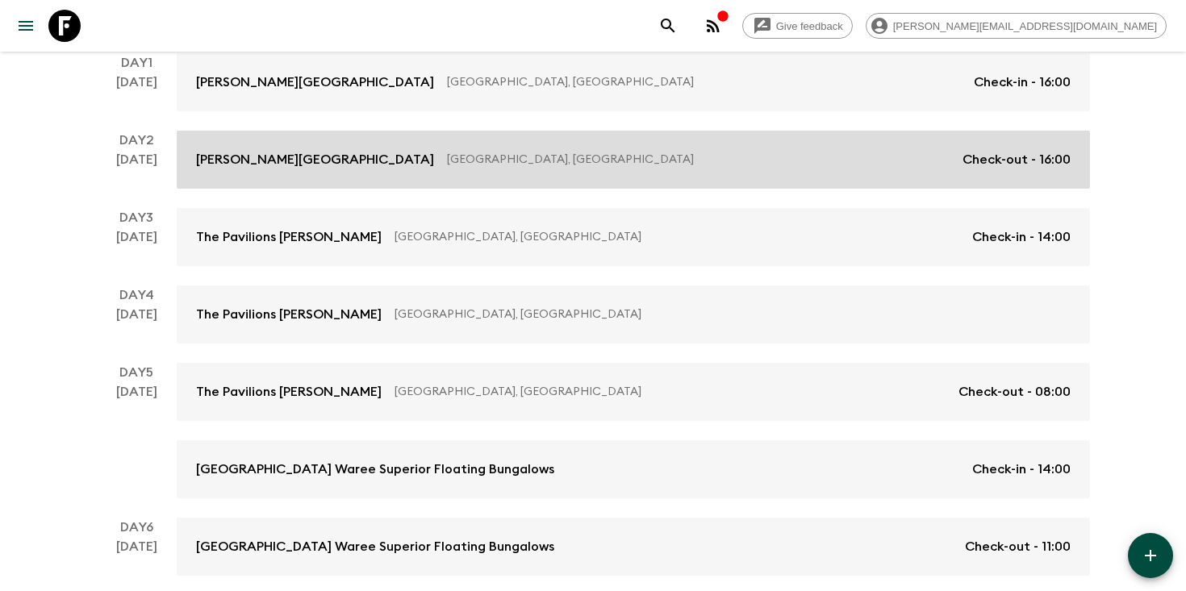
scroll to position [673, 0]
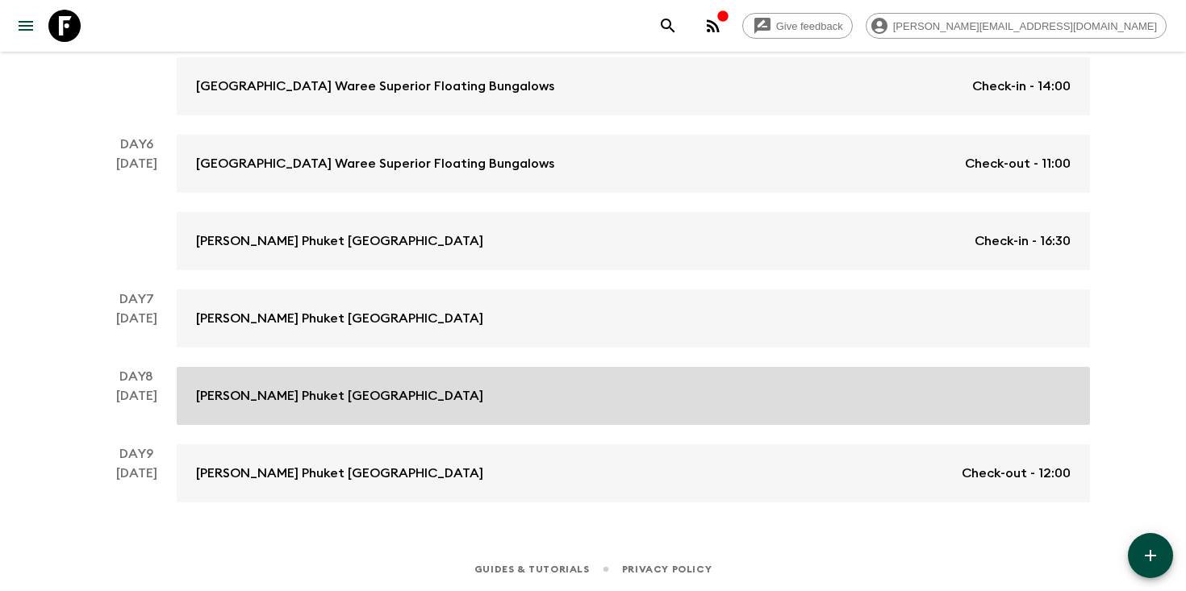
click at [387, 394] on p "Bella Nara Phuket Naiyang Beach" at bounding box center [339, 395] width 287 height 19
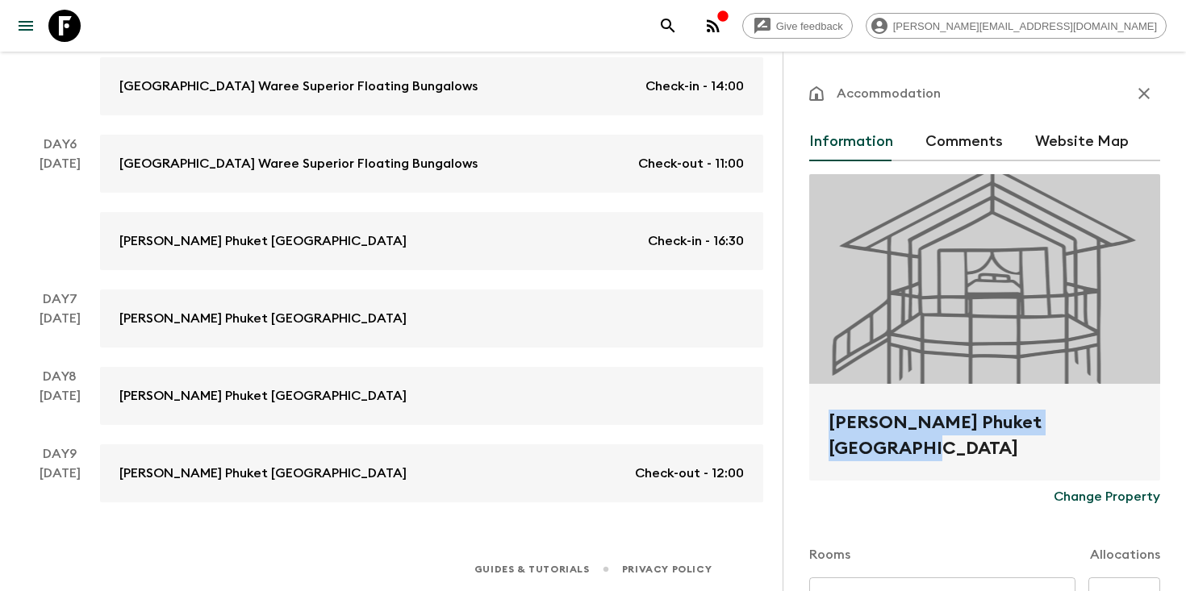
drag, startPoint x: 1121, startPoint y: 422, endPoint x: 832, endPoint y: 415, distance: 289.6
click at [832, 415] on h2 "Bella Nara Phuket Naiyang Beach" at bounding box center [984, 436] width 312 height 52
copy h2 "Bella Nara Phuket Naiyang Beach"
click at [1145, 94] on icon "button" at bounding box center [1143, 93] width 11 height 11
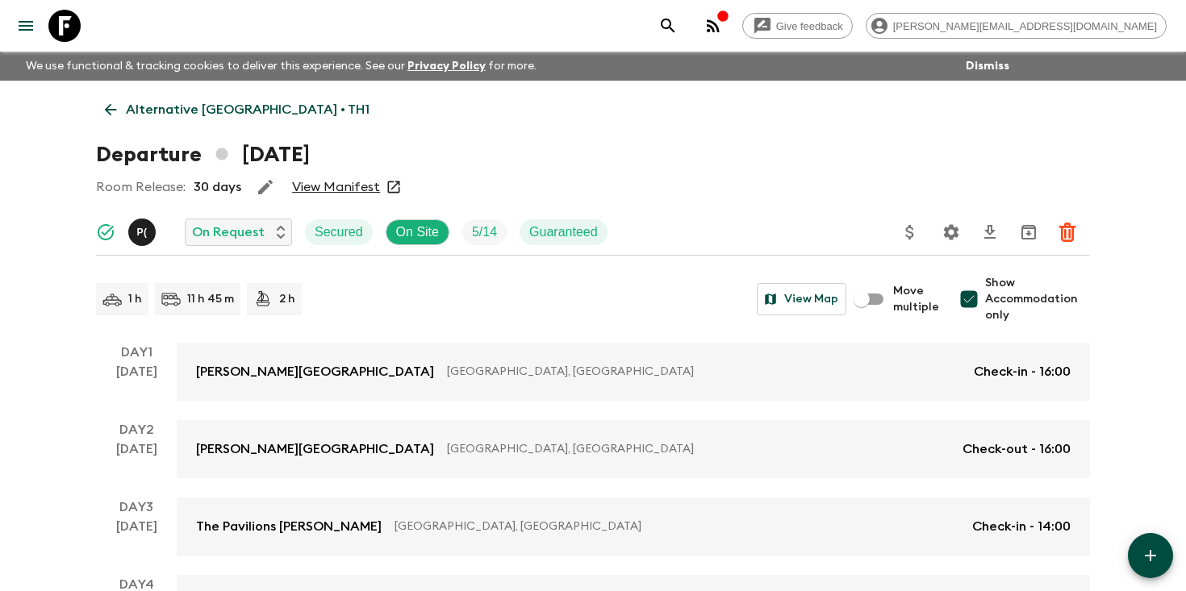
click at [976, 293] on input "Show Accommodation only" at bounding box center [969, 299] width 32 height 32
checkbox input "false"
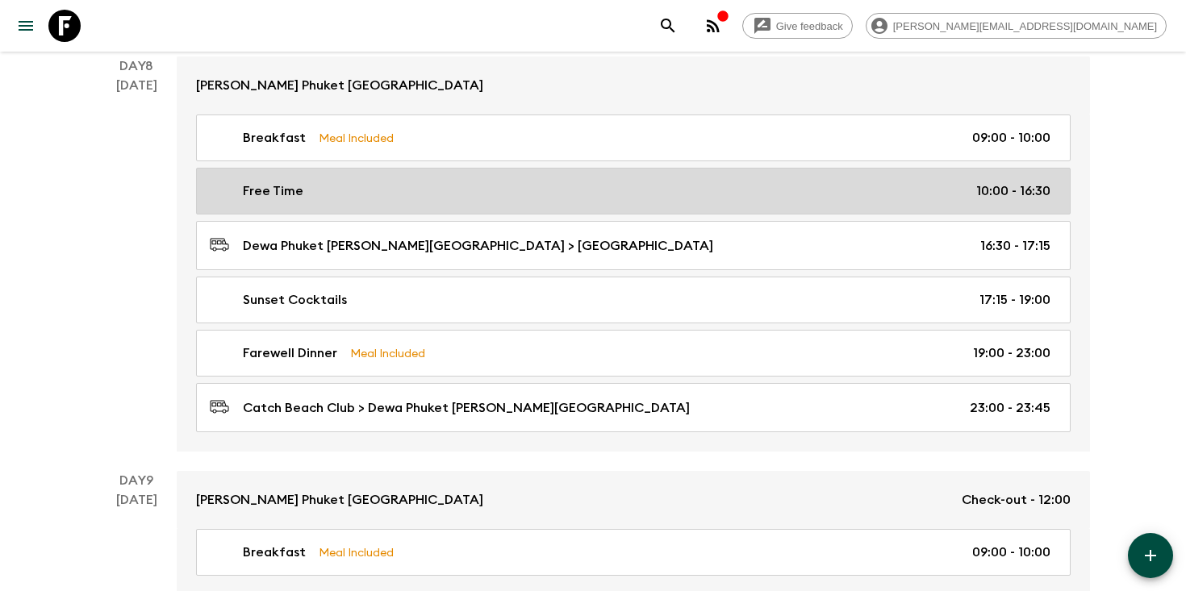
scroll to position [3210, 0]
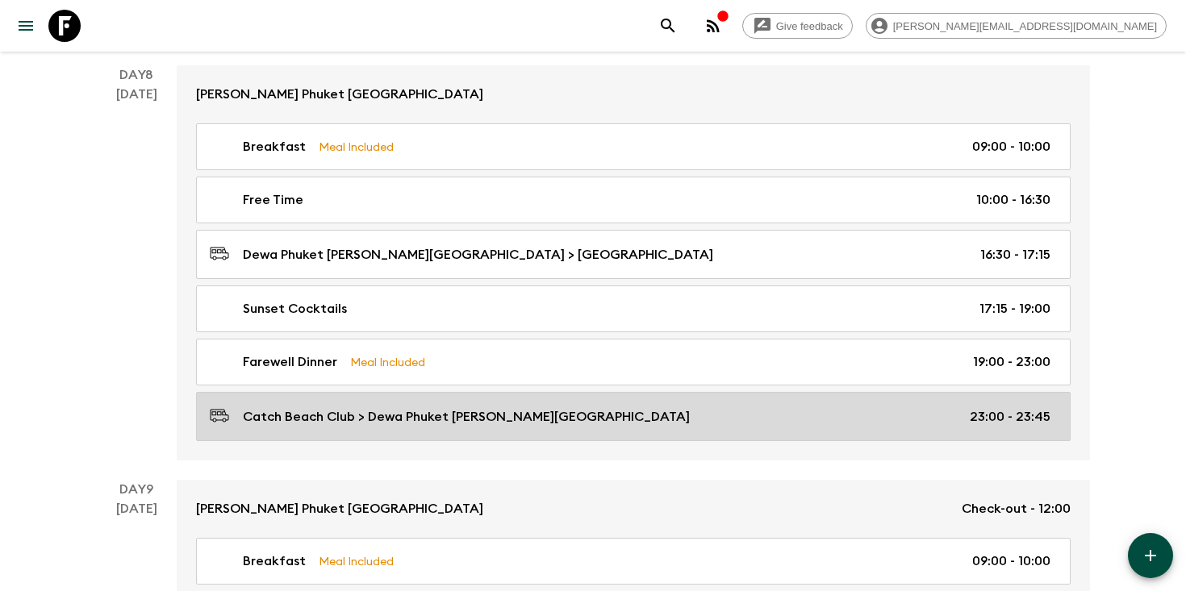
click at [477, 407] on p "Catch Beach Club > Dewa Phuket Nai Yang Beach" at bounding box center [466, 416] width 447 height 19
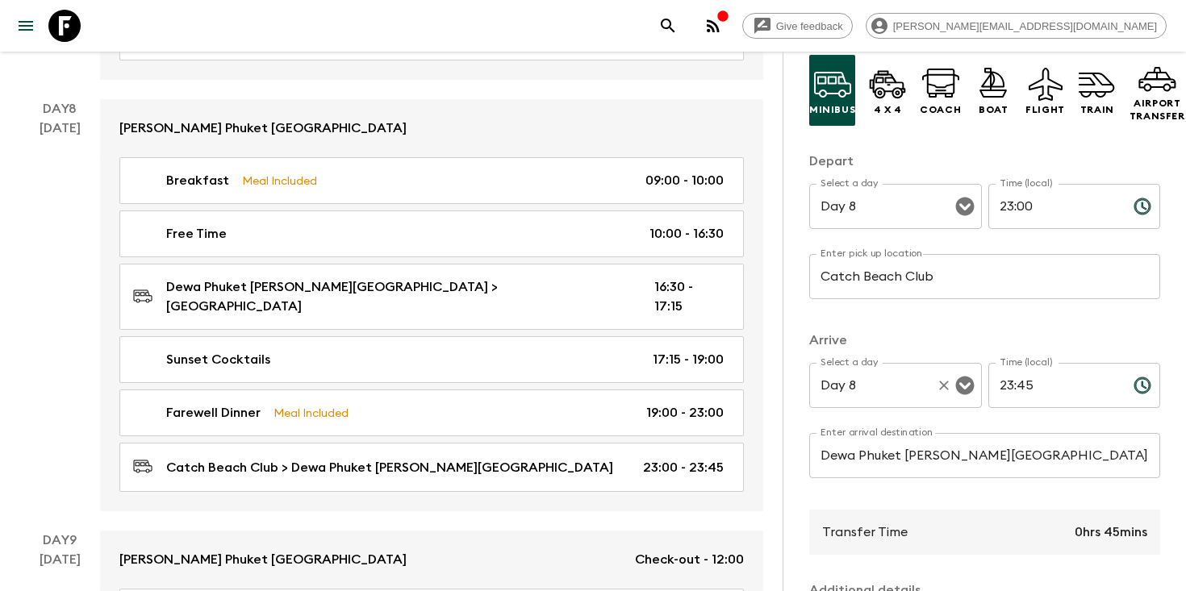
scroll to position [131, 0]
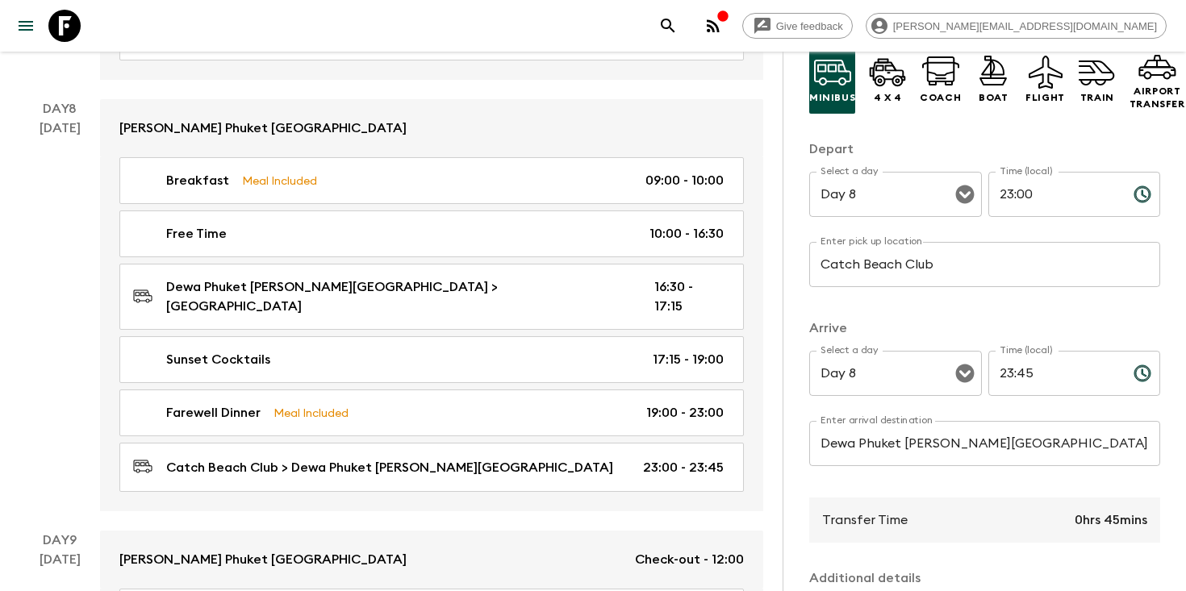
click at [896, 446] on input "Dewa Phuket Nai Yang Beach" at bounding box center [984, 443] width 351 height 45
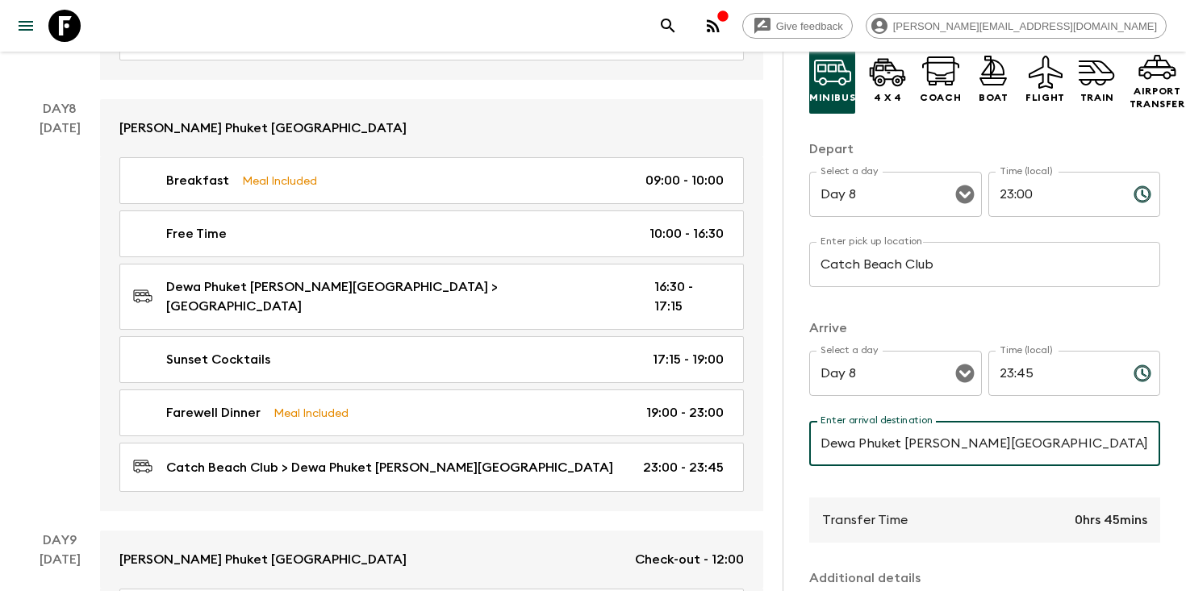
click at [896, 446] on input "Dewa Phuket Nai Yang Beach" at bounding box center [984, 443] width 351 height 45
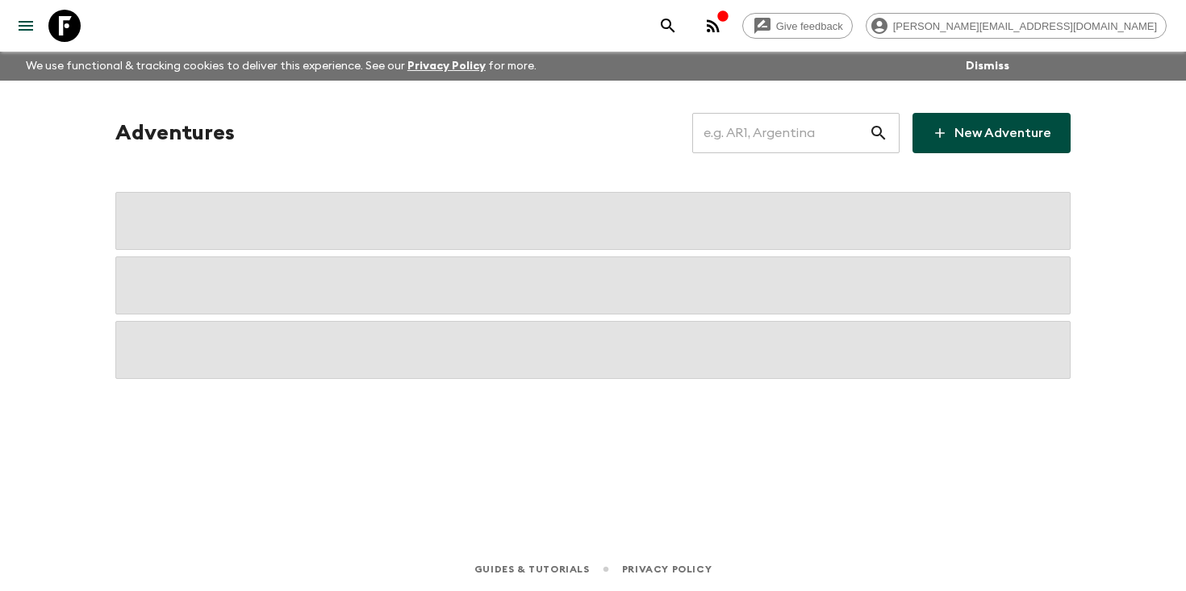
click at [799, 140] on input "text" at bounding box center [780, 133] width 177 height 45
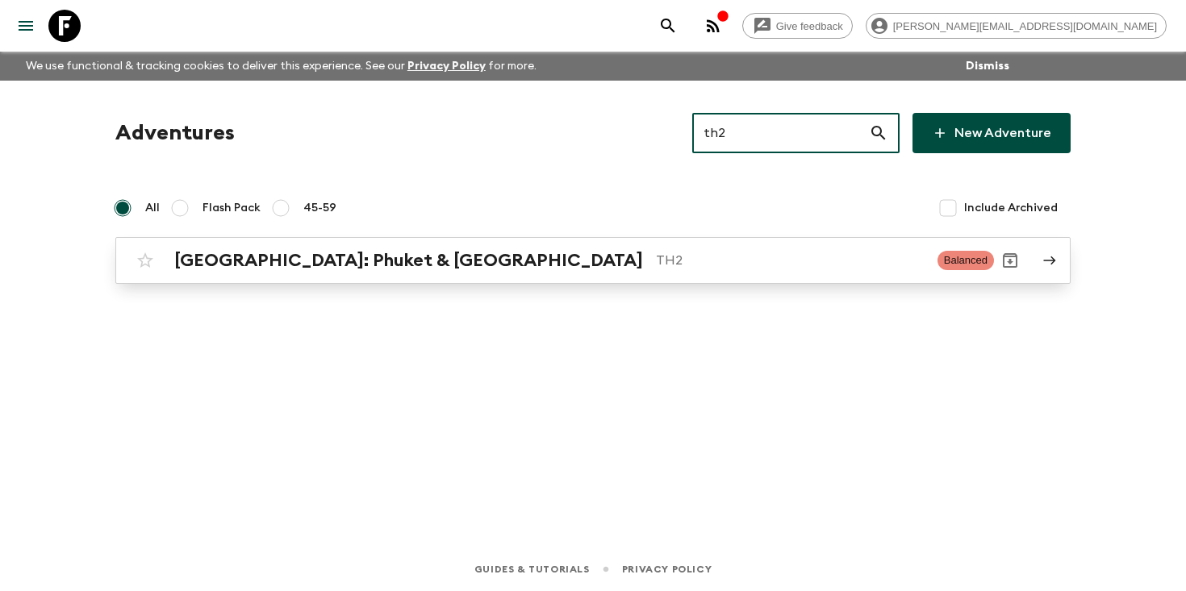
type input "th2"
click at [470, 257] on h2 "[GEOGRAPHIC_DATA]: Phuket & [GEOGRAPHIC_DATA]" at bounding box center [408, 260] width 469 height 21
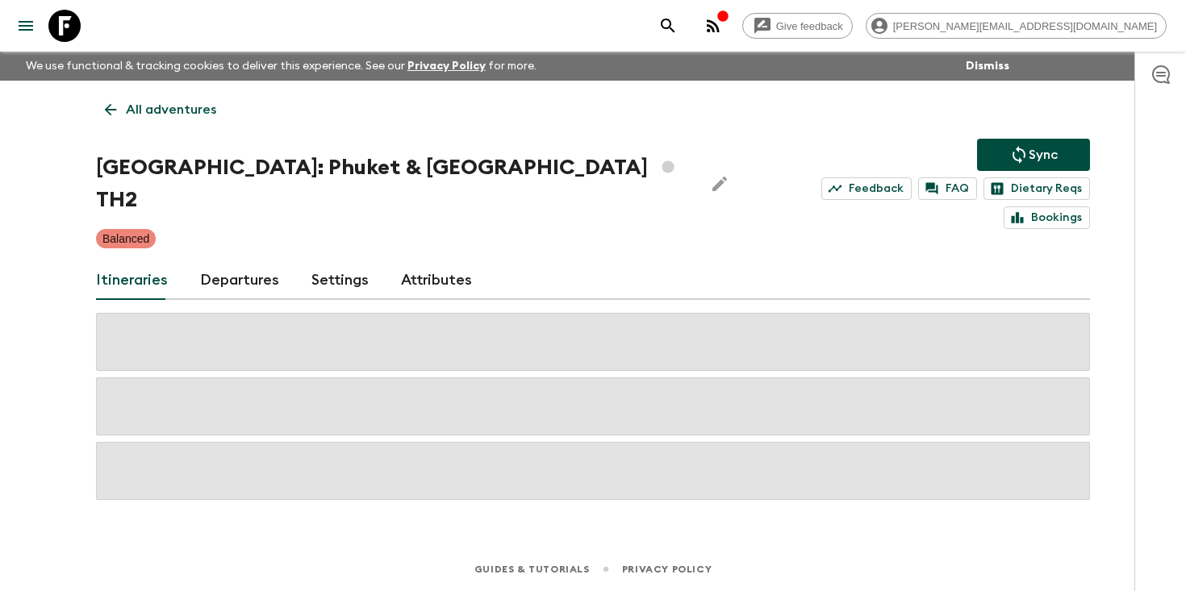
click at [214, 262] on link "Departures" at bounding box center [239, 280] width 79 height 39
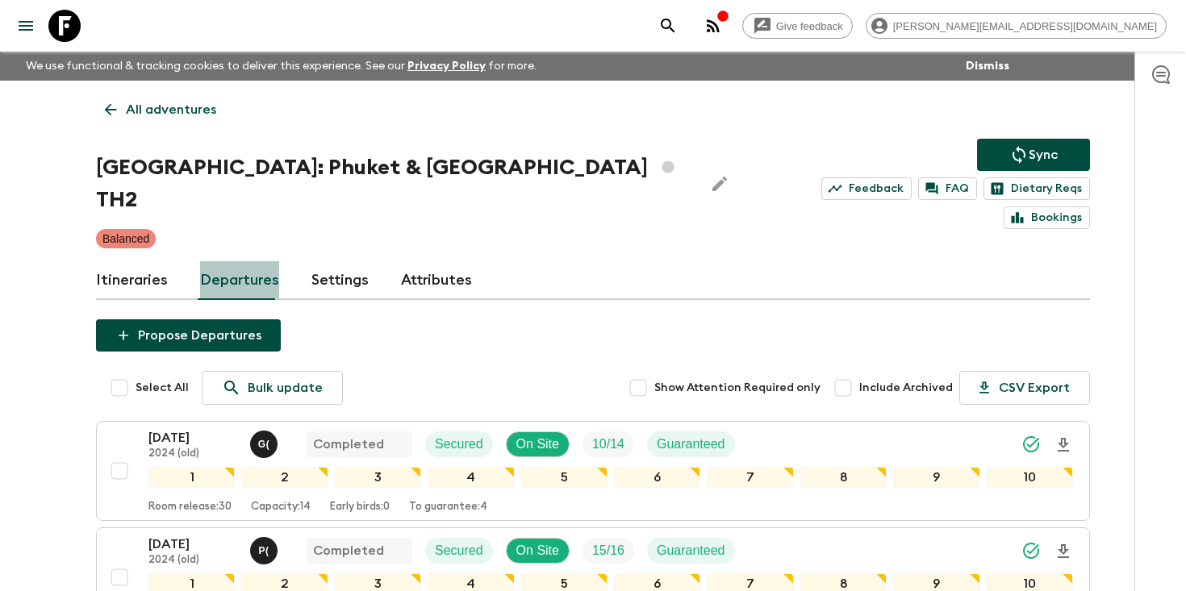
click at [214, 262] on link "Departures" at bounding box center [239, 280] width 79 height 39
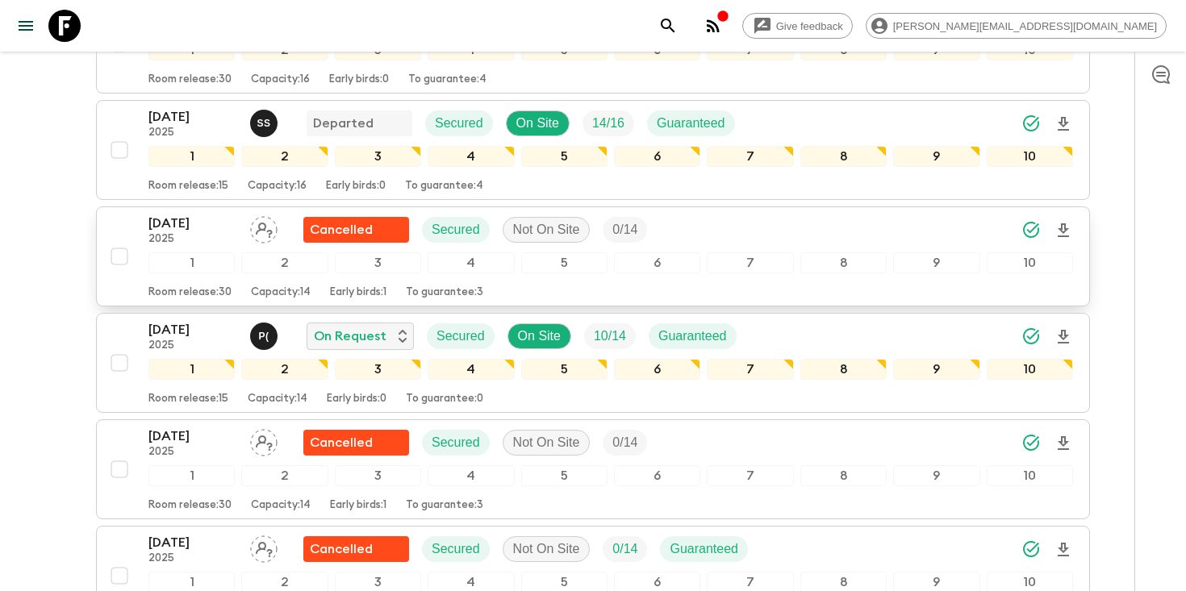
scroll to position [536, 0]
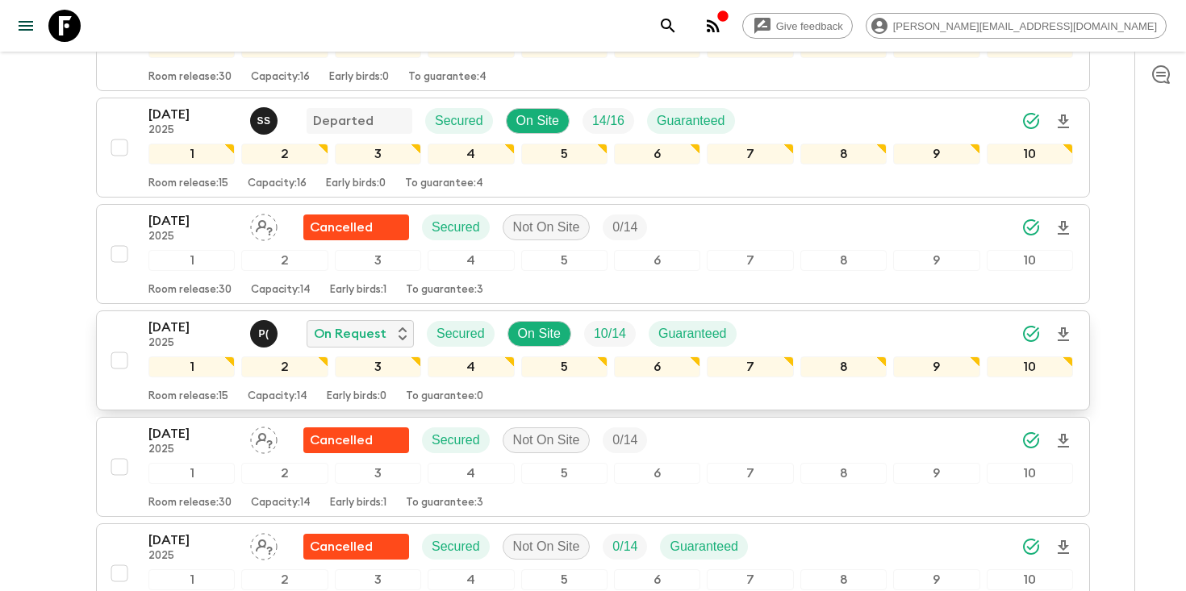
click at [1062, 325] on icon "Download Onboarding" at bounding box center [1062, 334] width 19 height 19
click at [674, 27] on icon "search adventures" at bounding box center [668, 26] width 14 height 14
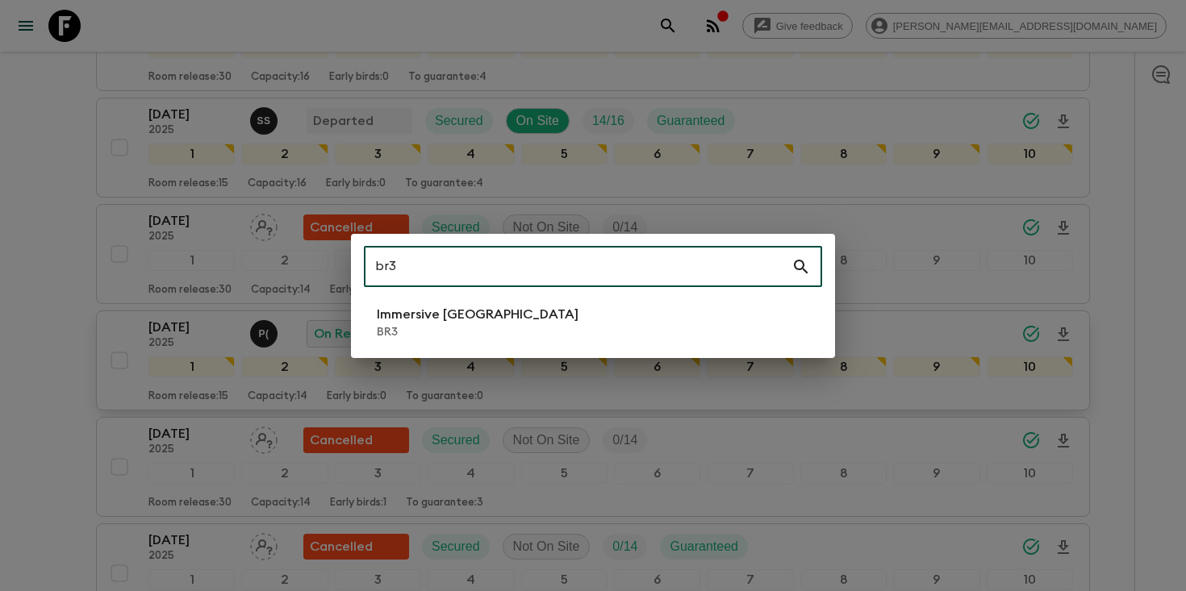
type input "br3"
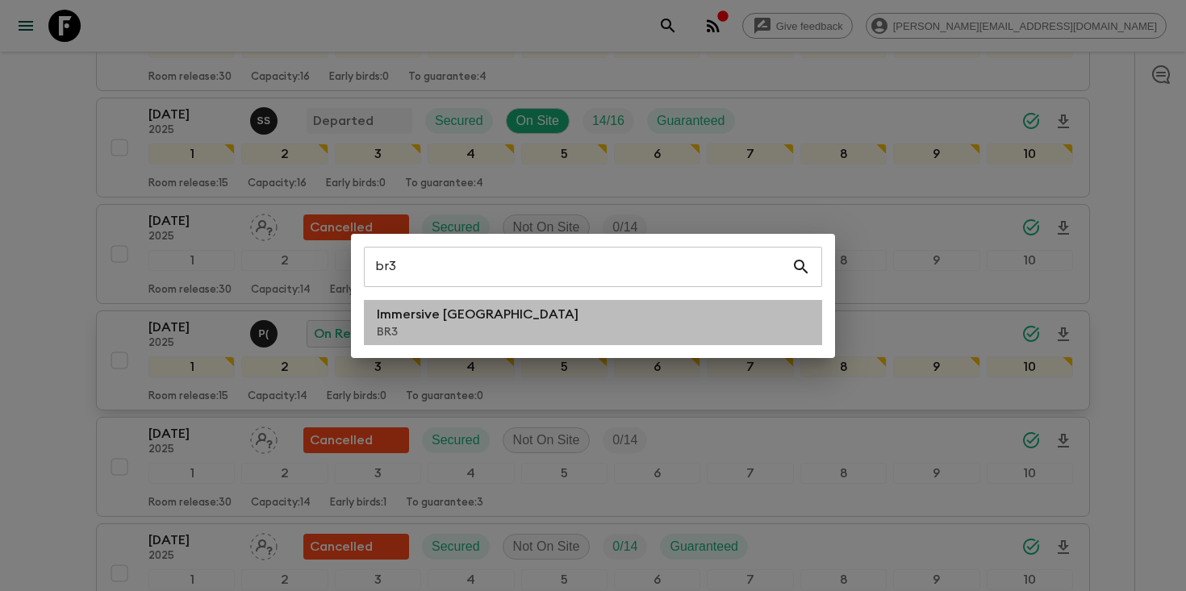
click at [553, 321] on li "Immersive Brazil BR3" at bounding box center [593, 322] width 458 height 45
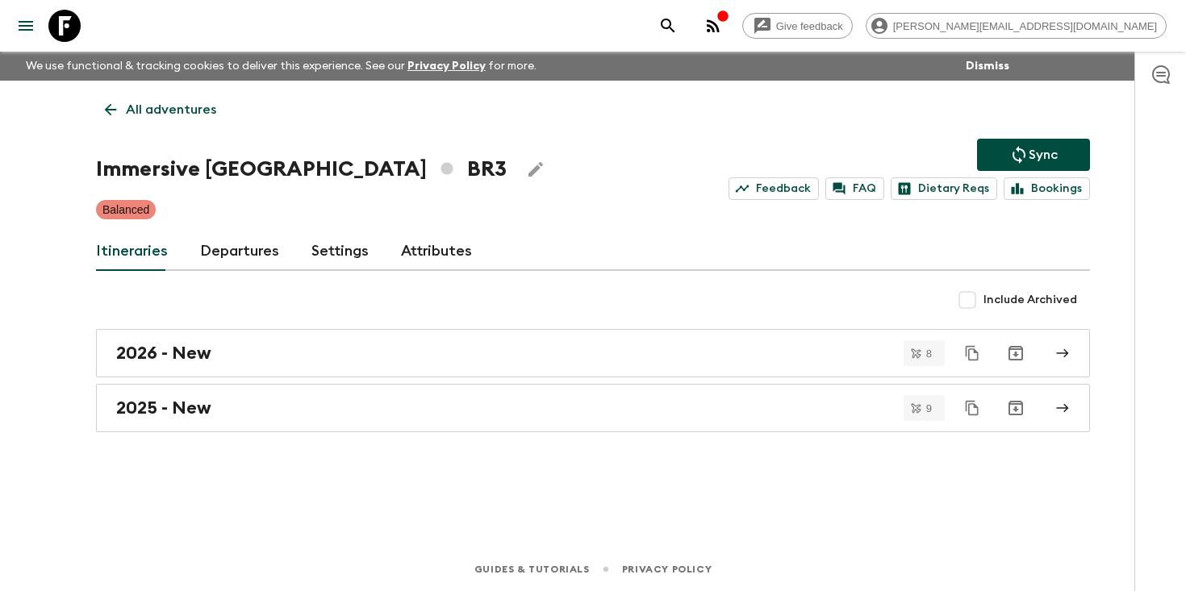
click at [224, 252] on link "Departures" at bounding box center [239, 251] width 79 height 39
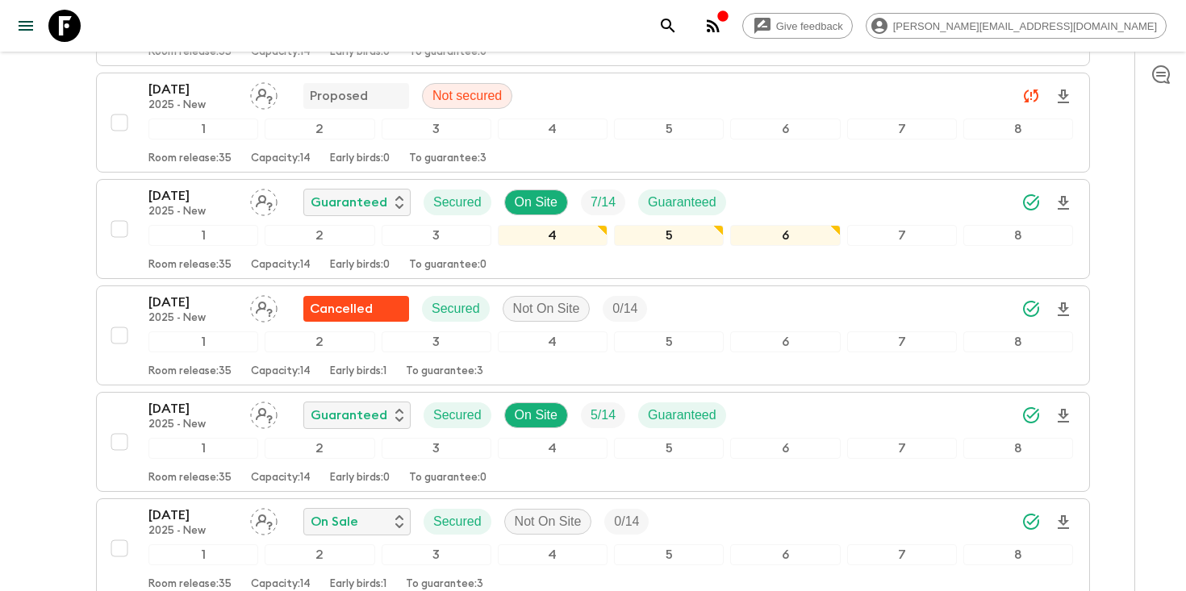
scroll to position [536, 0]
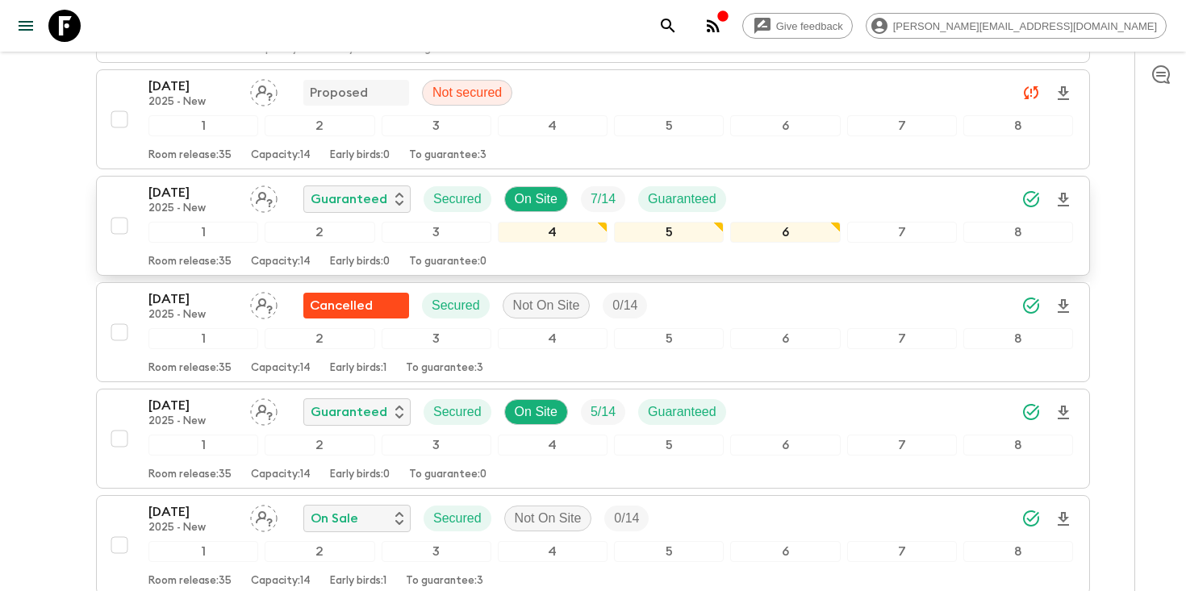
click at [152, 196] on p "25 Oct 2025" at bounding box center [192, 192] width 89 height 19
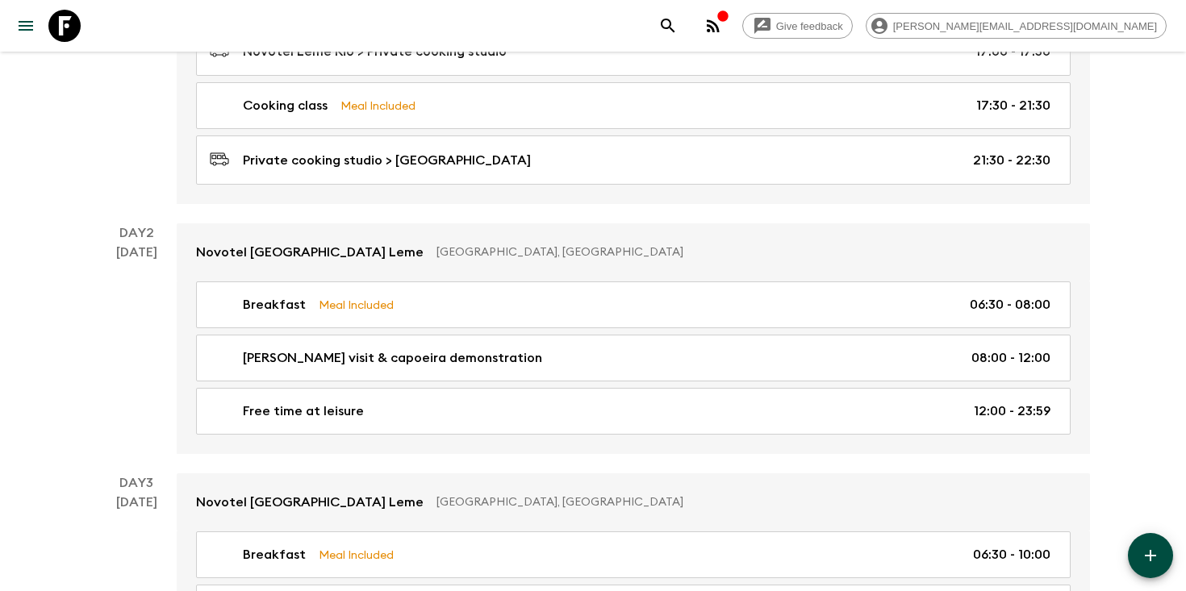
scroll to position [506, 0]
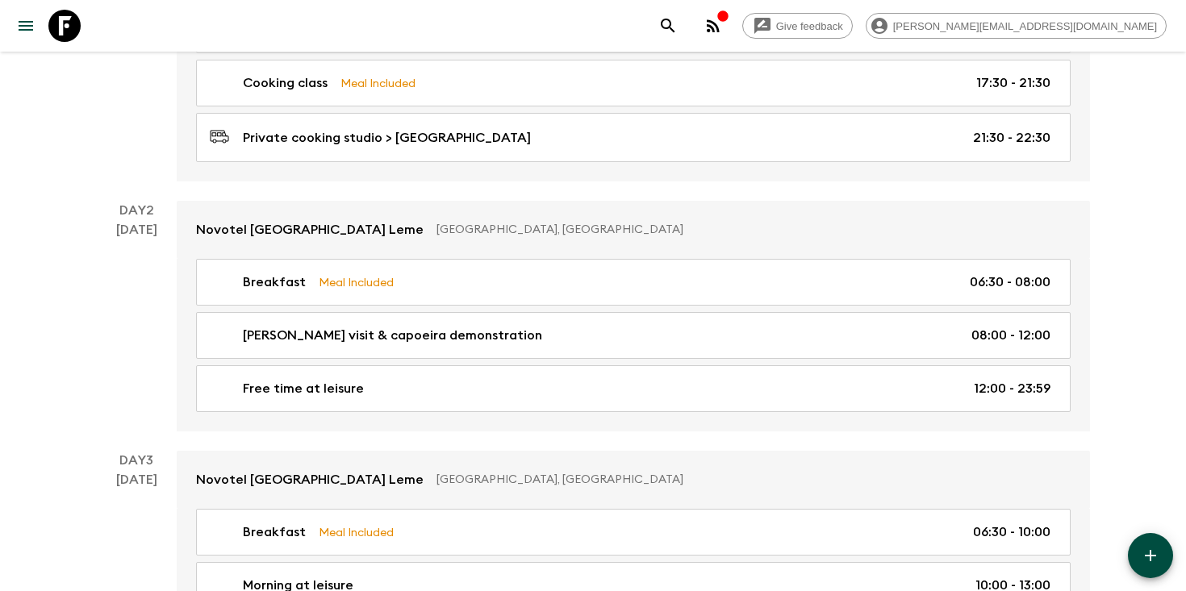
click at [674, 30] on icon "search adventures" at bounding box center [668, 26] width 14 height 14
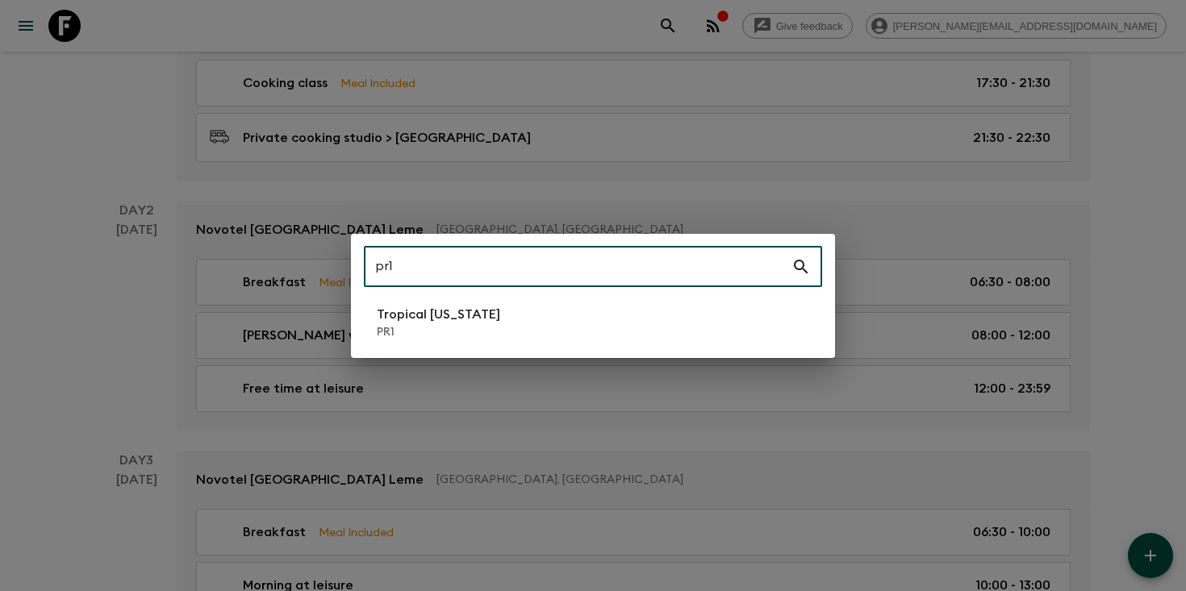
type input "pr1"
click at [464, 317] on p "Tropical Puerto Rico" at bounding box center [438, 314] width 123 height 19
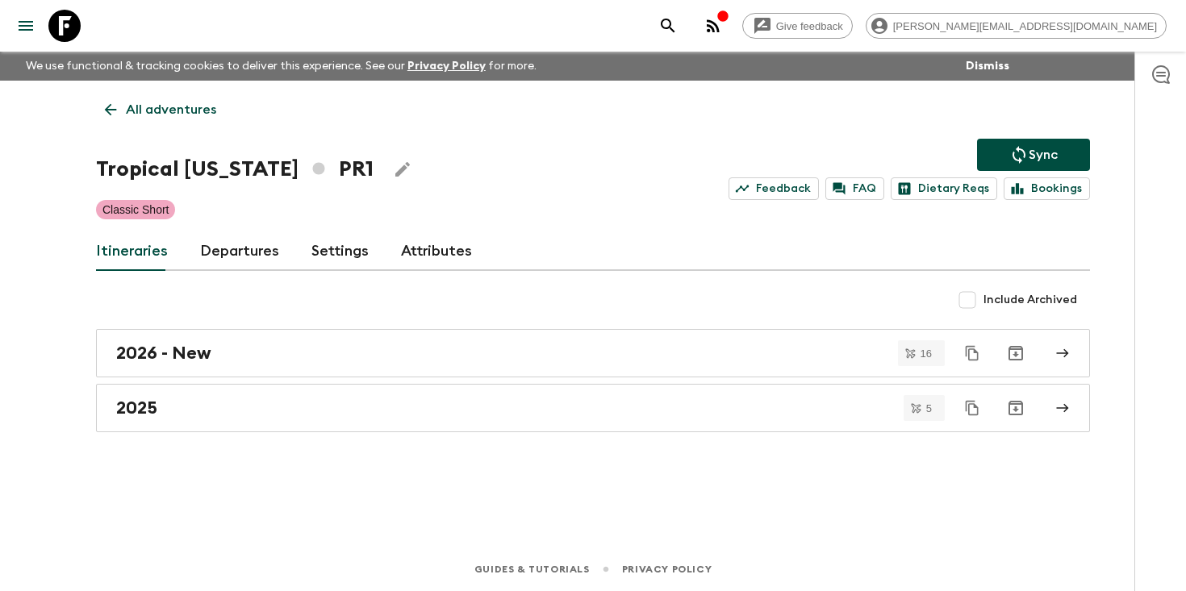
click at [225, 261] on link "Departures" at bounding box center [239, 251] width 79 height 39
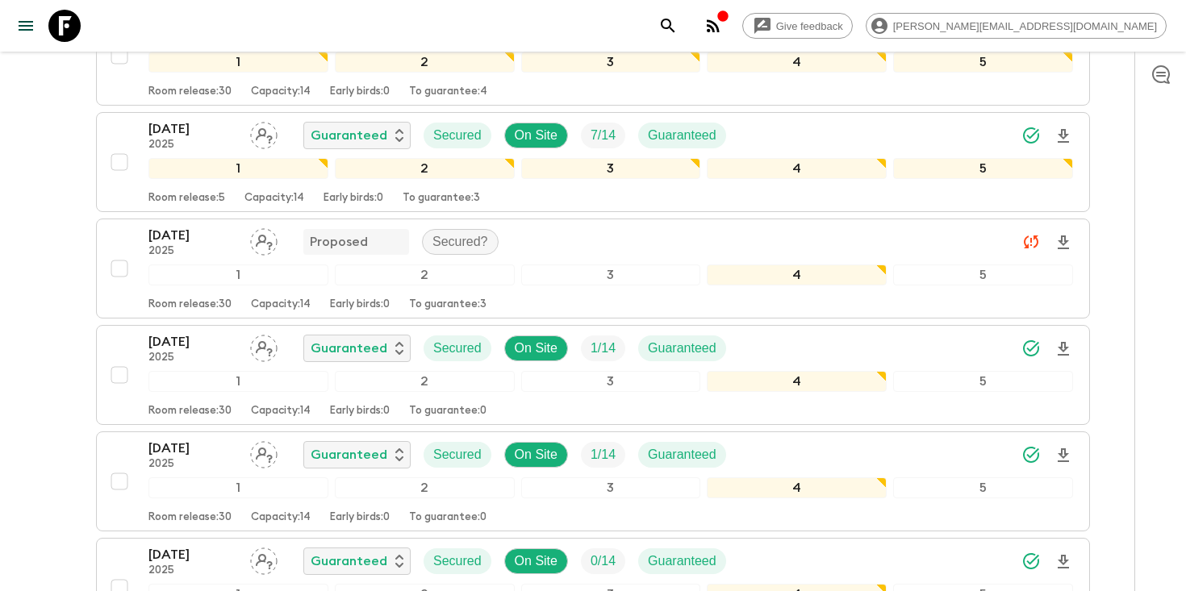
scroll to position [920, 0]
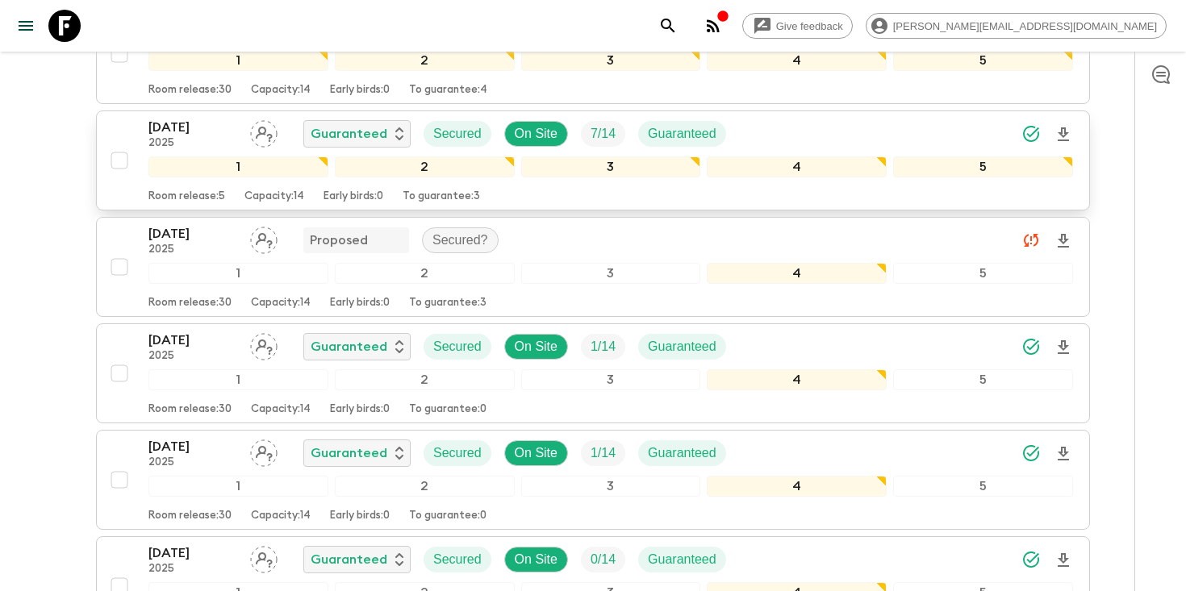
click at [857, 140] on div "30 Sep 2025 2025 Guaranteed Secured On Site 7 / 14 Guaranteed" at bounding box center [610, 134] width 924 height 32
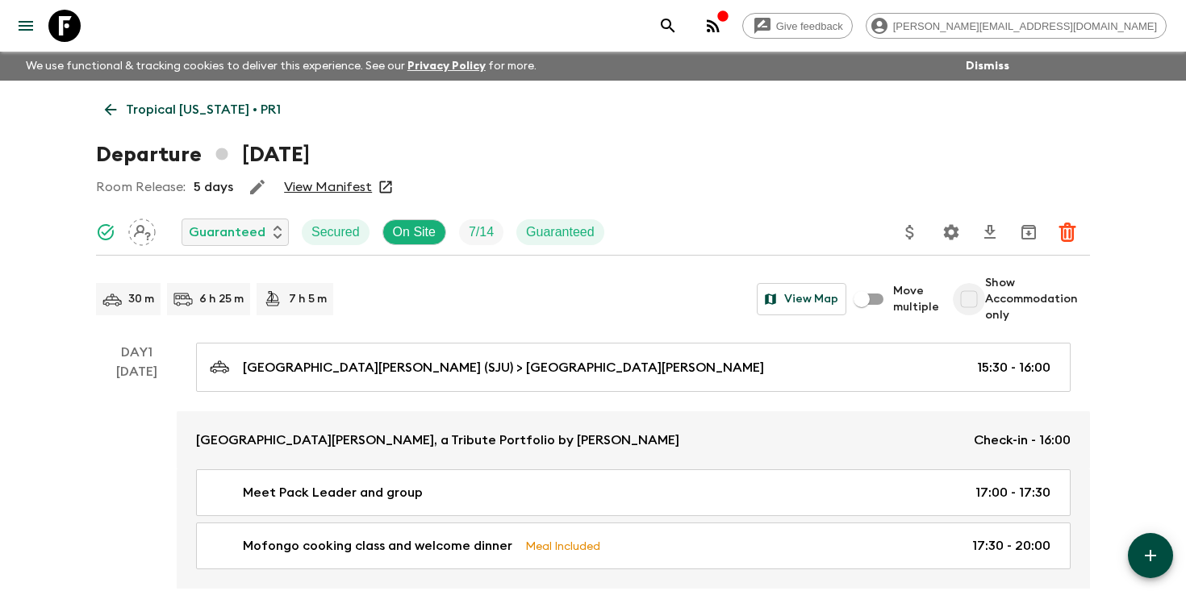
click at [970, 298] on input "Show Accommodation only" at bounding box center [969, 299] width 32 height 32
checkbox input "true"
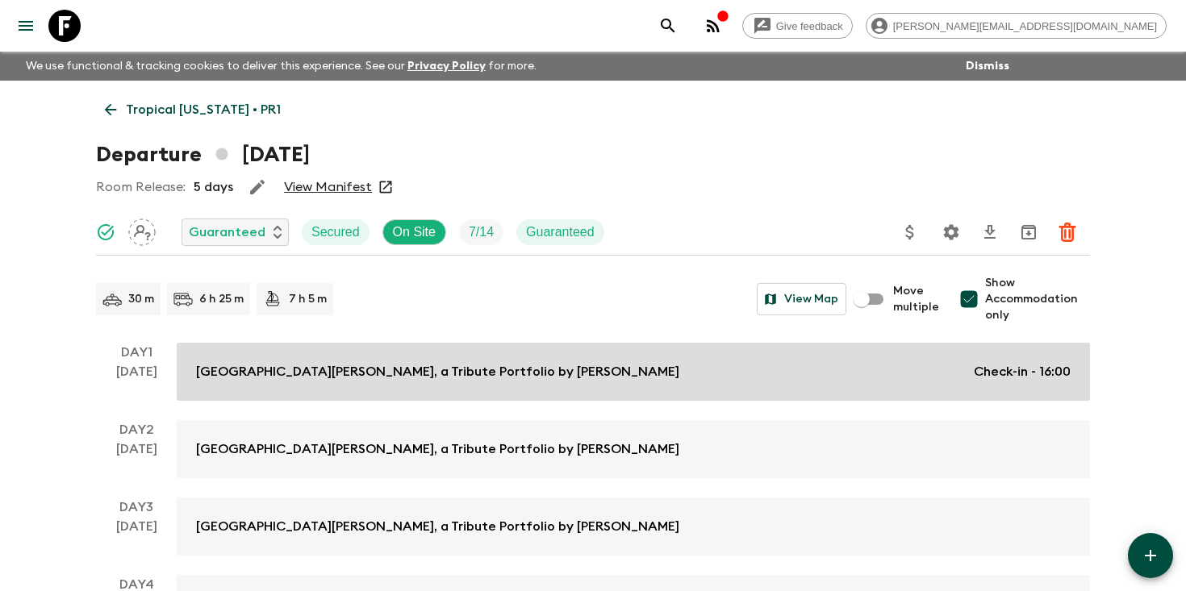
click at [593, 378] on div "Hotel Rumbao San Juan, a Tribute Portfolio by Marriott Check-in - 16:00" at bounding box center [633, 371] width 874 height 19
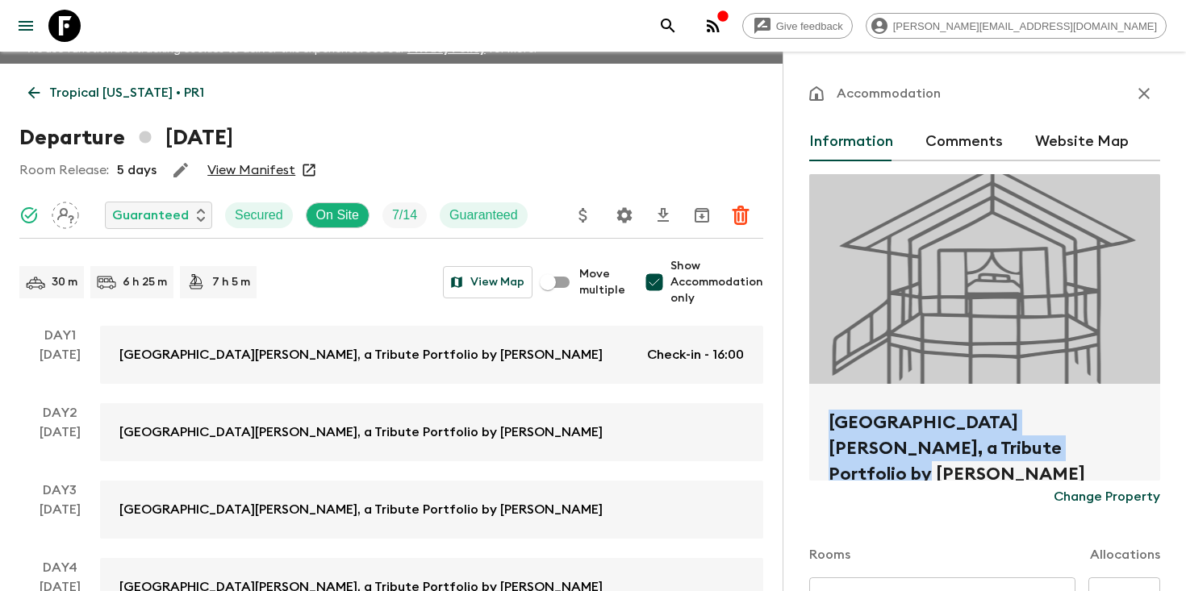
drag, startPoint x: 1008, startPoint y: 448, endPoint x: 814, endPoint y: 400, distance: 200.1
click at [813, 400] on div "Hotel Rumbao San Juan, a Tribute Portfolio by Marriott" at bounding box center [984, 432] width 351 height 97
copy h2 "Hotel Rumbao San Juan, a Tribute Portfolio by Marriott"
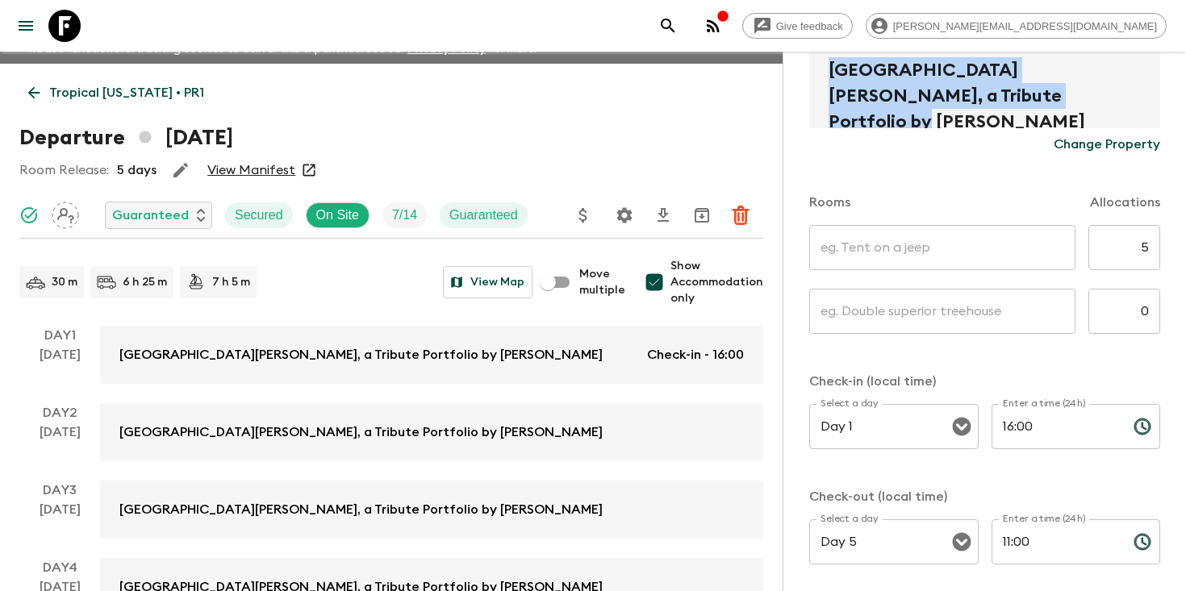
scroll to position [353, 0]
copy h2 "Hotel Rumbao San Juan, a Tribute Portfolio by Marriott"
click at [678, 23] on icon "search adventures" at bounding box center [667, 25] width 19 height 19
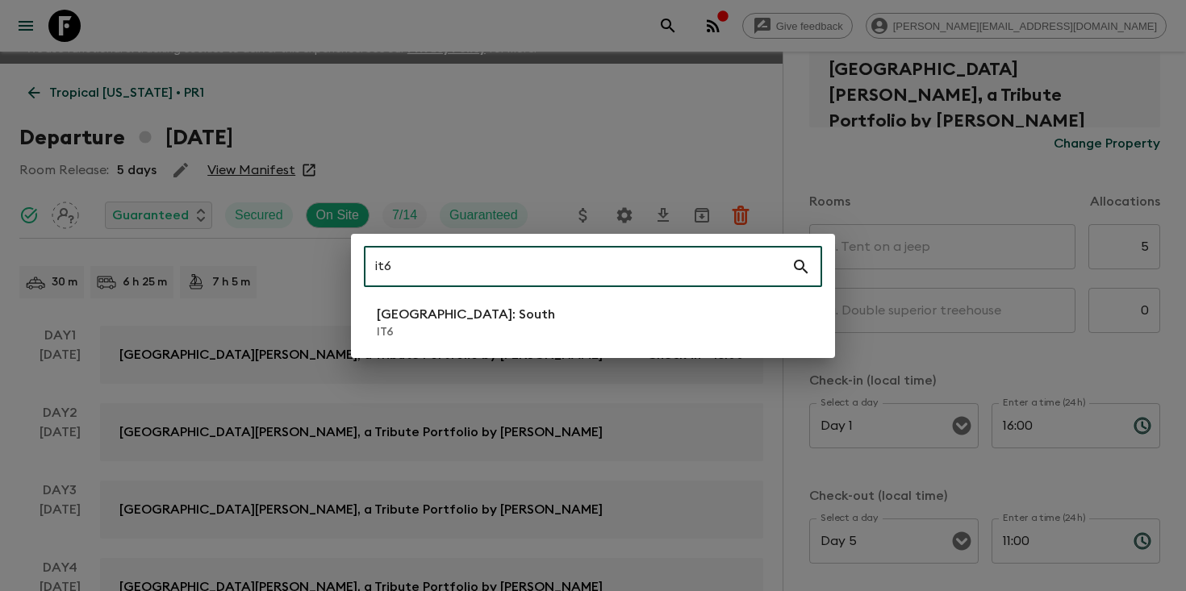
type input "it6"
click at [506, 315] on li "Italy: South IT6" at bounding box center [593, 322] width 458 height 45
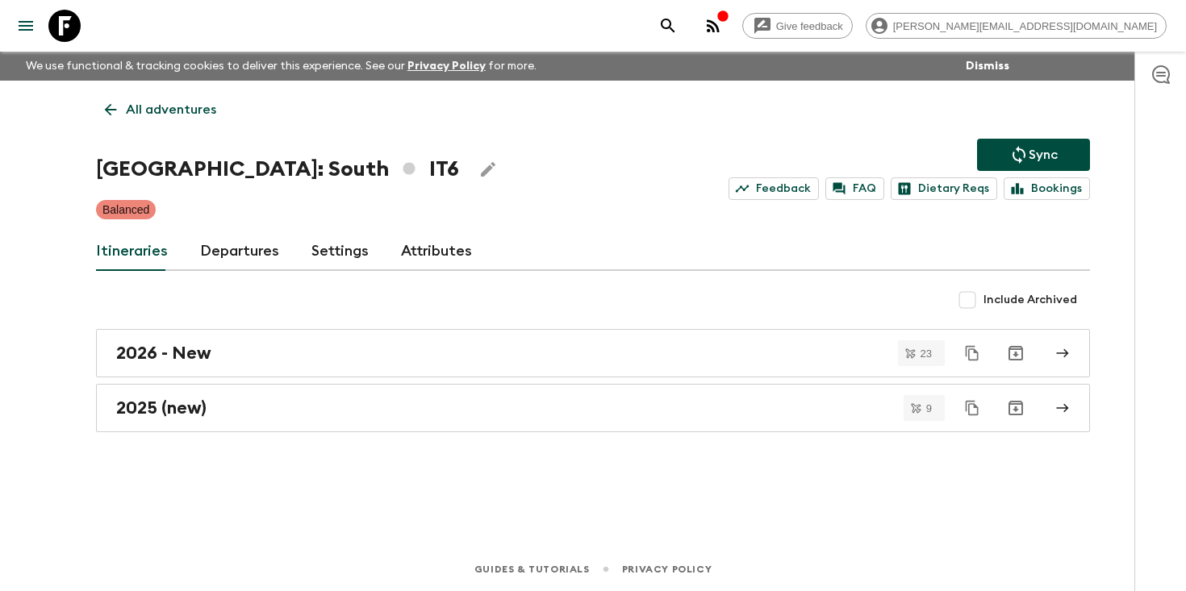
click at [220, 252] on link "Departures" at bounding box center [239, 251] width 79 height 39
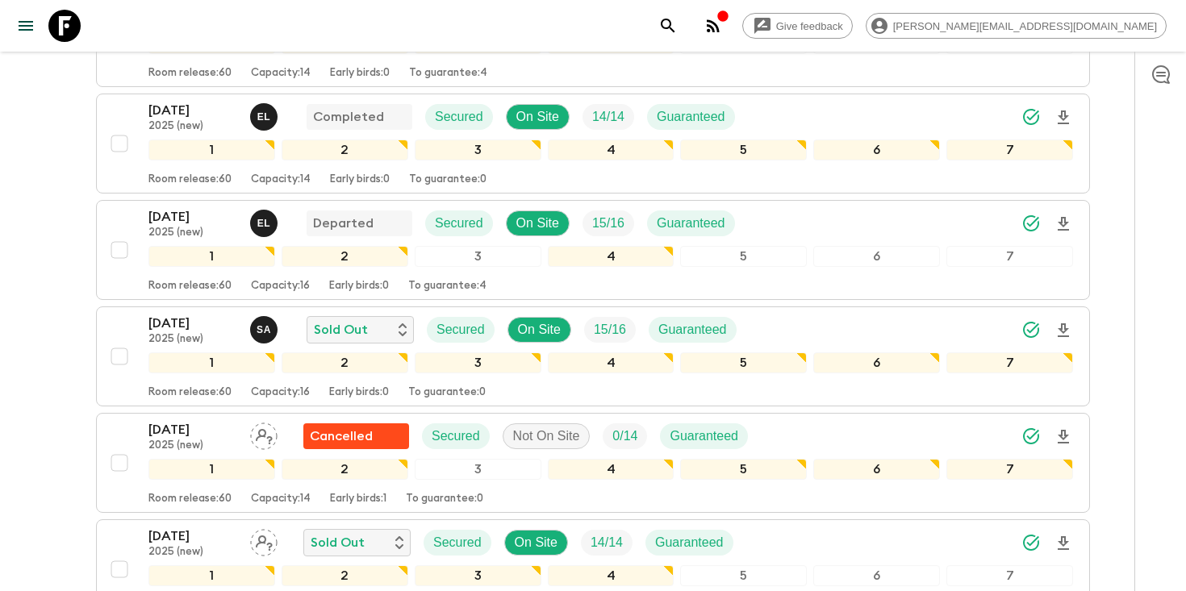
scroll to position [674, 0]
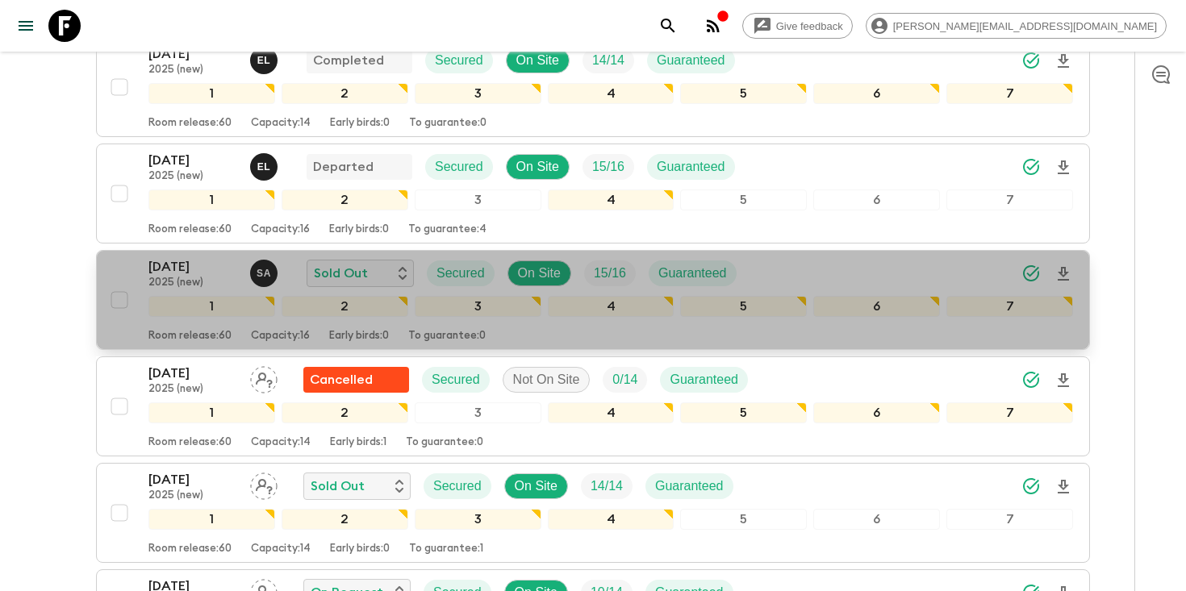
click at [1068, 269] on icon "Download Onboarding" at bounding box center [1062, 274] width 19 height 19
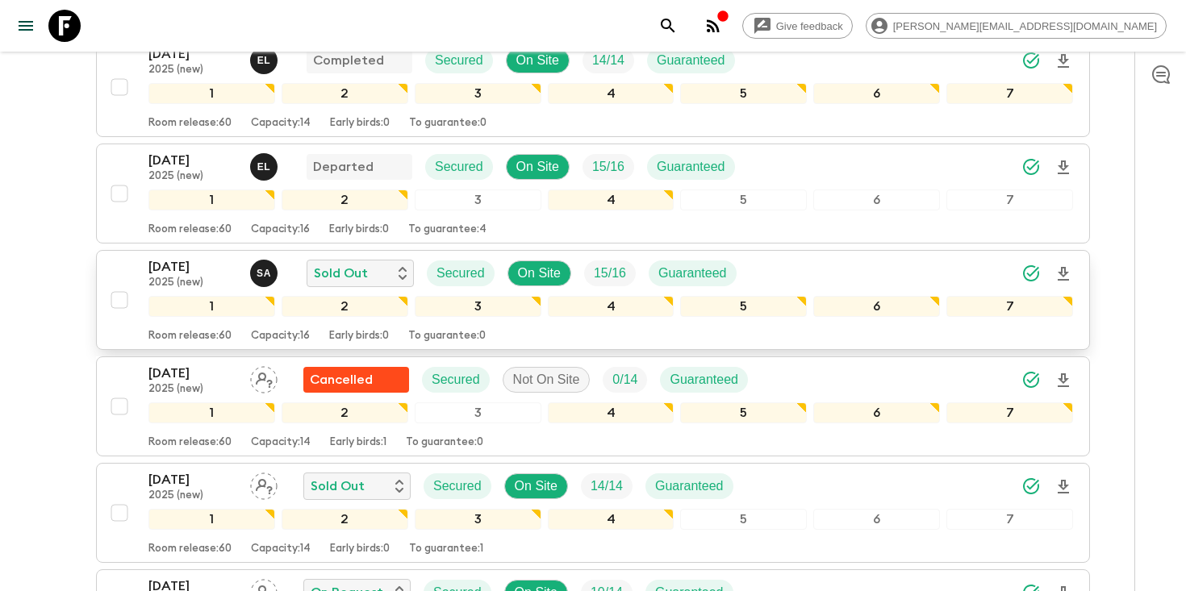
click at [674, 19] on icon "search adventures" at bounding box center [668, 26] width 14 height 14
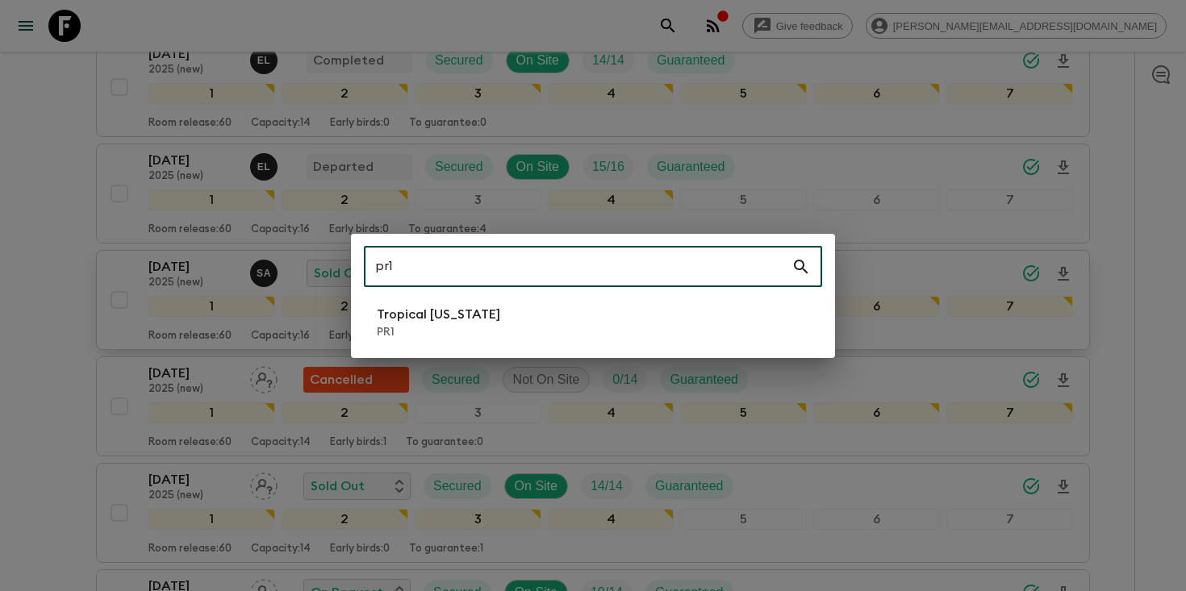
type input "pr1"
click at [546, 319] on li "Tropical Puerto Rico PR1" at bounding box center [593, 322] width 458 height 45
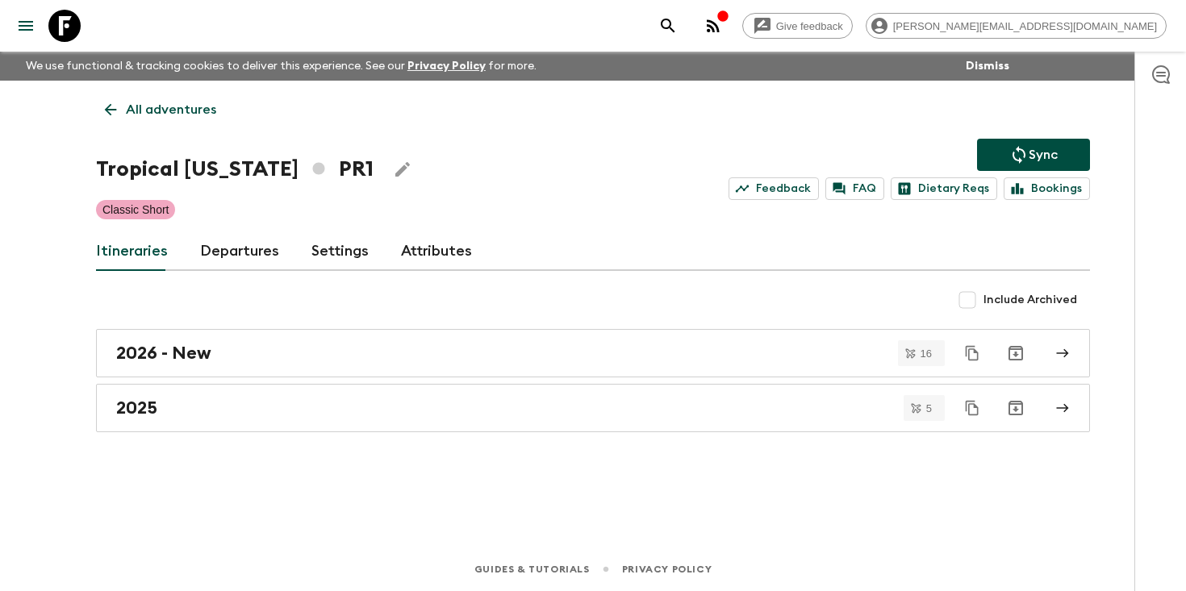
click at [232, 255] on link "Departures" at bounding box center [239, 251] width 79 height 39
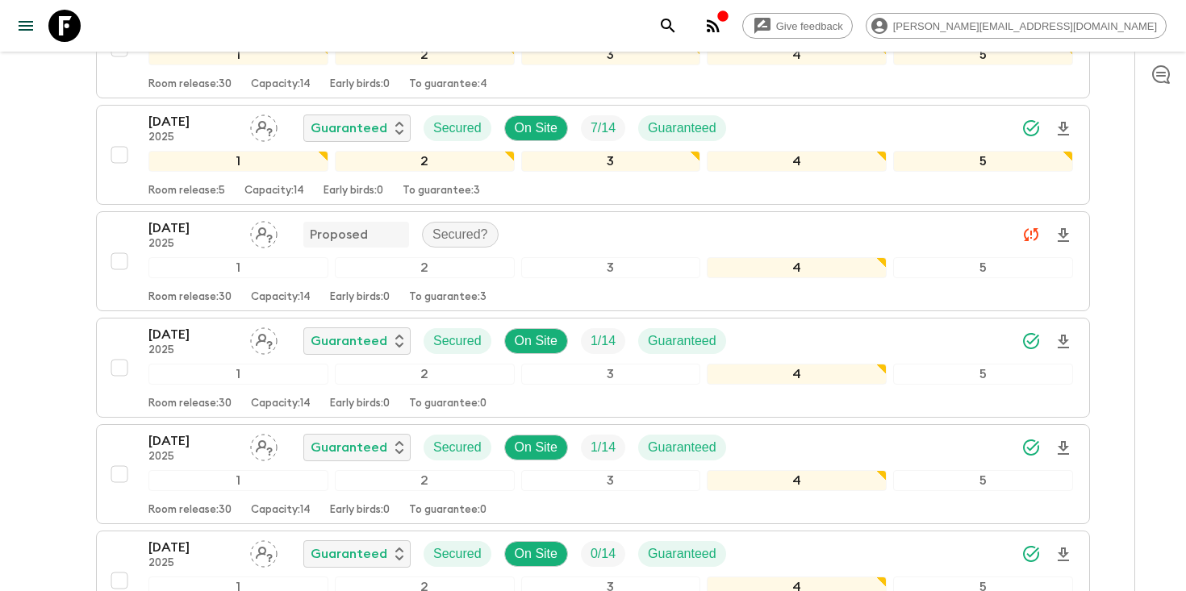
scroll to position [927, 0]
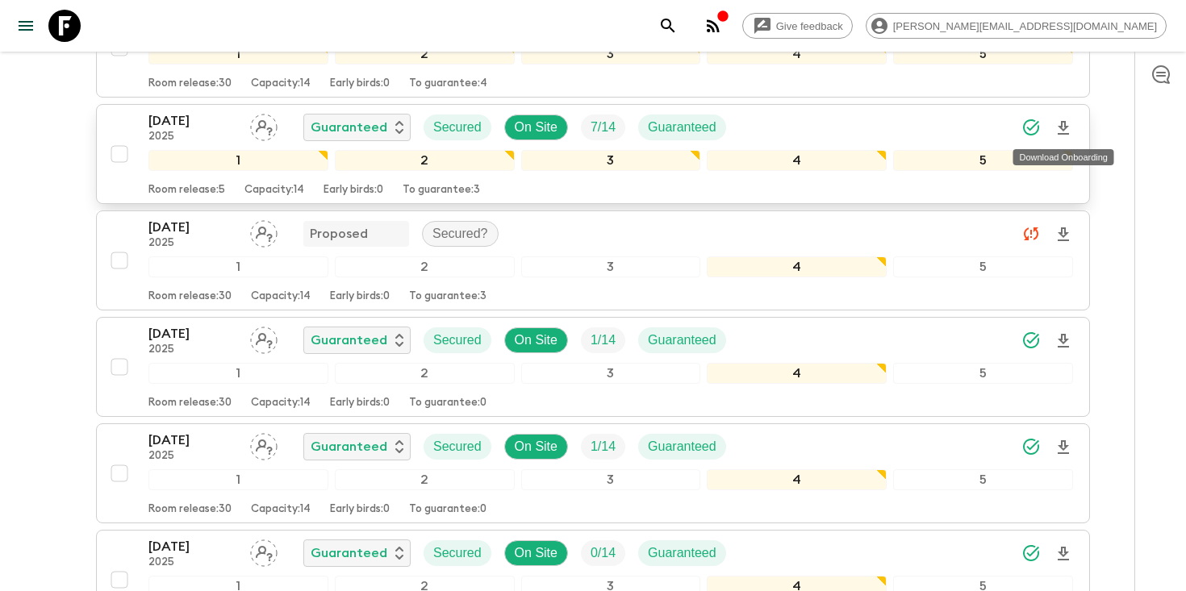
click at [1068, 127] on icon "Download Onboarding" at bounding box center [1062, 128] width 19 height 19
click at [678, 27] on icon "search adventures" at bounding box center [667, 25] width 19 height 19
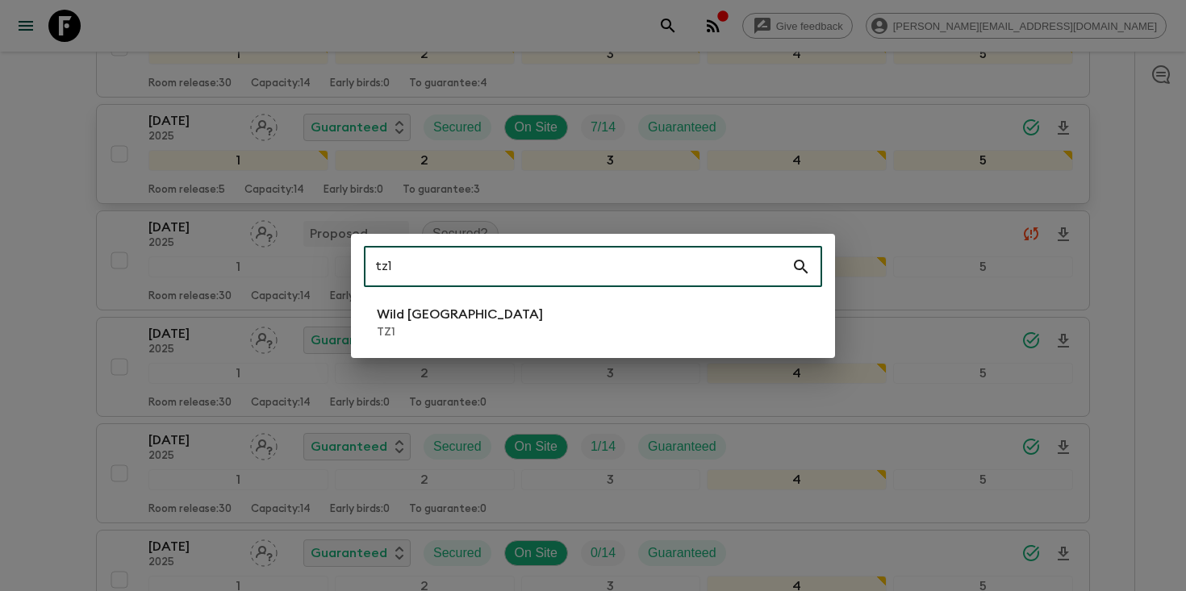
type input "tz1"
click at [583, 317] on li "Wild Tanzania TZ1" at bounding box center [593, 322] width 458 height 45
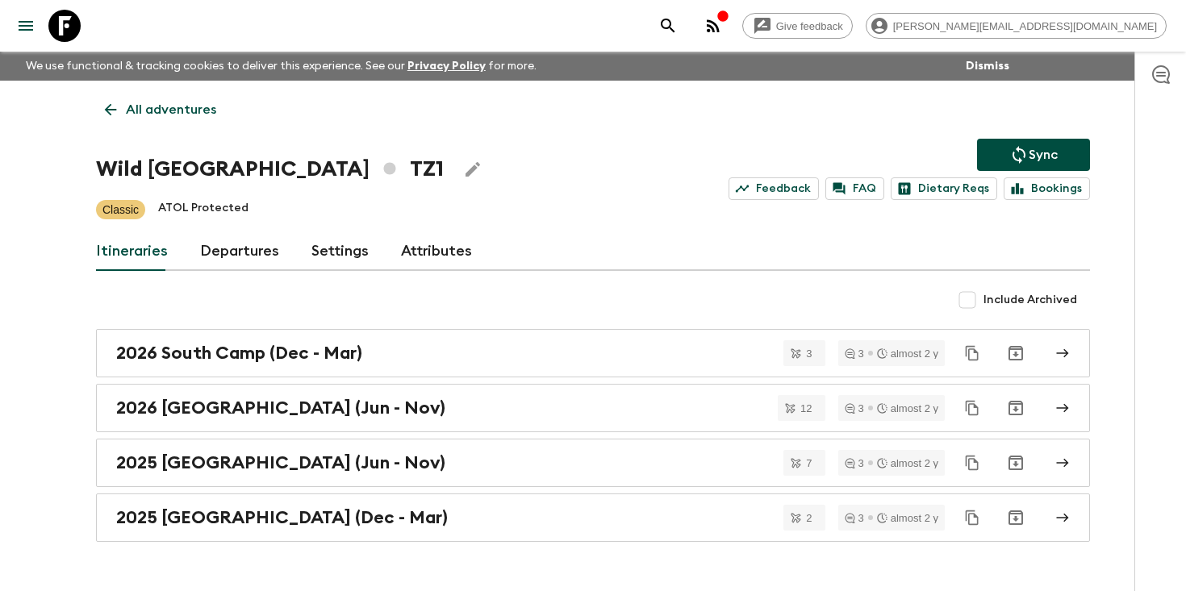
click at [210, 259] on link "Departures" at bounding box center [239, 251] width 79 height 39
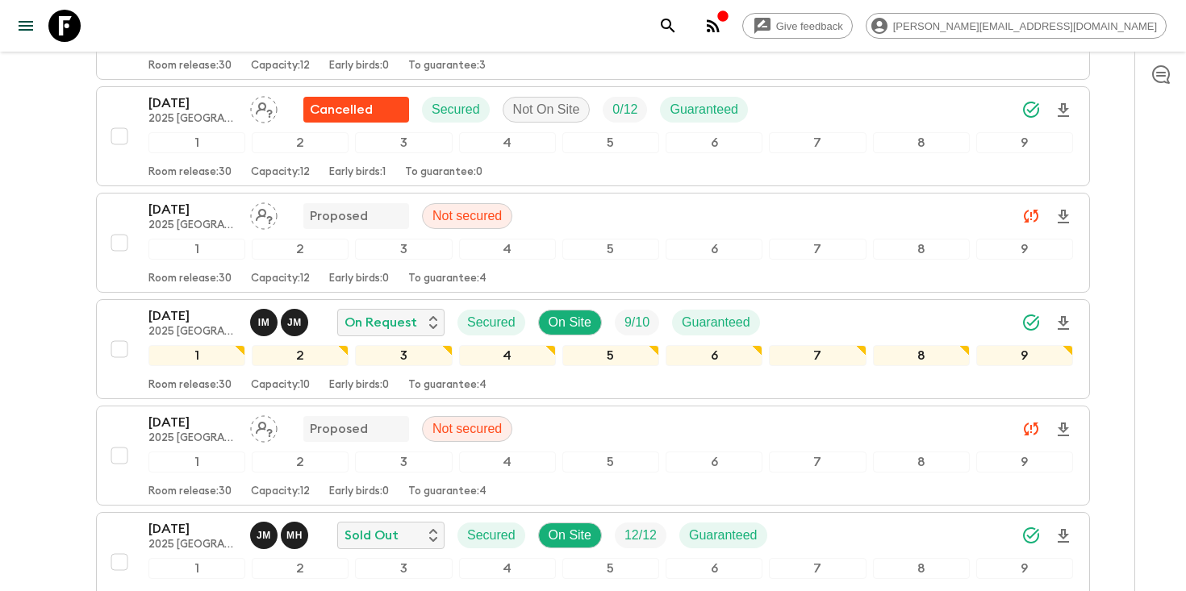
scroll to position [769, 0]
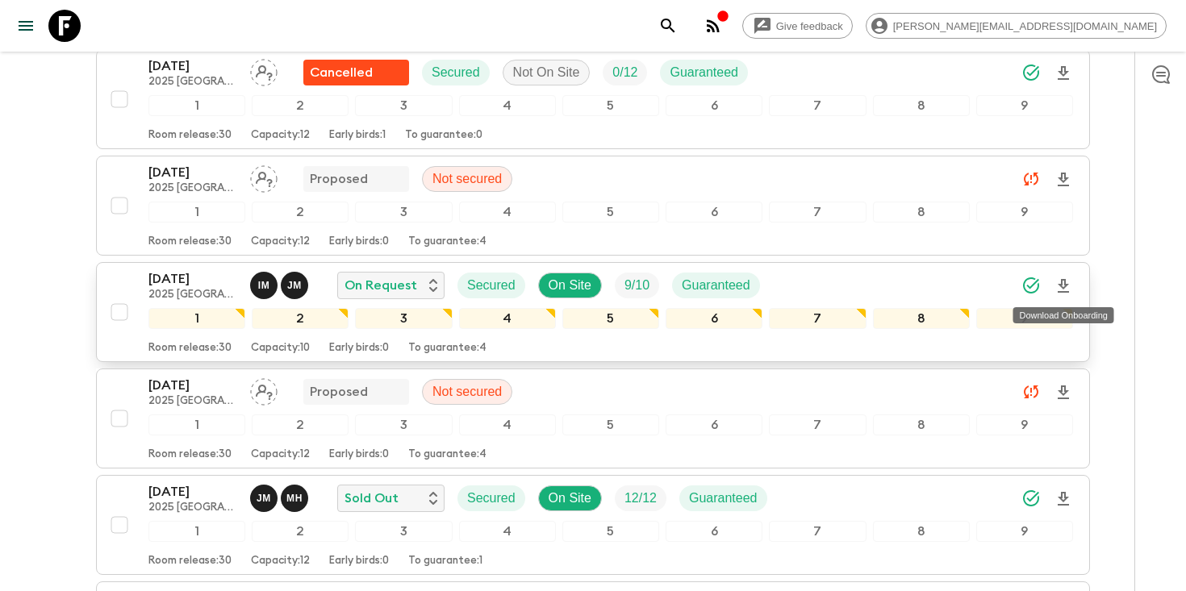
click at [1063, 279] on icon "Download Onboarding" at bounding box center [1062, 286] width 11 height 14
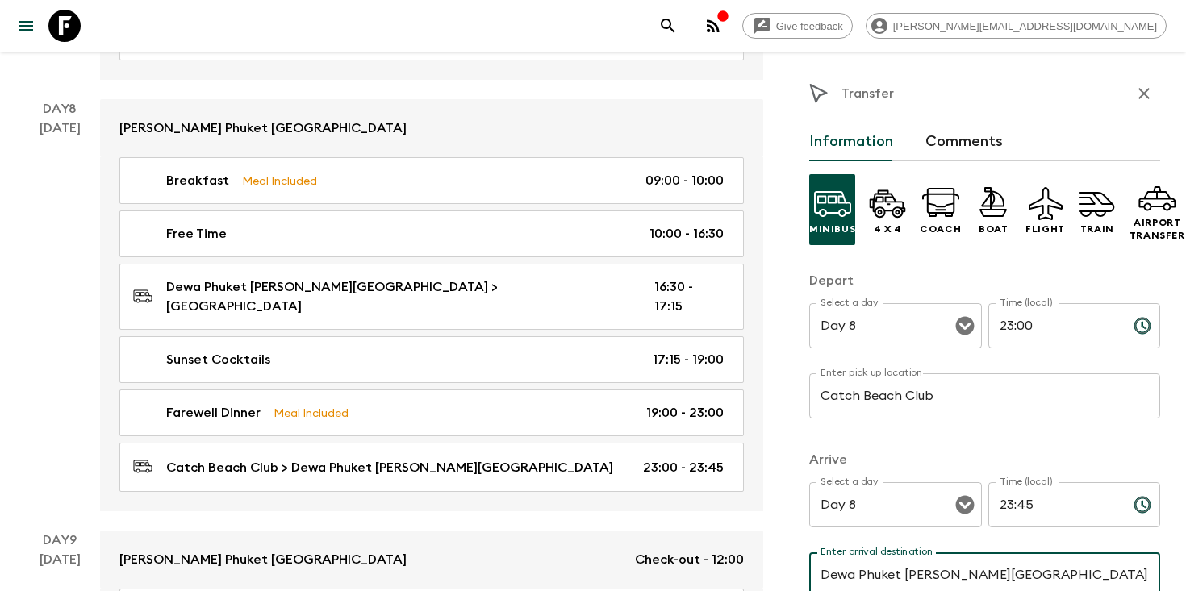
scroll to position [131, 0]
